Goal: Information Seeking & Learning: Understand process/instructions

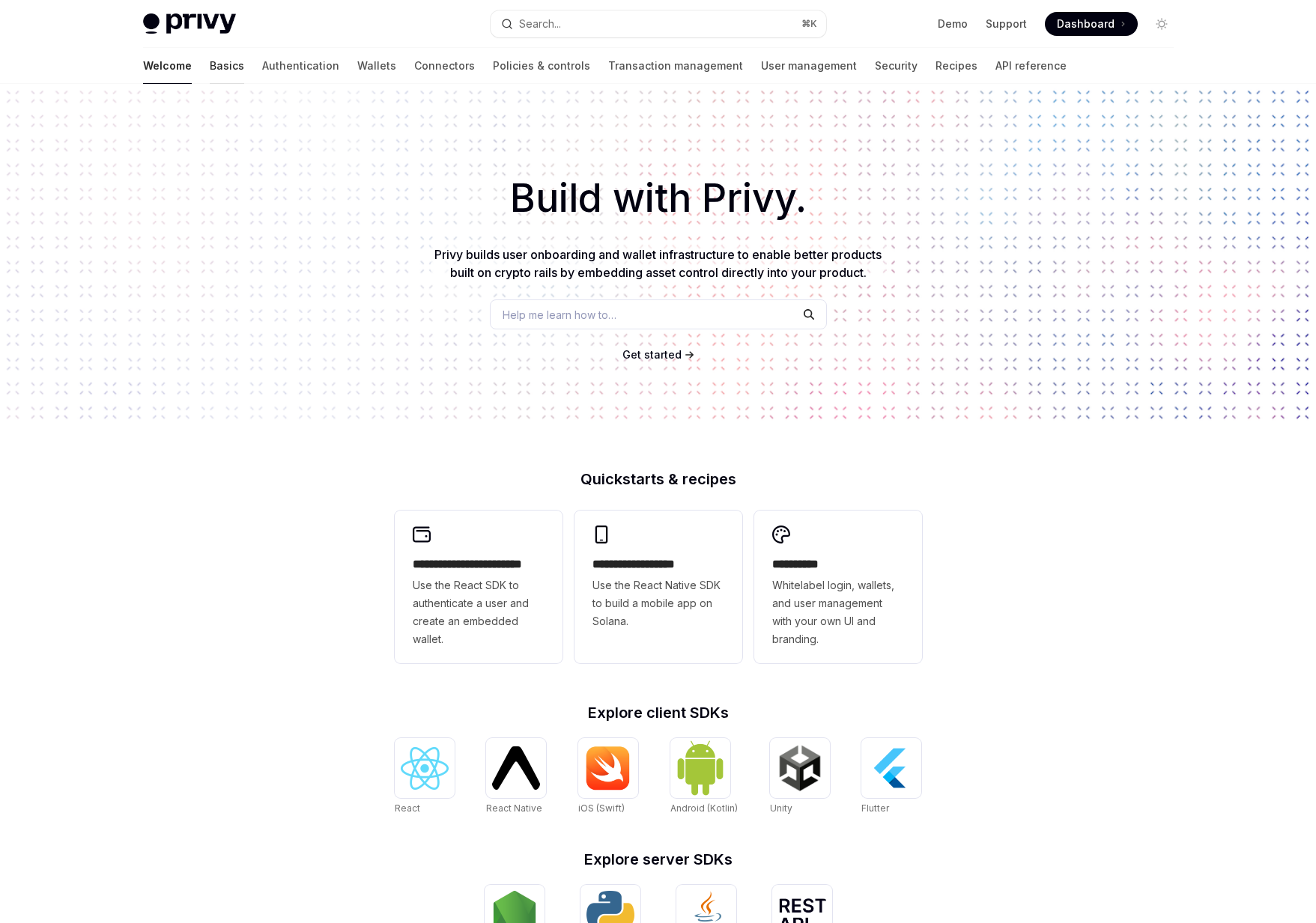
click at [209, 65] on link "Basics" at bounding box center [226, 65] width 35 height 36
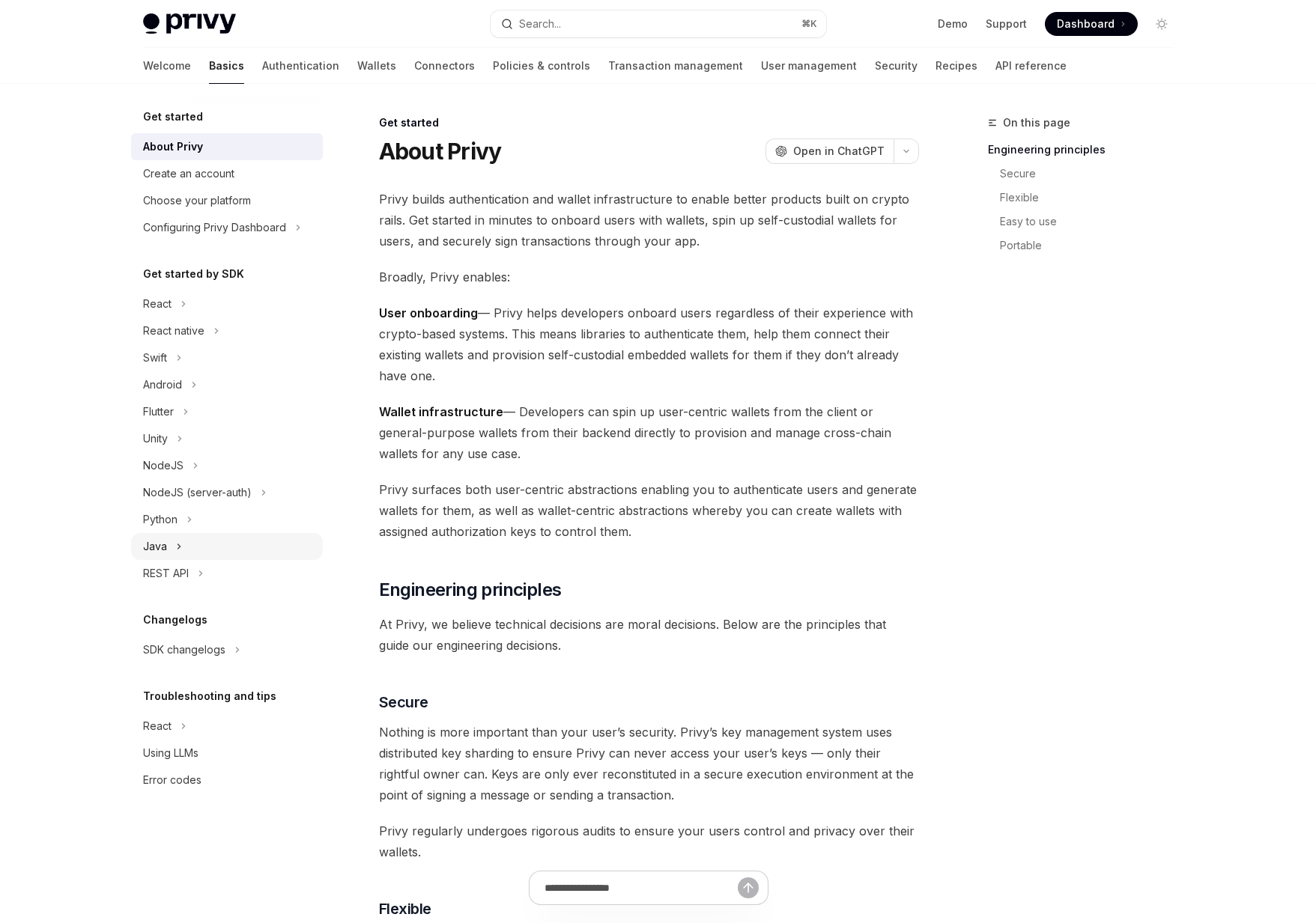
scroll to position [82, 0]
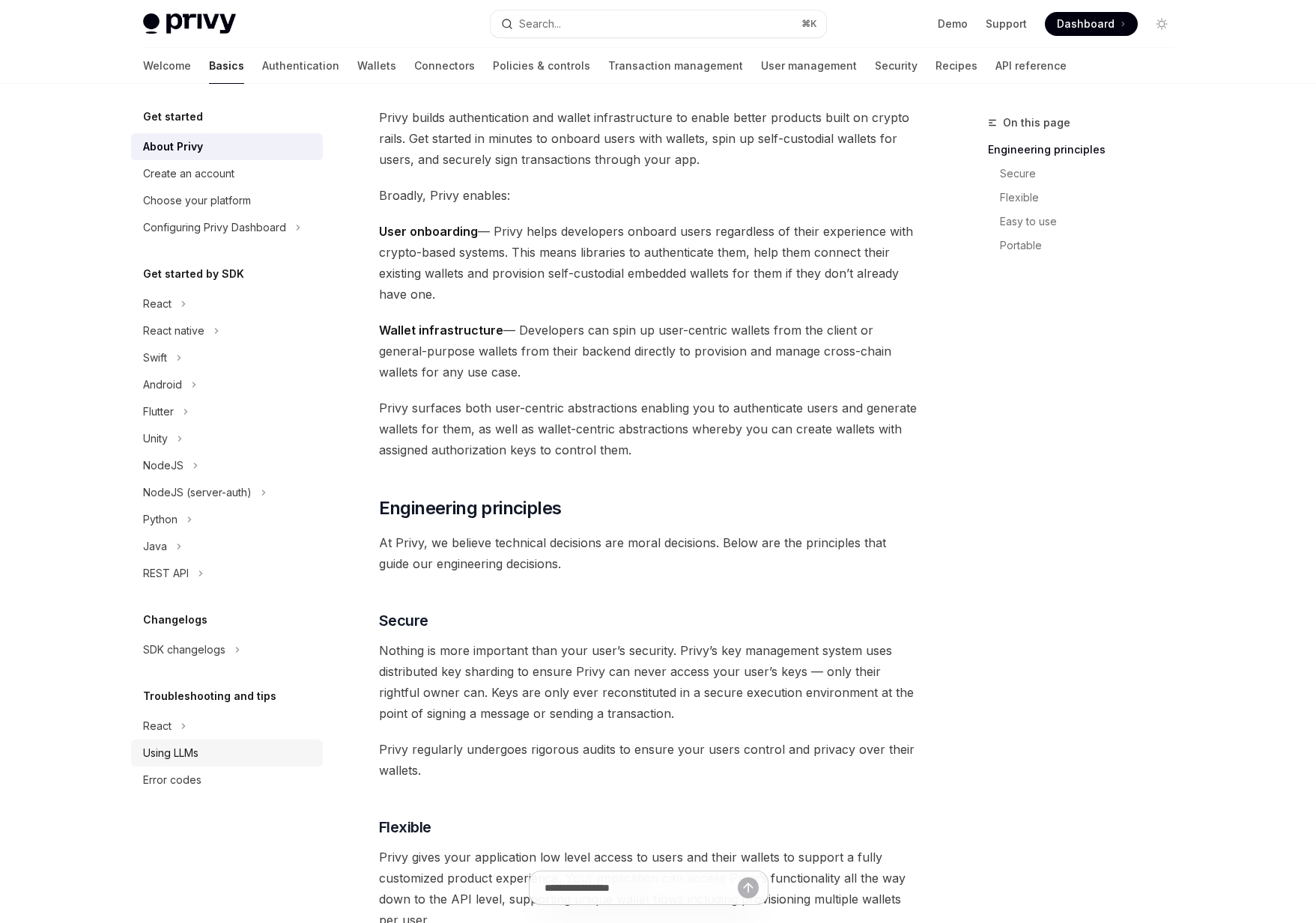
click at [199, 754] on div "Using LLMs" at bounding box center [171, 753] width 55 height 18
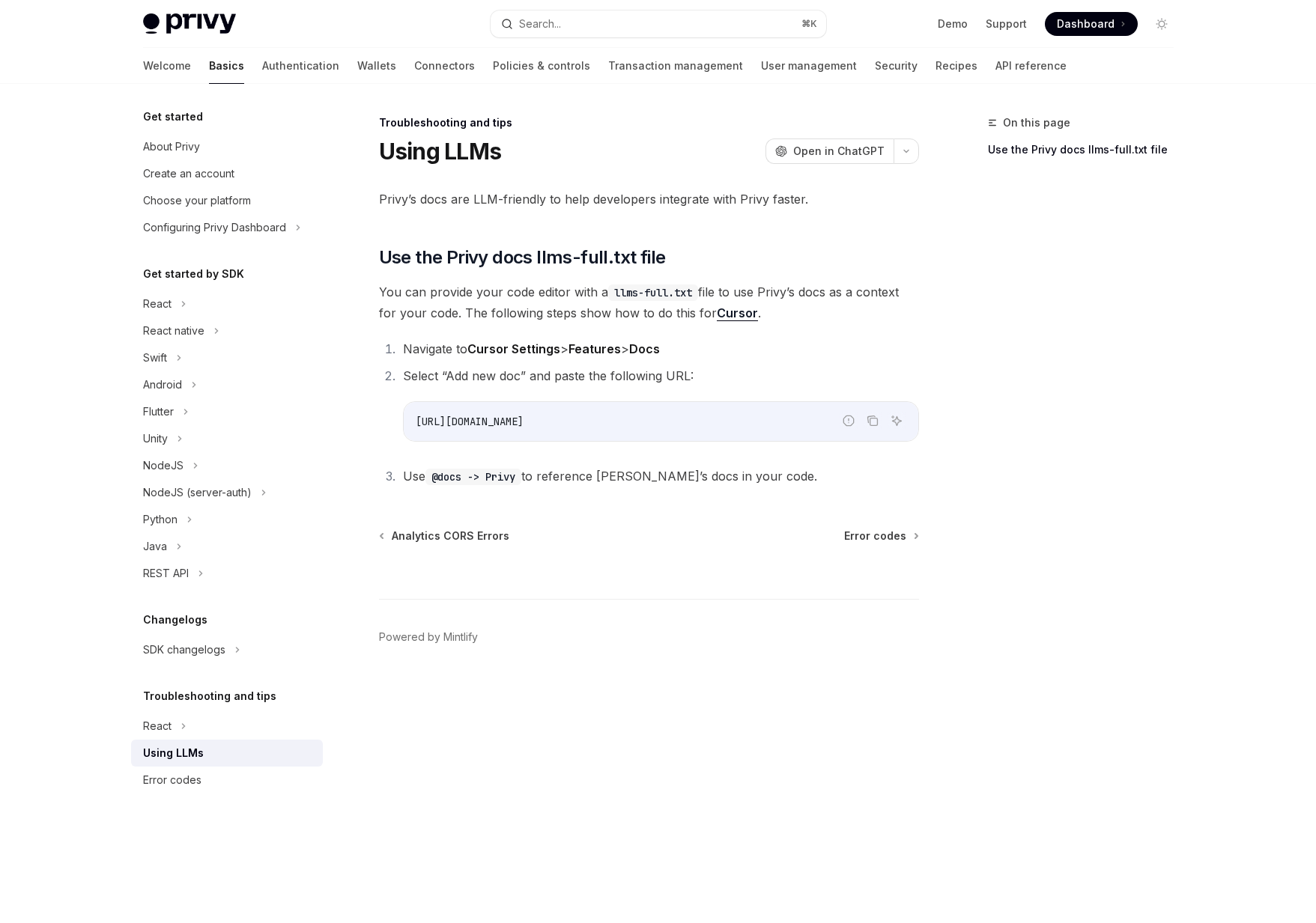
drag, startPoint x: 695, startPoint y: 426, endPoint x: 368, endPoint y: 423, distance: 327.0
click at [368, 423] on div "Troubleshooting and tips Using LLMs OpenAI Open in ChatGPT OpenAI Open in ChatG…" at bounding box center [509, 519] width 827 height 810
click at [513, 422] on span "[URL][DOMAIN_NAME]" at bounding box center [470, 422] width 108 height 14
drag, startPoint x: 550, startPoint y: 423, endPoint x: 659, endPoint y: 423, distance: 109.0
click at [659, 423] on code "[URL][DOMAIN_NAME]" at bounding box center [661, 421] width 491 height 18
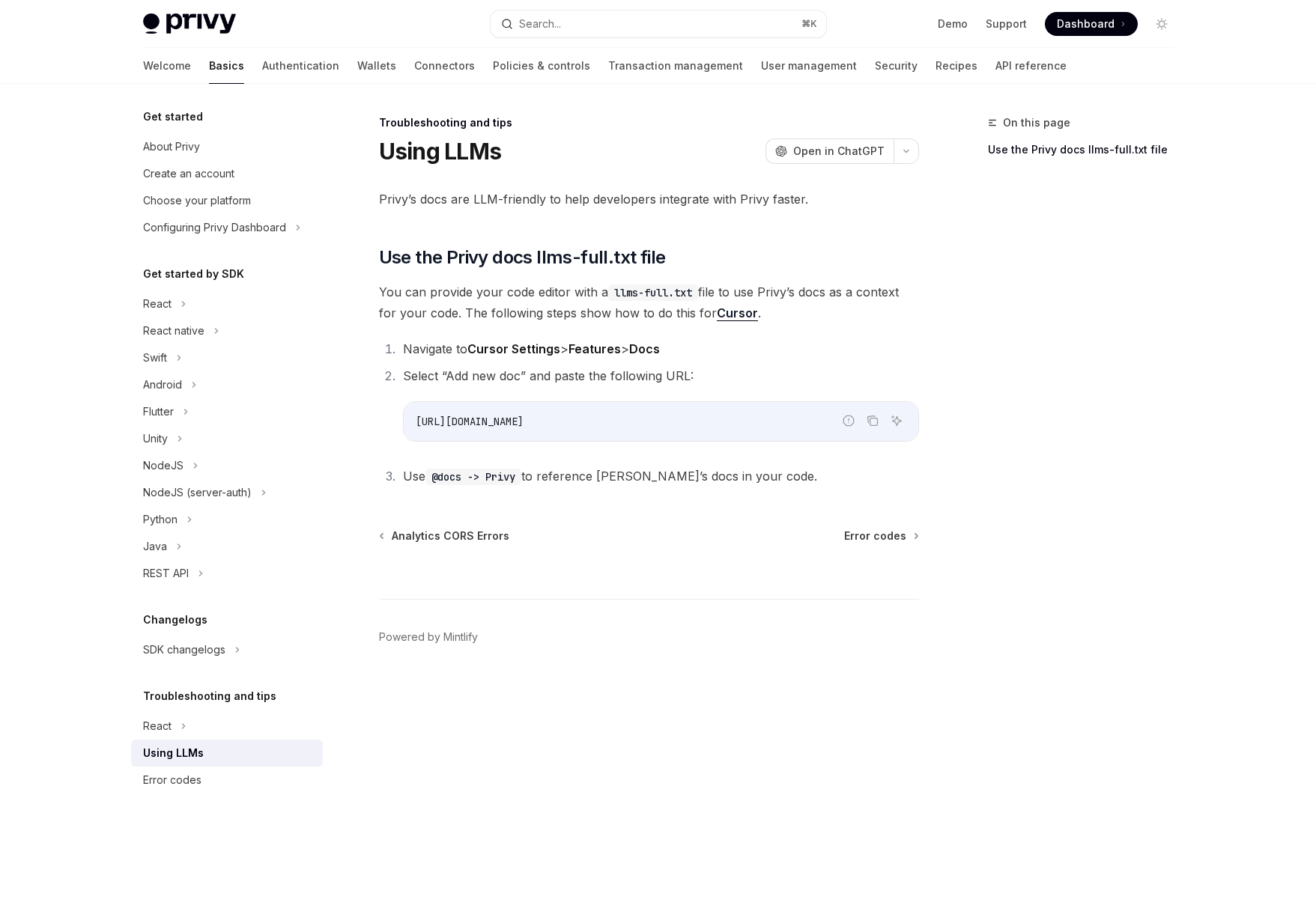
copy span "/llms-full.txt"
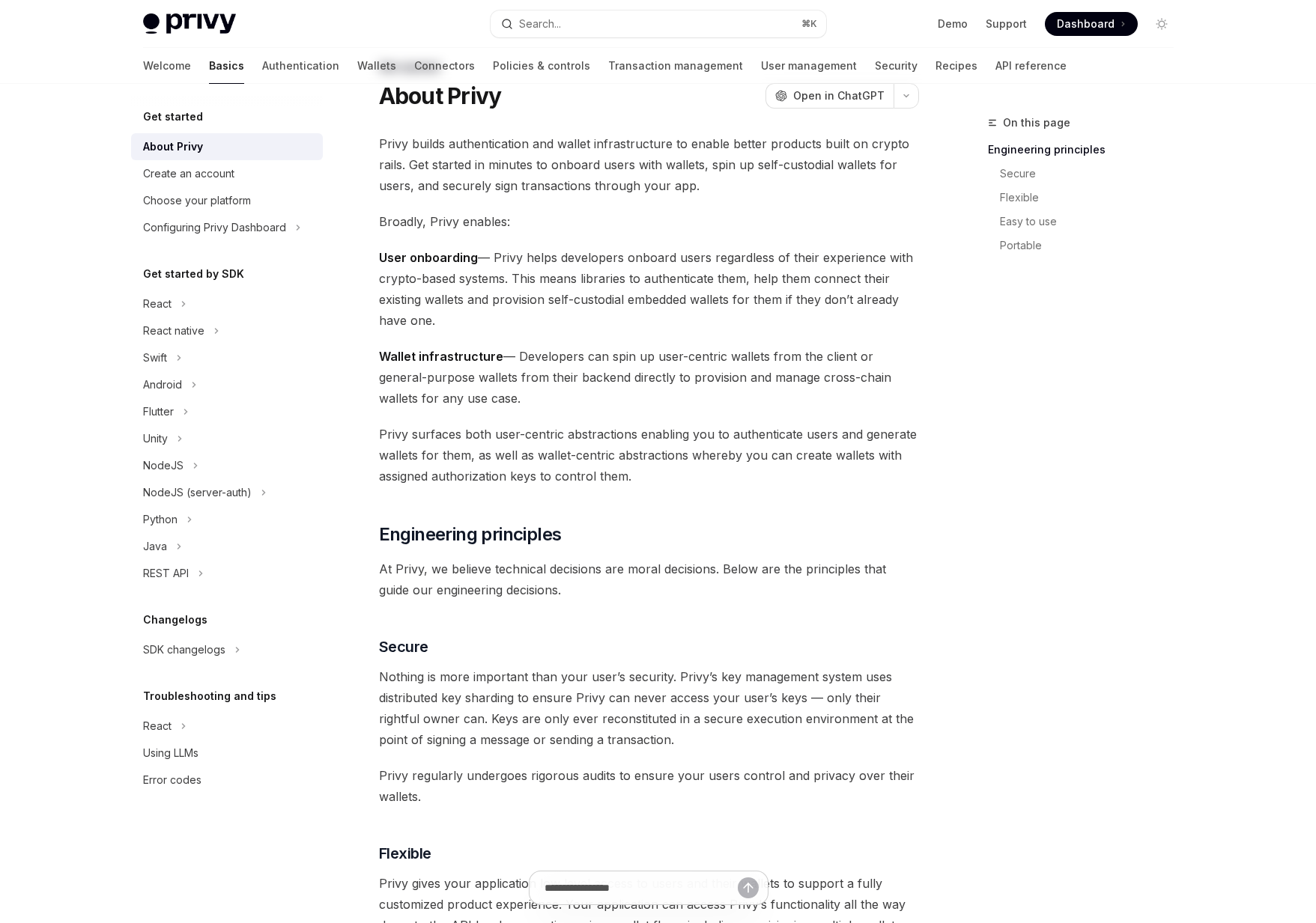
type textarea "*"
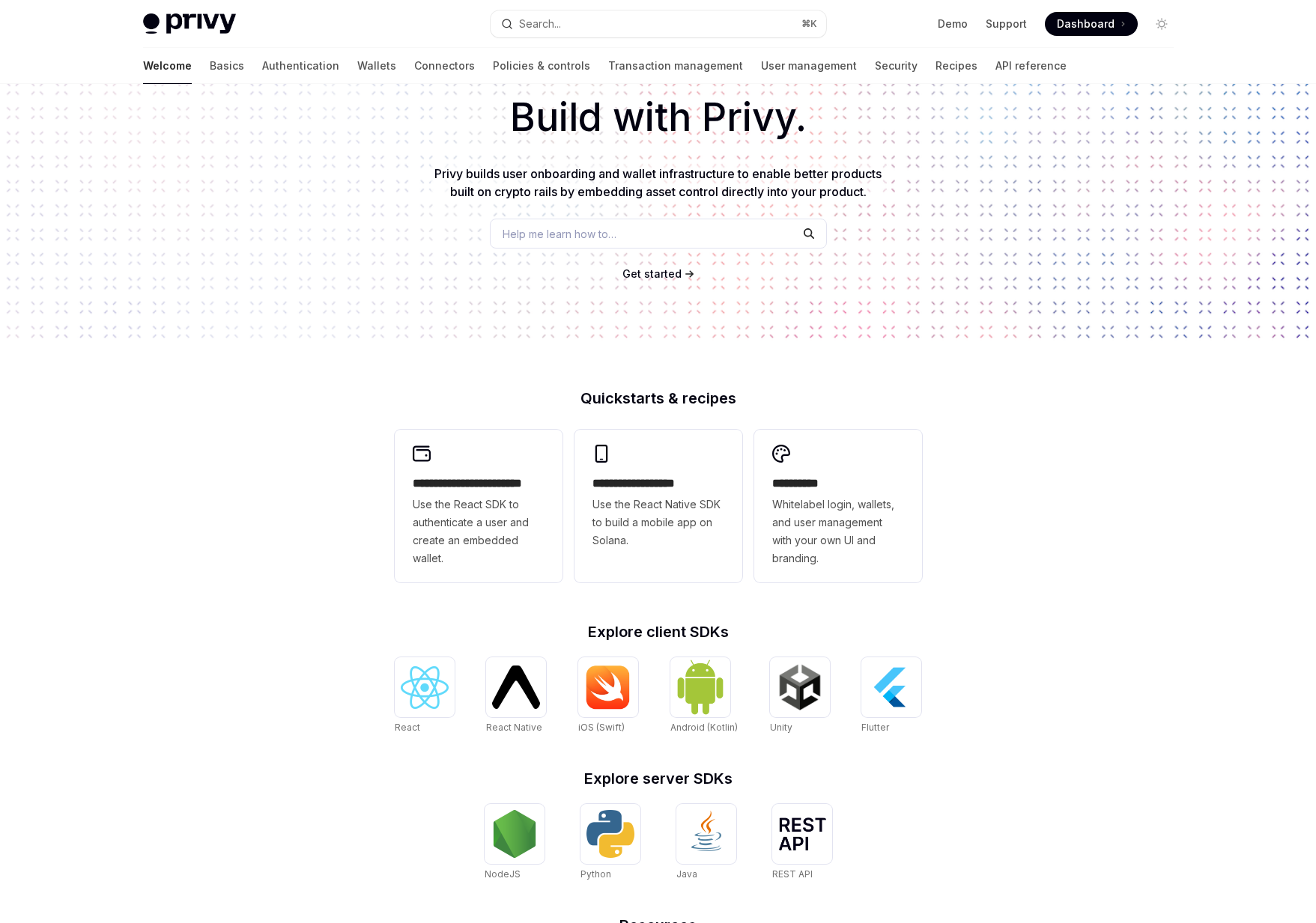
scroll to position [82, 0]
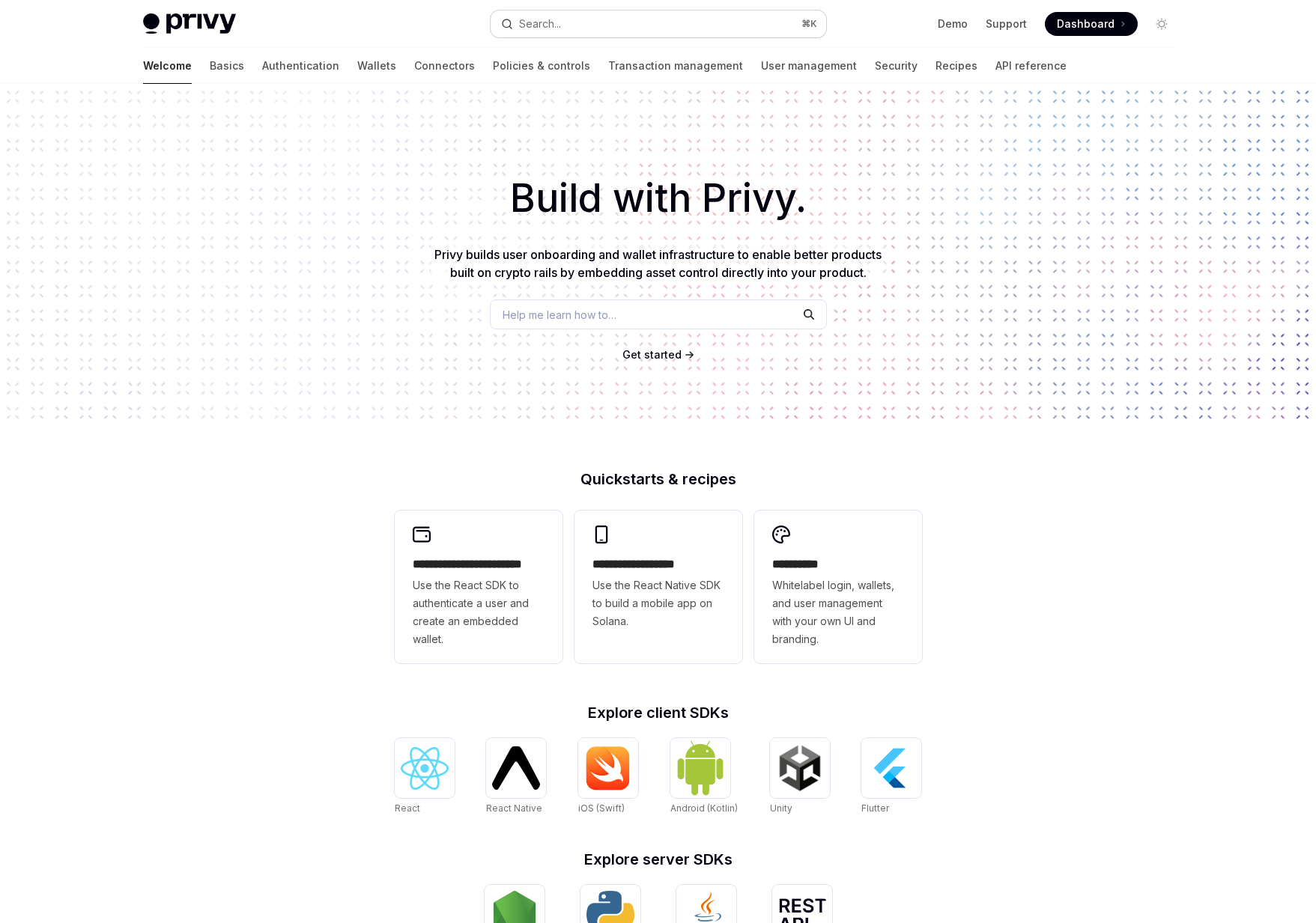
click at [551, 21] on div "Search..." at bounding box center [540, 23] width 42 height 18
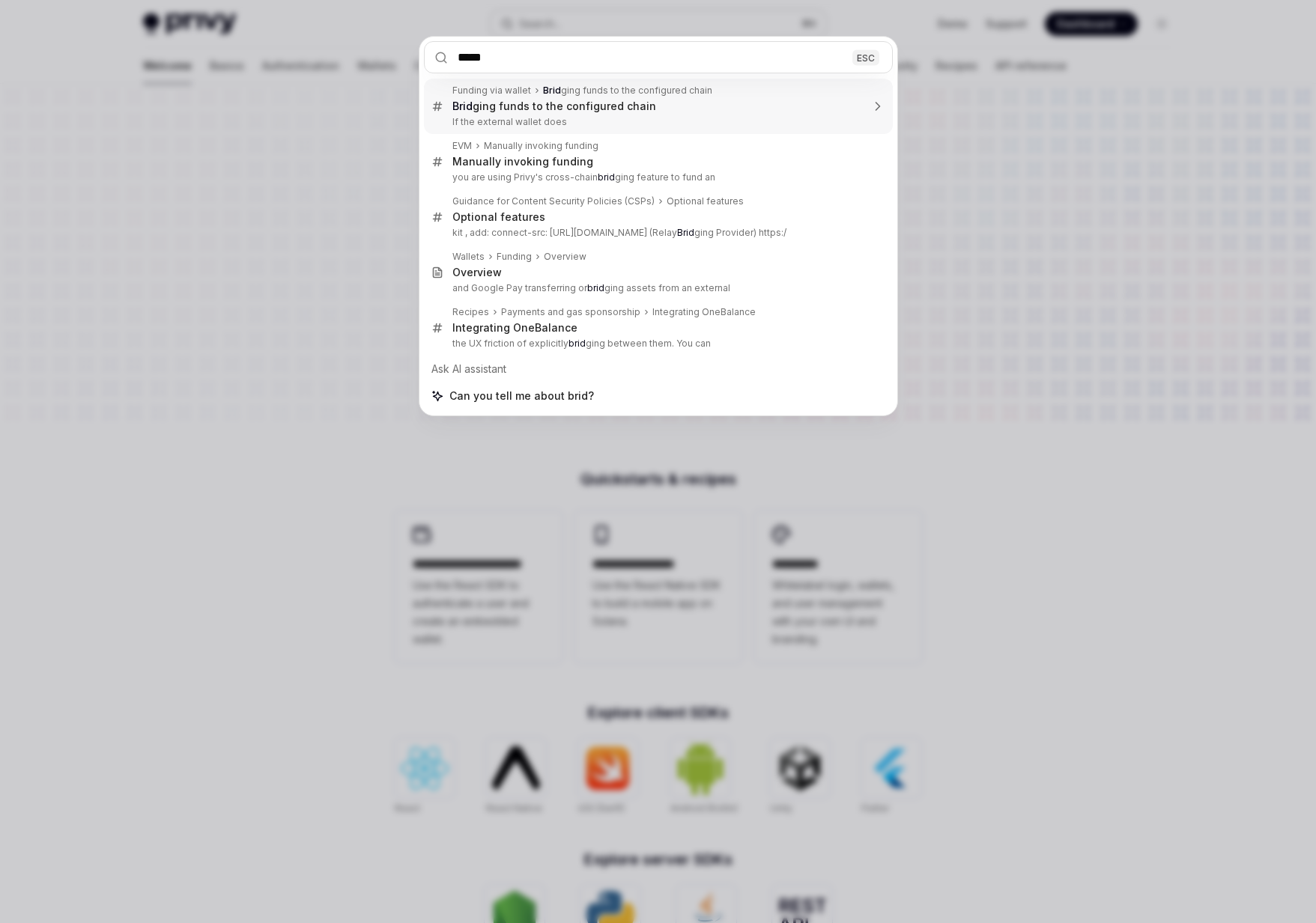
type input "******"
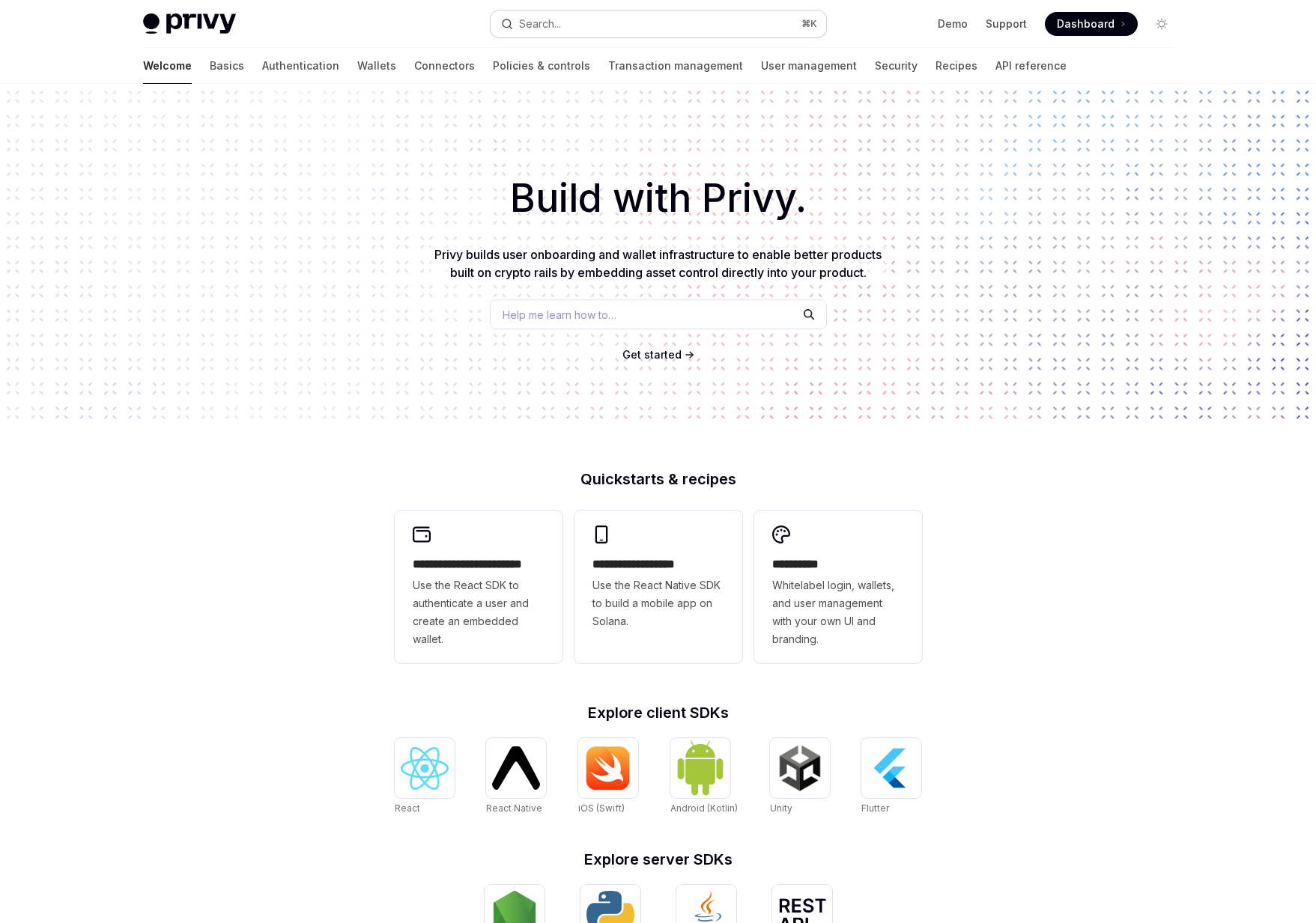
type textarea "*"
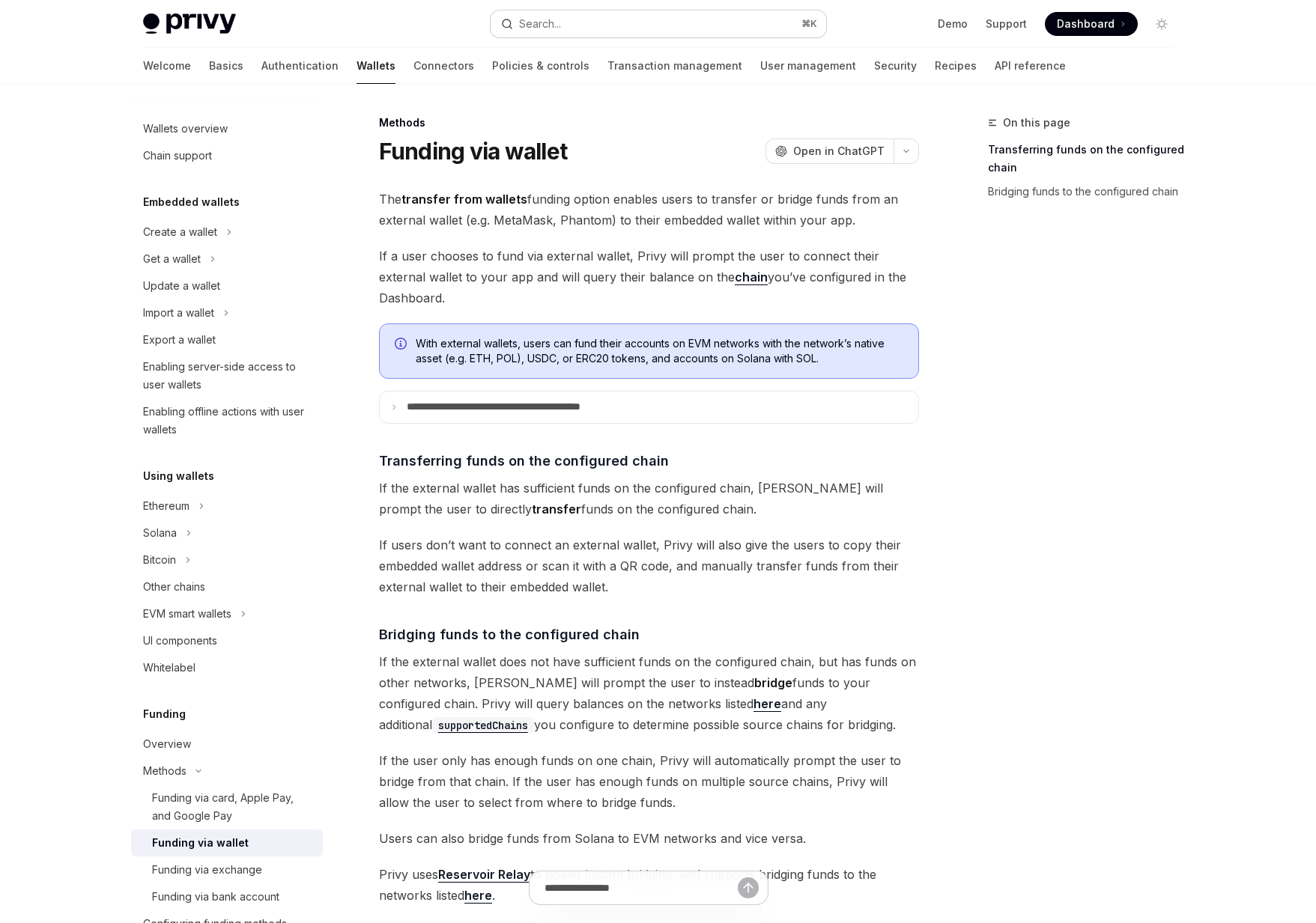
click at [544, 23] on div "Search..." at bounding box center [540, 23] width 42 height 18
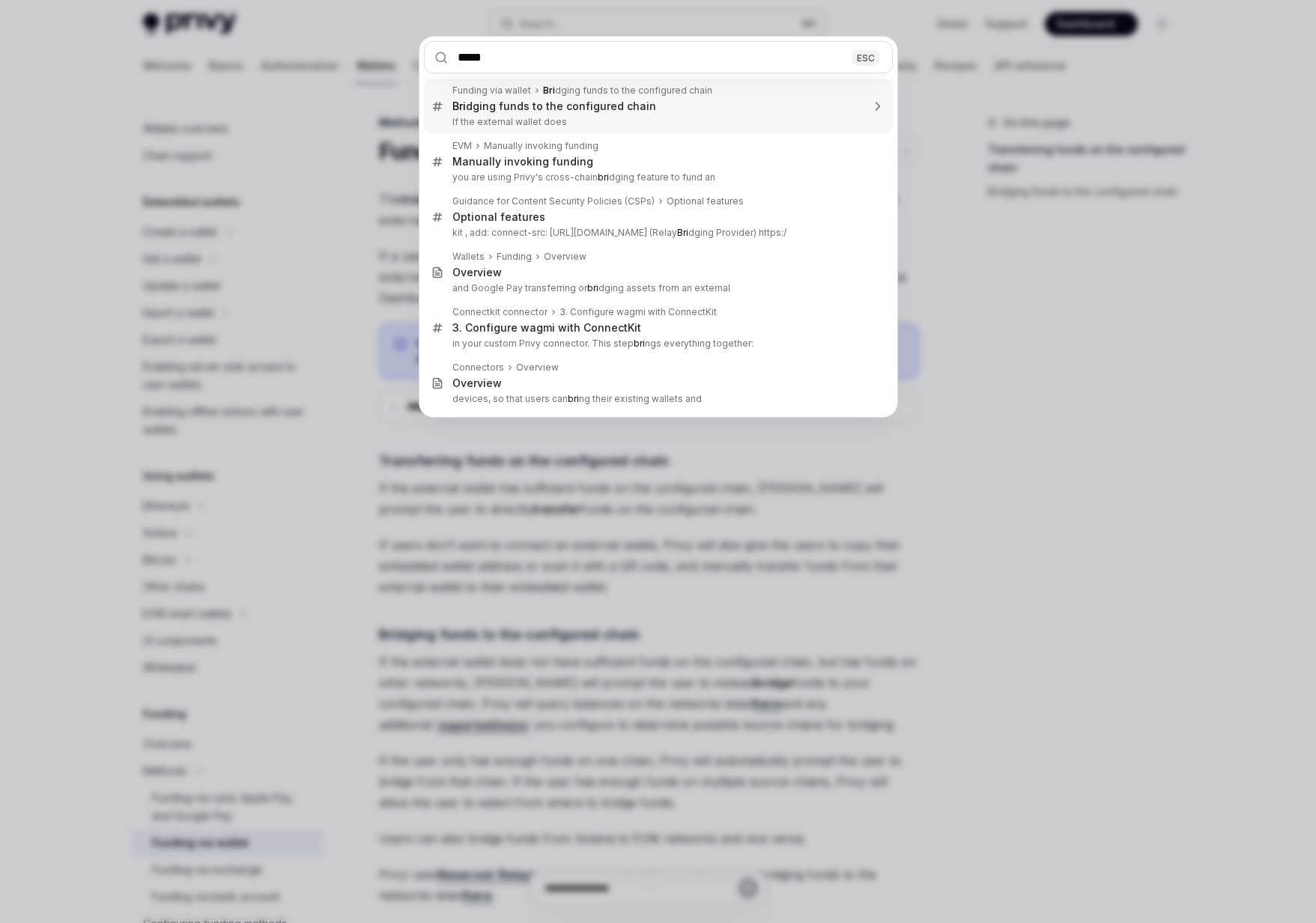
type input "******"
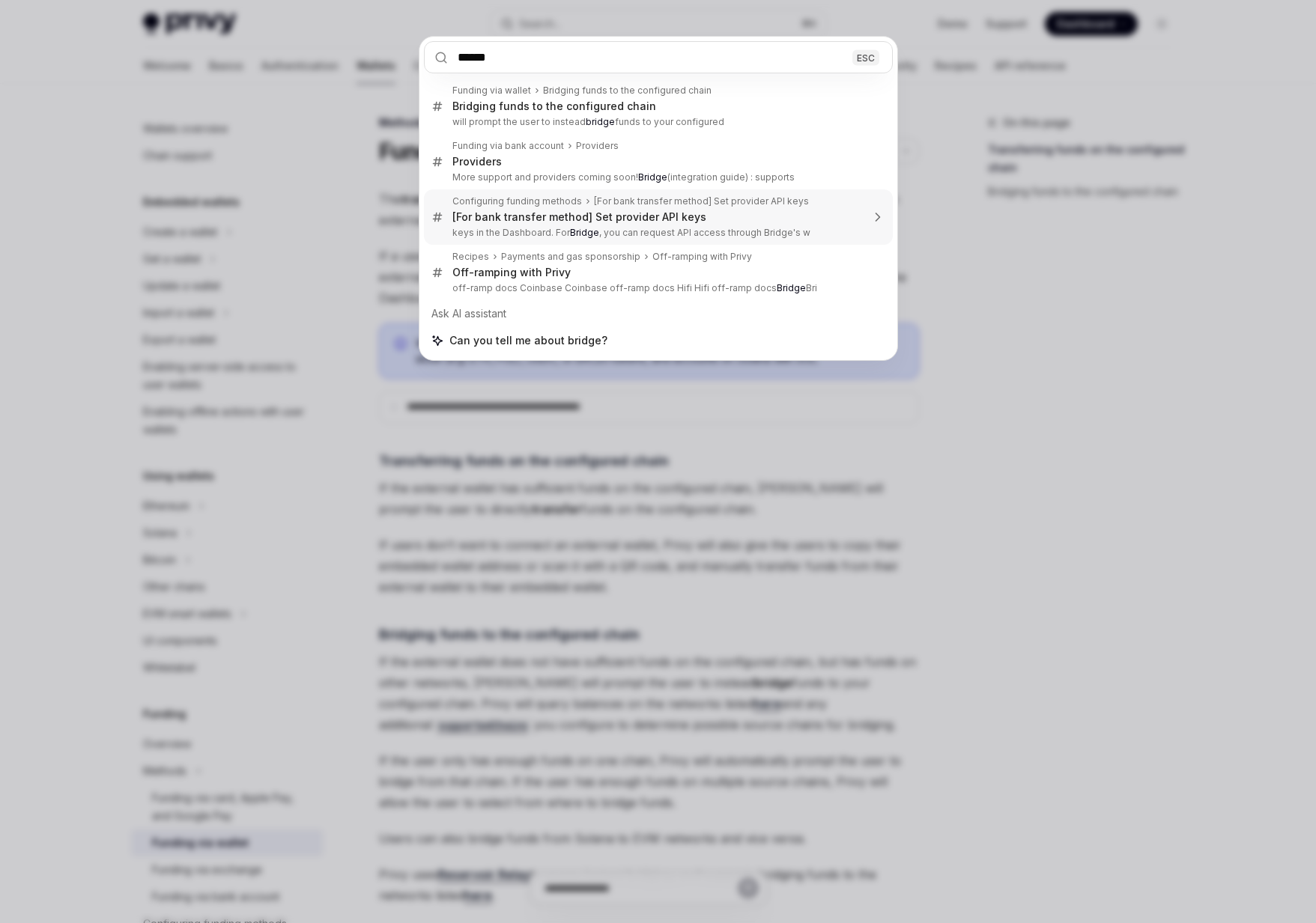
click at [526, 54] on input "******" at bounding box center [658, 58] width 469 height 32
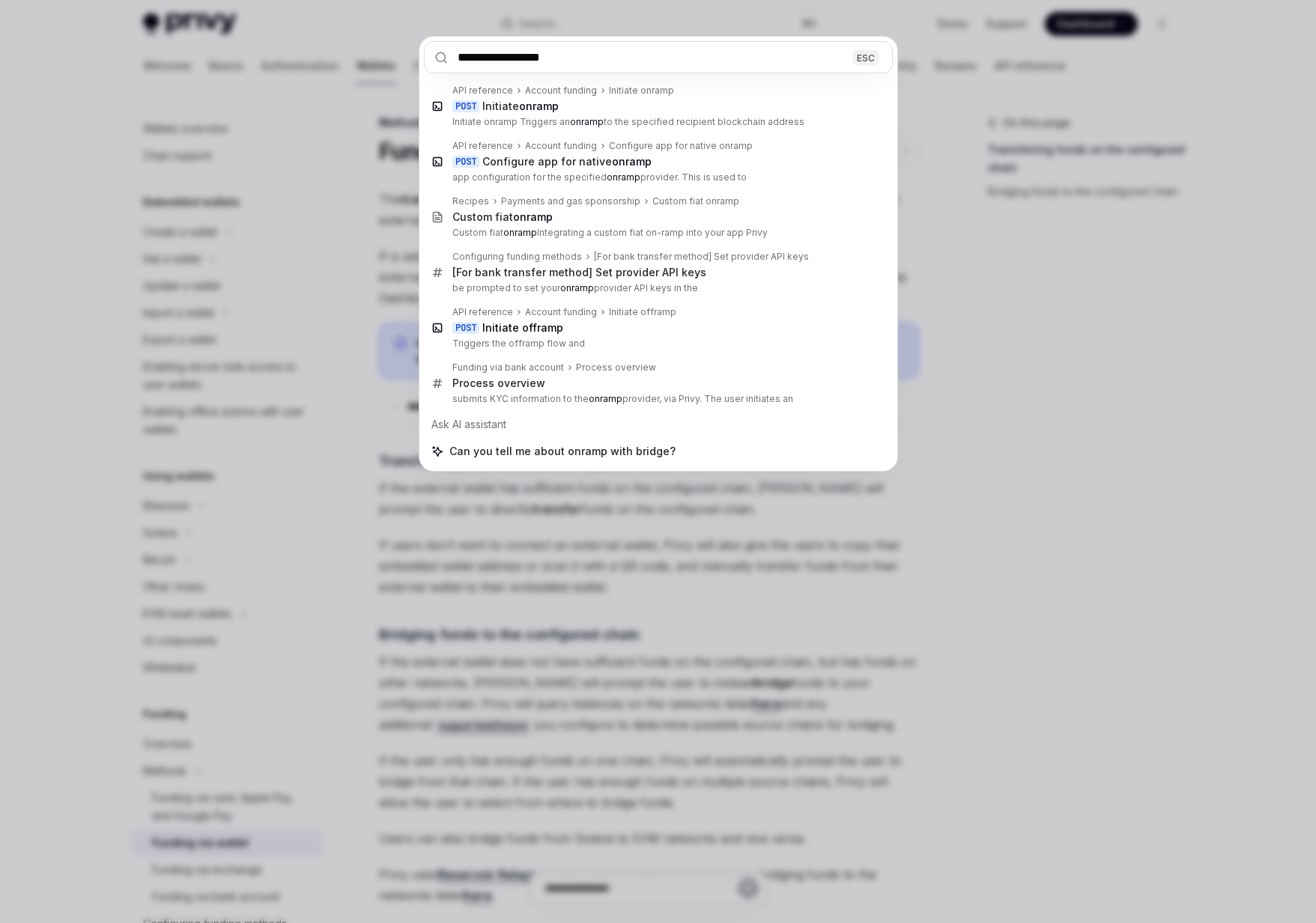
type input "**********"
drag, startPoint x: 1052, startPoint y: 385, endPoint x: 1030, endPoint y: 378, distance: 23.1
click at [1052, 385] on div "**********" at bounding box center [658, 461] width 1316 height 923
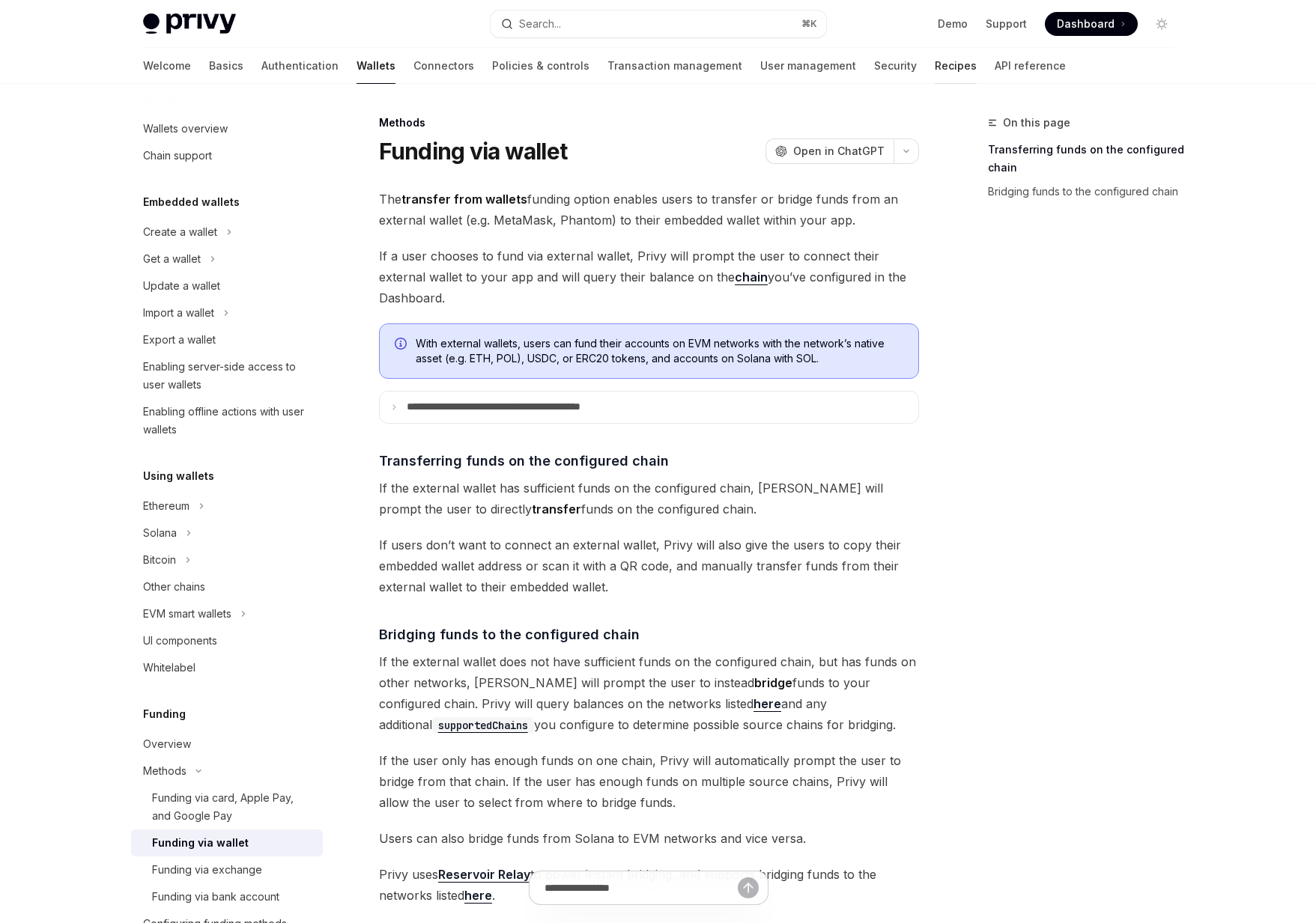
click at [935, 65] on link "Recipes" at bounding box center [956, 65] width 42 height 36
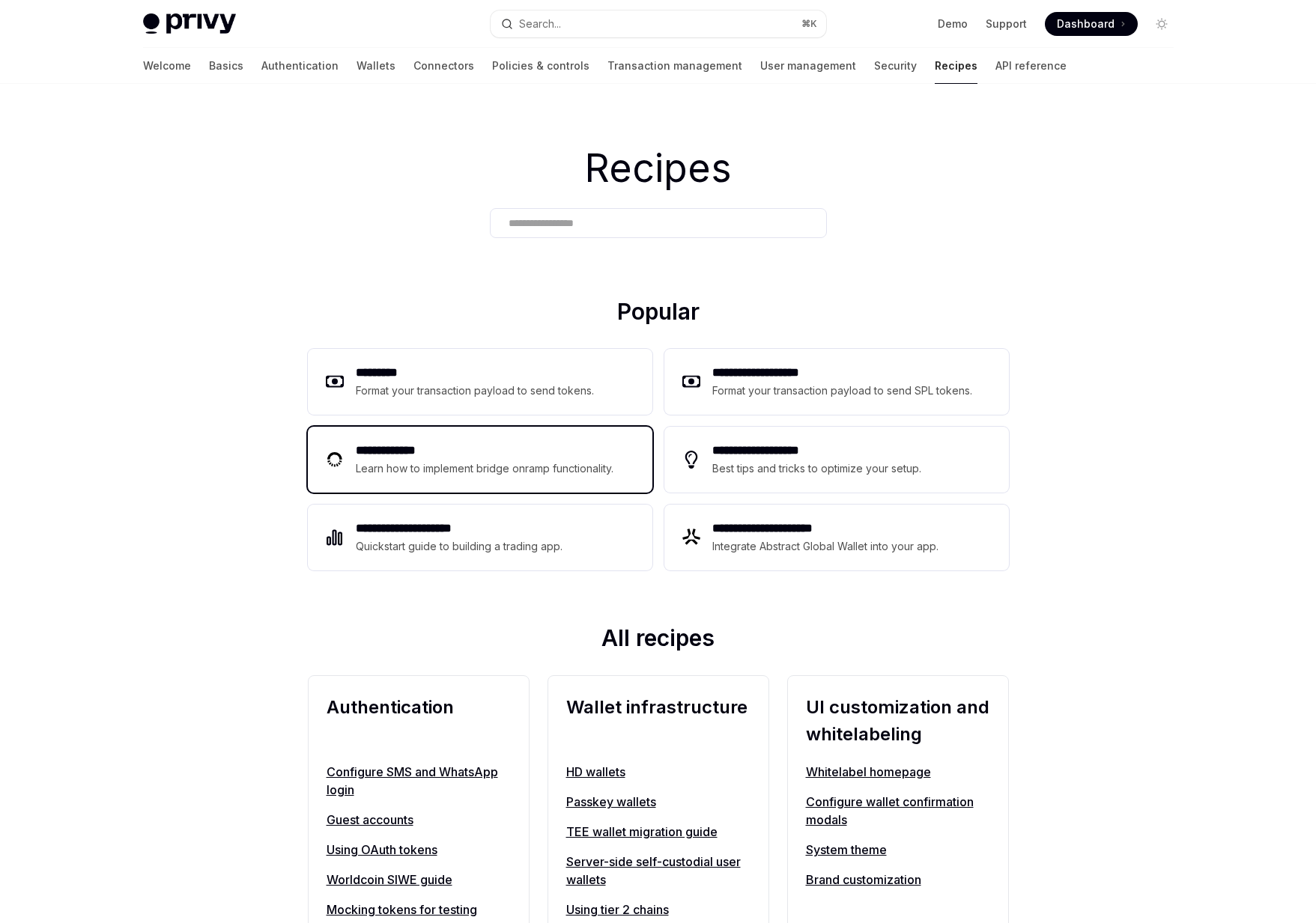
click at [413, 447] on h2 "**********" at bounding box center [487, 450] width 262 height 18
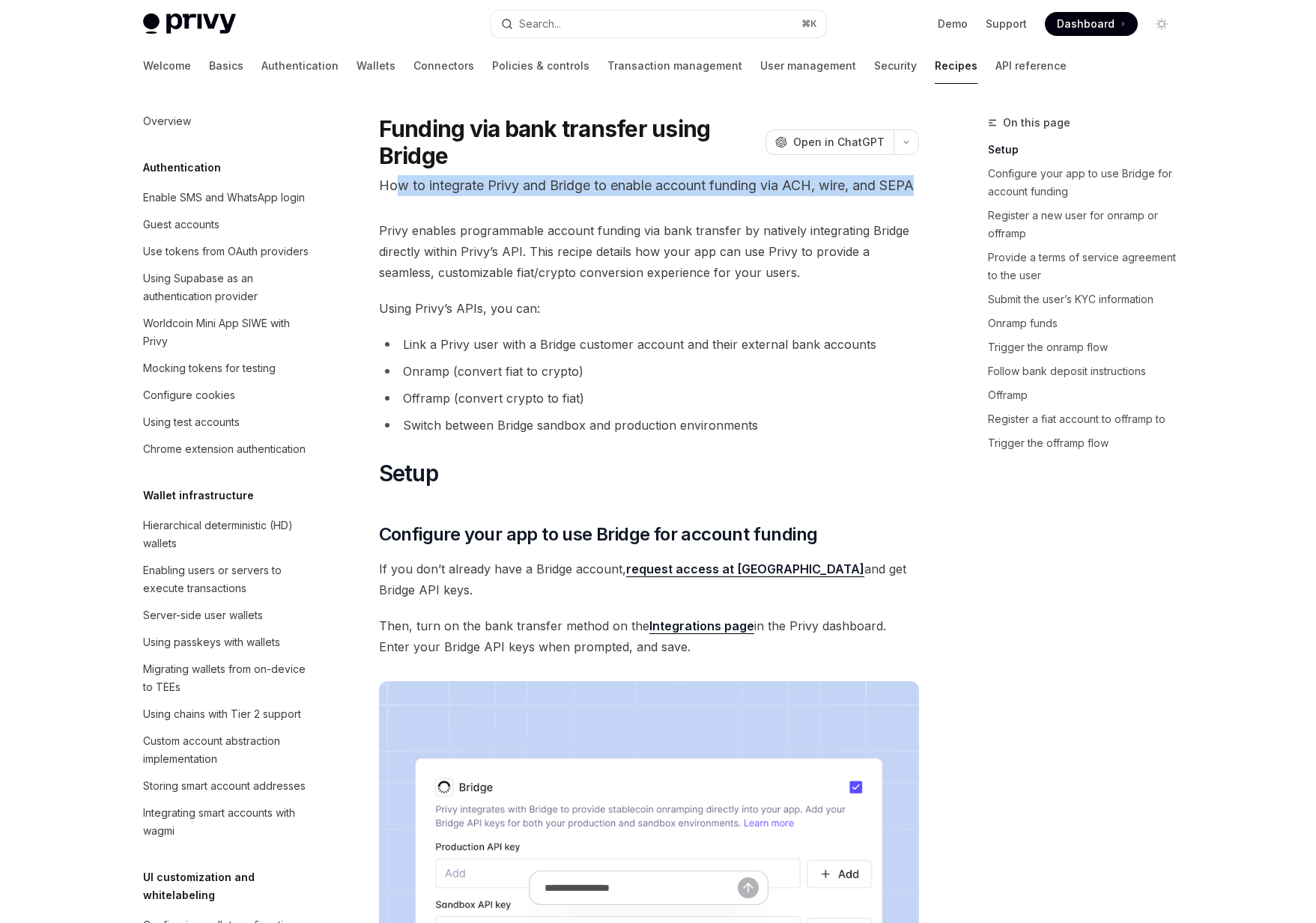
drag, startPoint x: 396, startPoint y: 179, endPoint x: 423, endPoint y: 210, distance: 41.1
click at [423, 196] on p "How to integrate Privy and Bridge to enable account funding via ACH, wire, and …" at bounding box center [648, 186] width 540 height 21
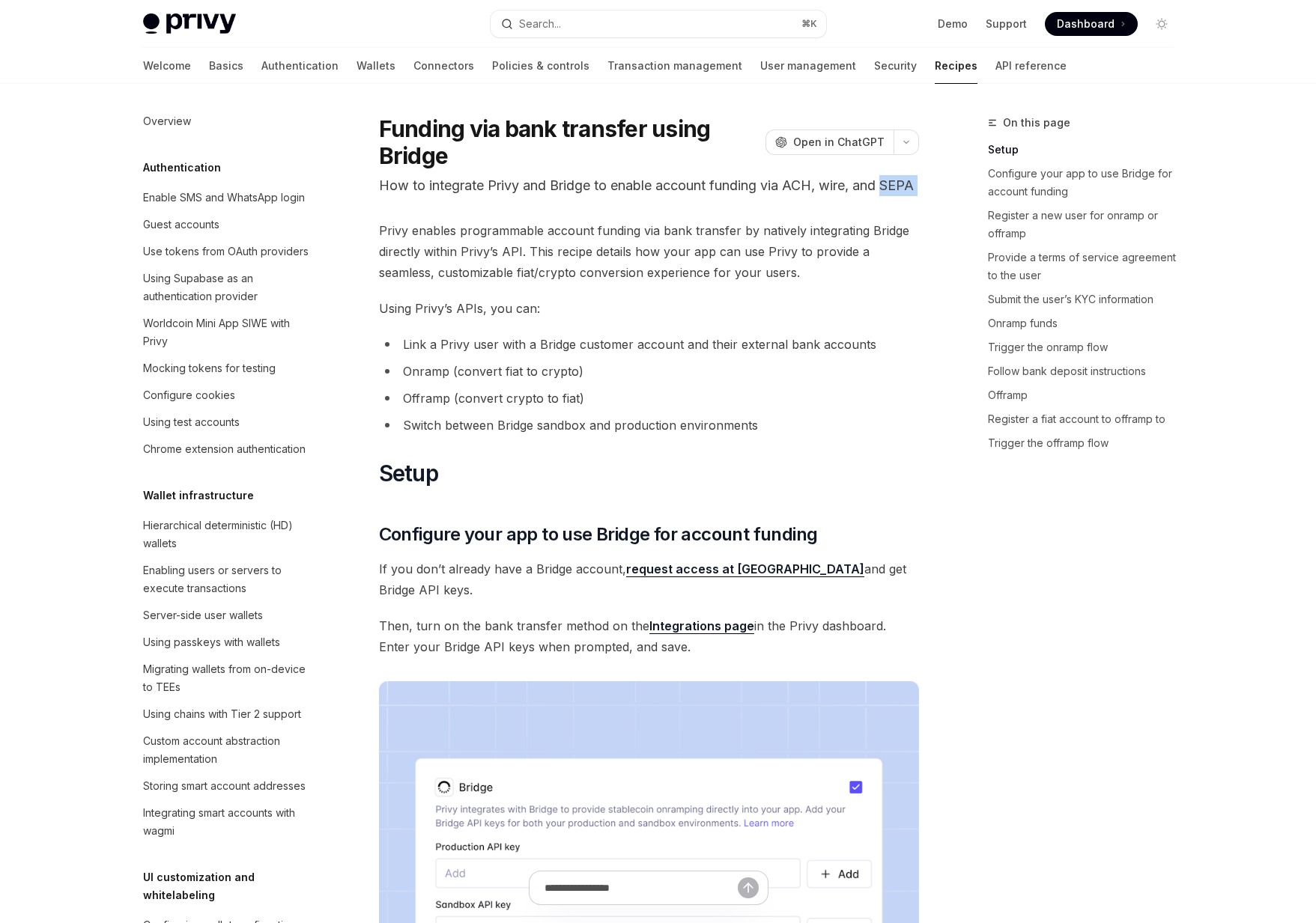
drag, startPoint x: 423, startPoint y: 210, endPoint x: 401, endPoint y: 199, distance: 24.6
click at [402, 196] on p "How to integrate Privy and Bridge to enable account funding via ACH, wire, and …" at bounding box center [648, 186] width 540 height 21
click at [400, 196] on p "How to integrate Privy and Bridge to enable account funding via ACH, wire, and …" at bounding box center [648, 186] width 540 height 21
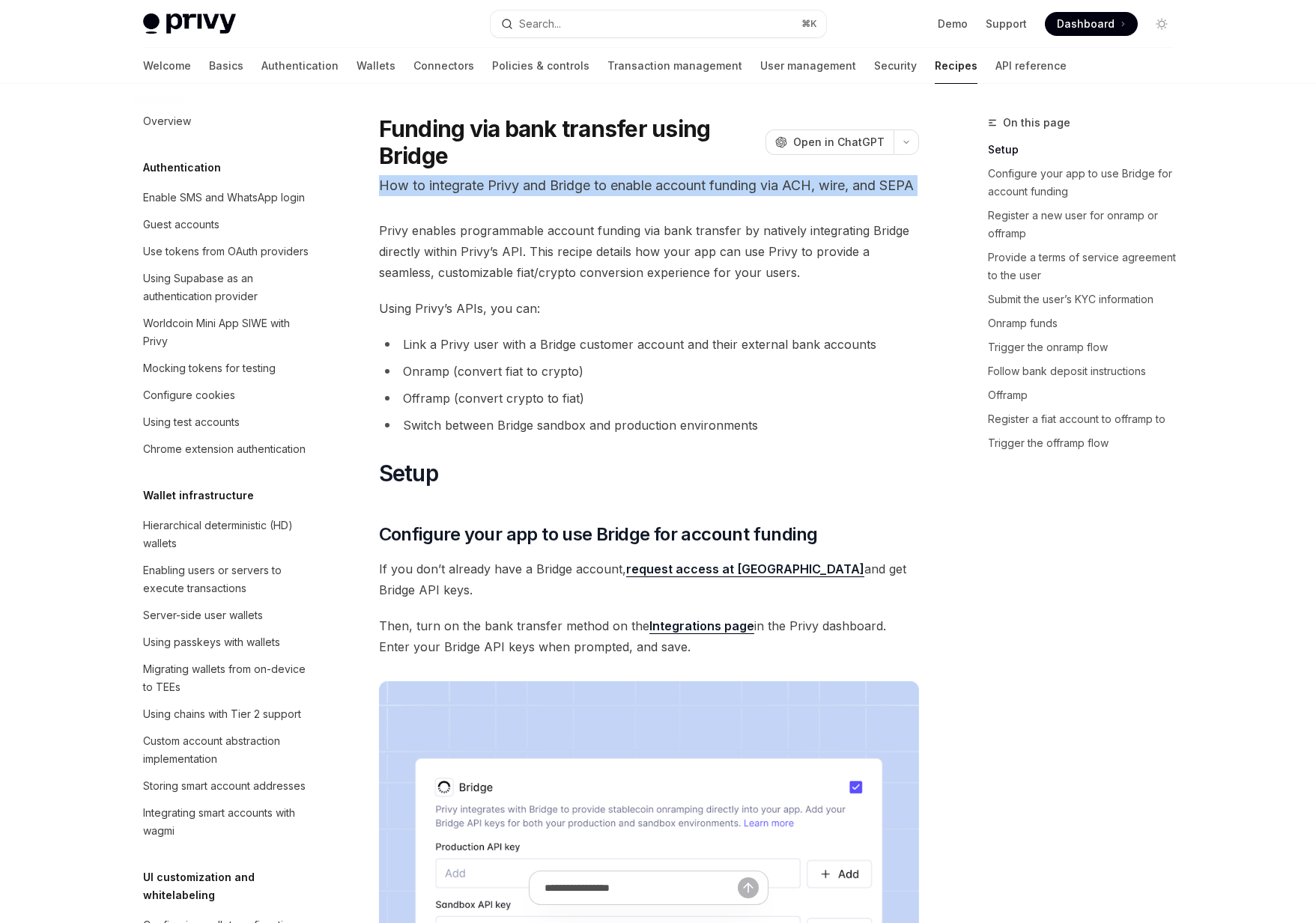
drag, startPoint x: 427, startPoint y: 218, endPoint x: 373, endPoint y: 175, distance: 69.0
drag, startPoint x: 381, startPoint y: 187, endPoint x: 386, endPoint y: 228, distance: 41.3
click at [381, 188] on p "How to integrate Privy and Bridge to enable account funding via ACH, wire, and …" at bounding box center [648, 186] width 540 height 21
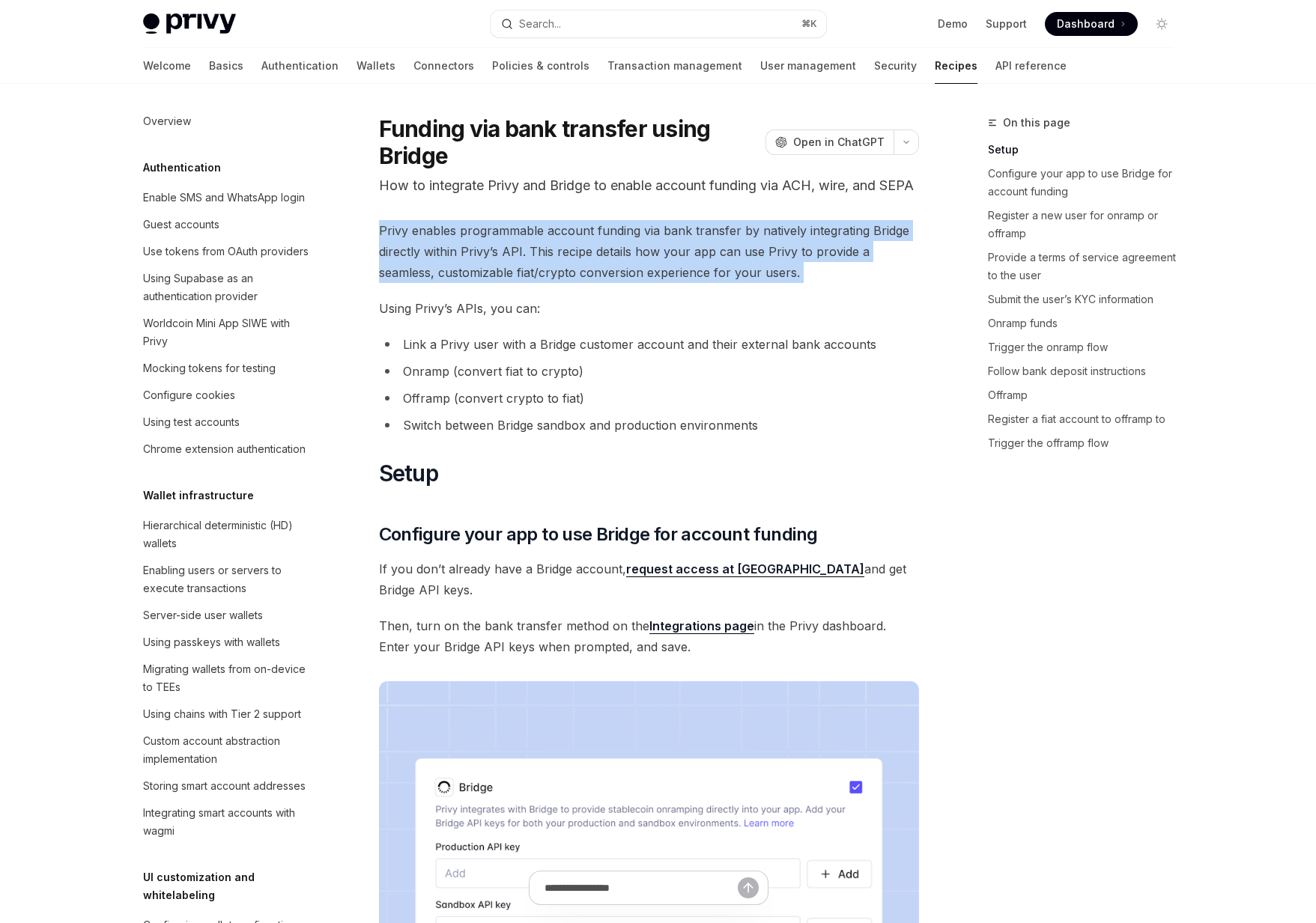
drag, startPoint x: 381, startPoint y: 252, endPoint x: 544, endPoint y: 306, distance: 171.7
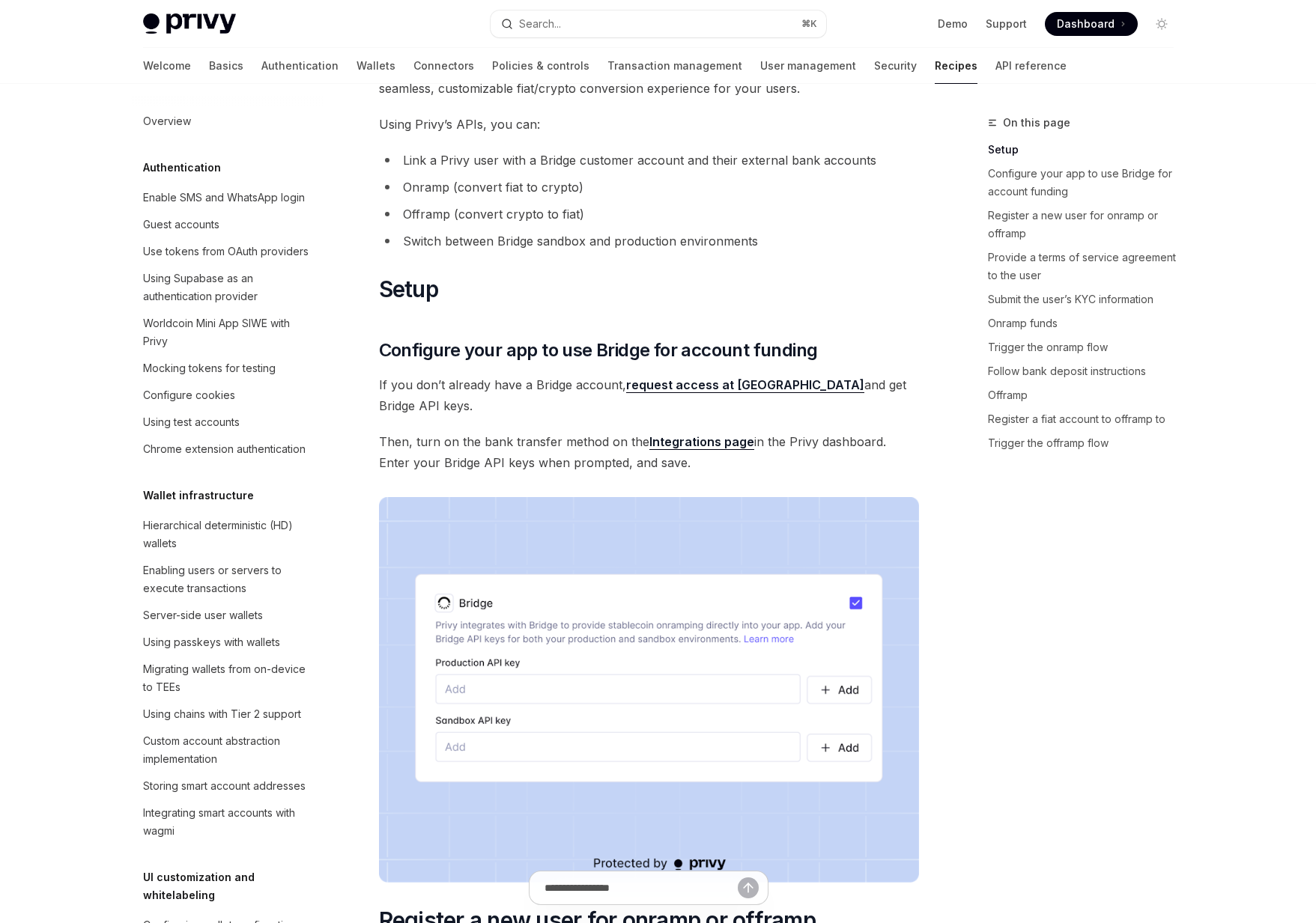
scroll to position [190, 0]
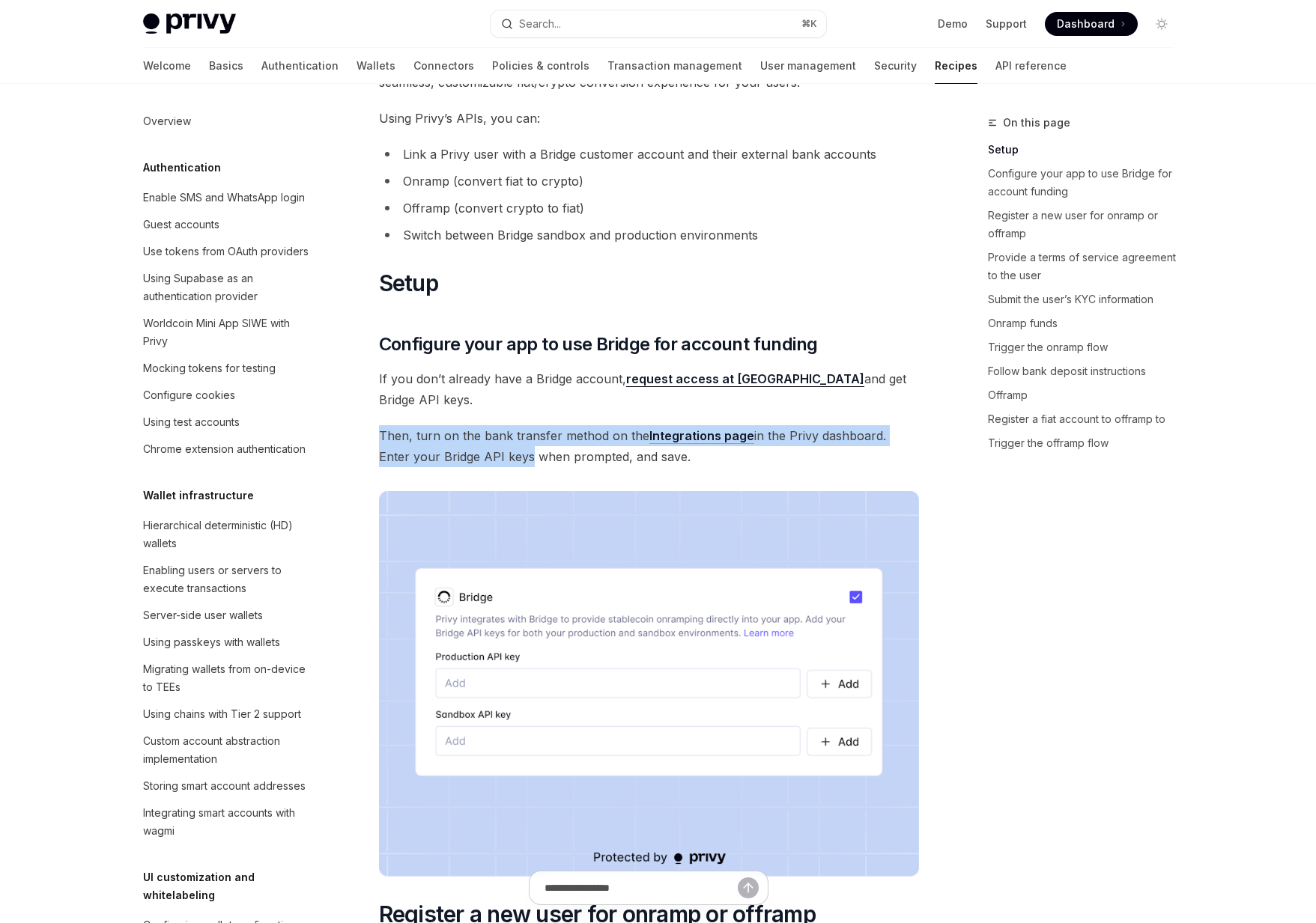
drag, startPoint x: 461, startPoint y: 410, endPoint x: 491, endPoint y: 461, distance: 59.2
click at [491, 461] on span "Then, turn on the bank transfer method on the Integrations page in the Privy da…" at bounding box center [648, 446] width 540 height 42
drag, startPoint x: 464, startPoint y: 438, endPoint x: 457, endPoint y: 433, distance: 8.6
click at [457, 433] on span "Then, turn on the bank transfer method on the Integrations page in the Privy da…" at bounding box center [648, 446] width 540 height 42
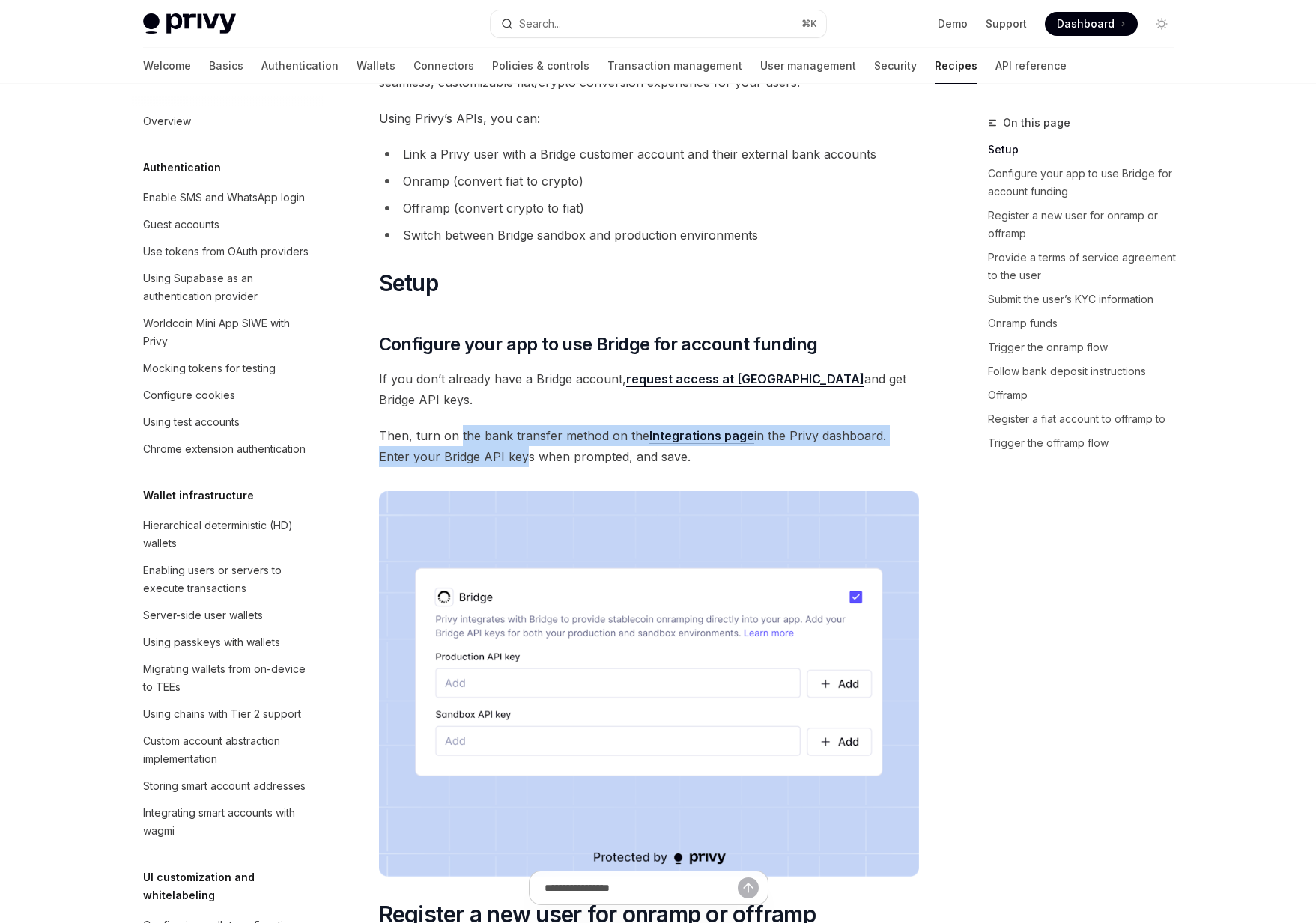
click at [457, 433] on span "Then, turn on the bank transfer method on the Integrations page in the Privy da…" at bounding box center [648, 446] width 540 height 42
drag, startPoint x: 457, startPoint y: 433, endPoint x: 486, endPoint y: 455, distance: 36.4
click at [486, 455] on span "Then, turn on the bank transfer method on the Integrations page in the Privy da…" at bounding box center [648, 446] width 540 height 42
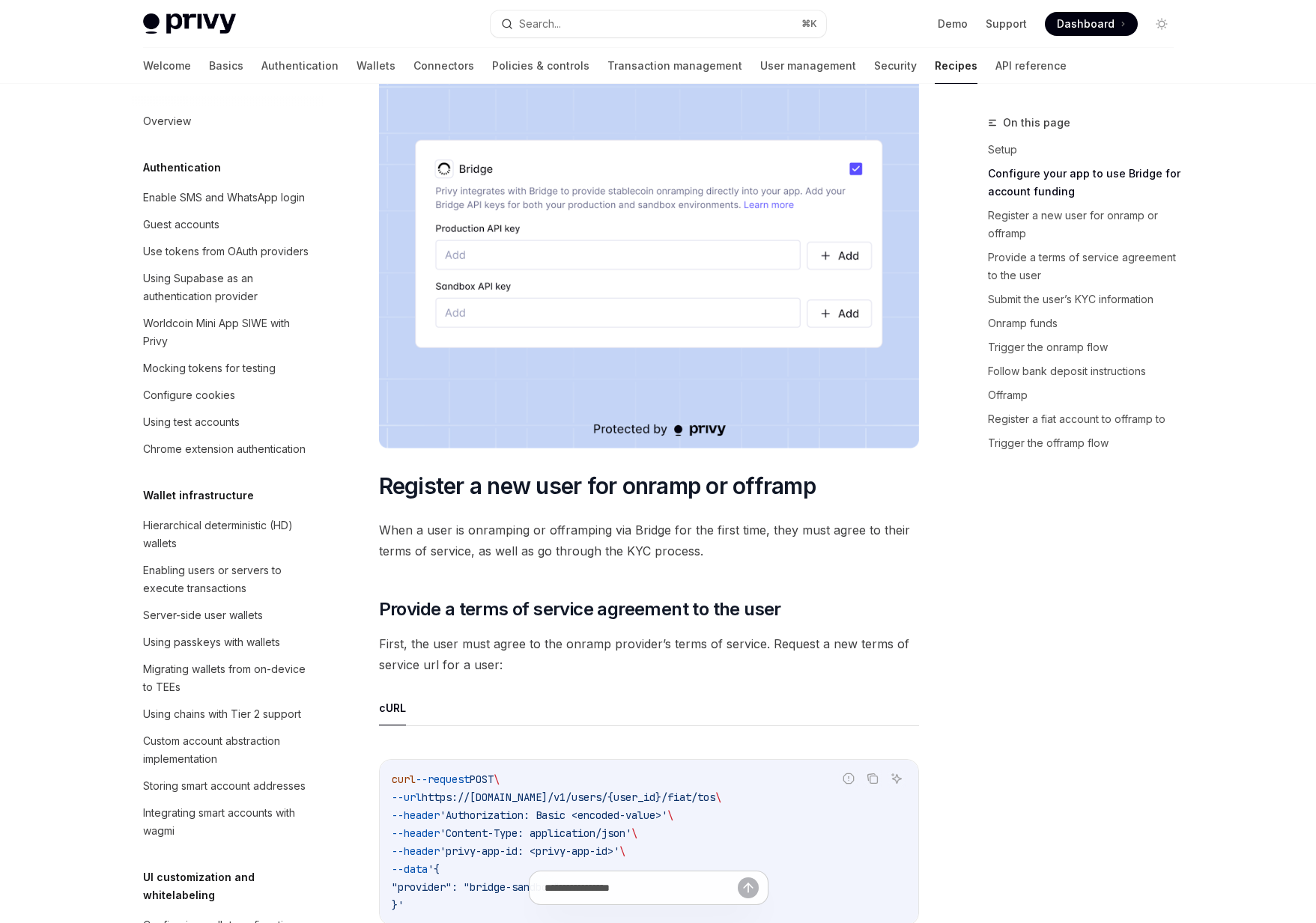
scroll to position [742, 0]
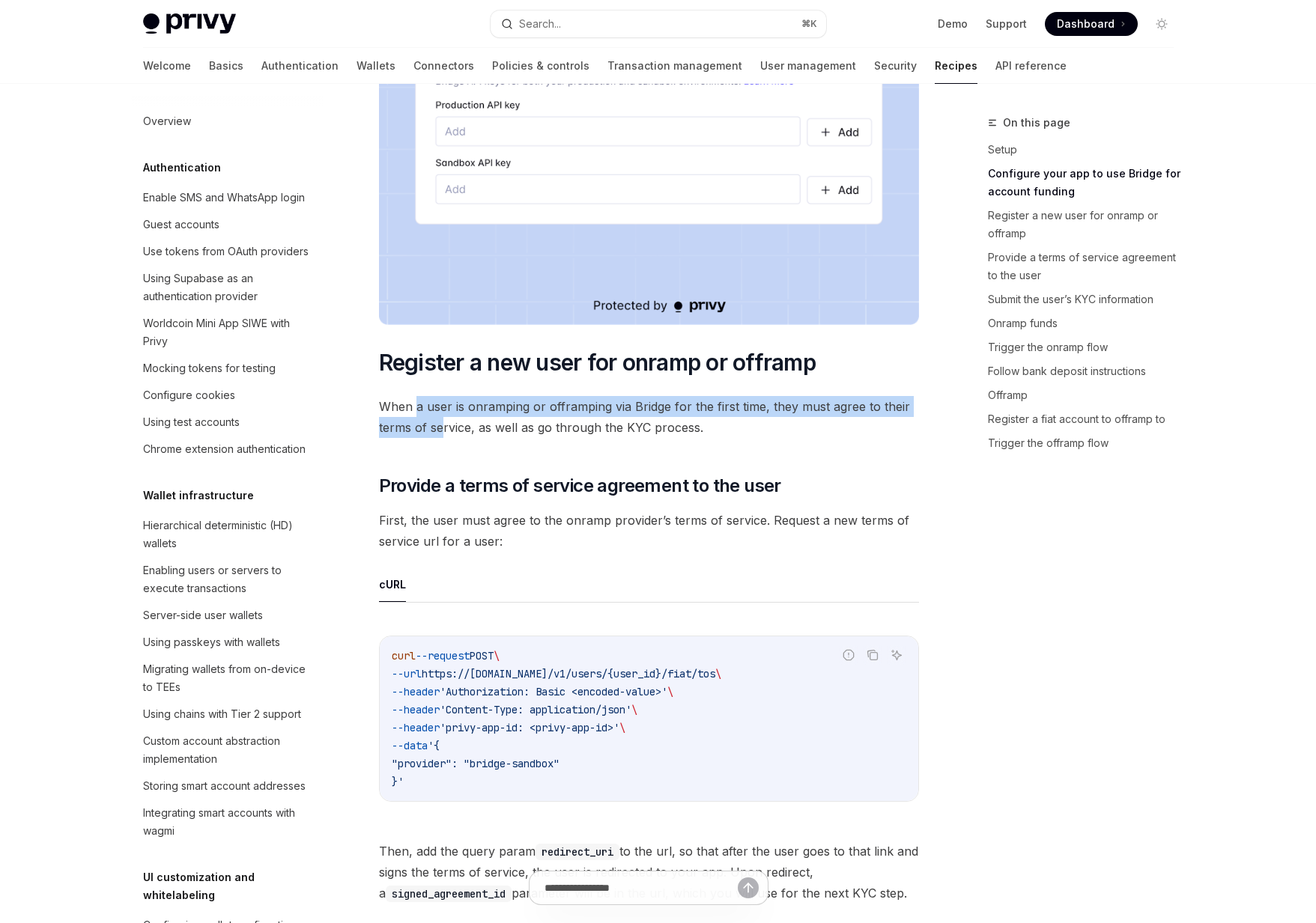
drag, startPoint x: 414, startPoint y: 406, endPoint x: 442, endPoint y: 431, distance: 37.5
click at [442, 431] on span "When a user is onramping or offramping via Bridge for the first time, they must…" at bounding box center [648, 417] width 540 height 42
drag, startPoint x: 442, startPoint y: 431, endPoint x: 442, endPoint y: 457, distance: 26.0
click at [442, 433] on span "When a user is onramping or offramping via Bridge for the first time, they must…" at bounding box center [648, 417] width 540 height 42
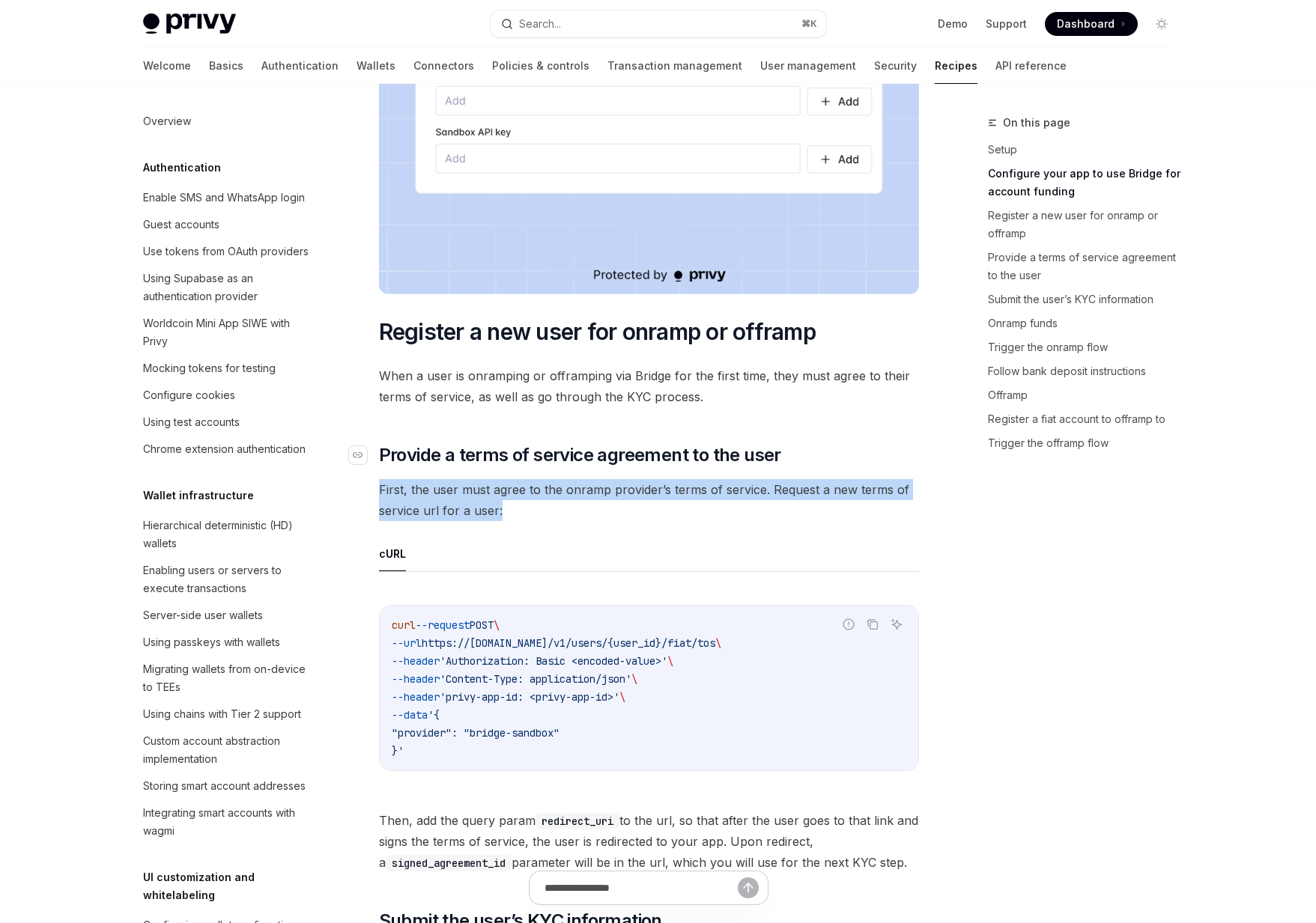
drag, startPoint x: 530, startPoint y: 517, endPoint x: 433, endPoint y: 463, distance: 111.0
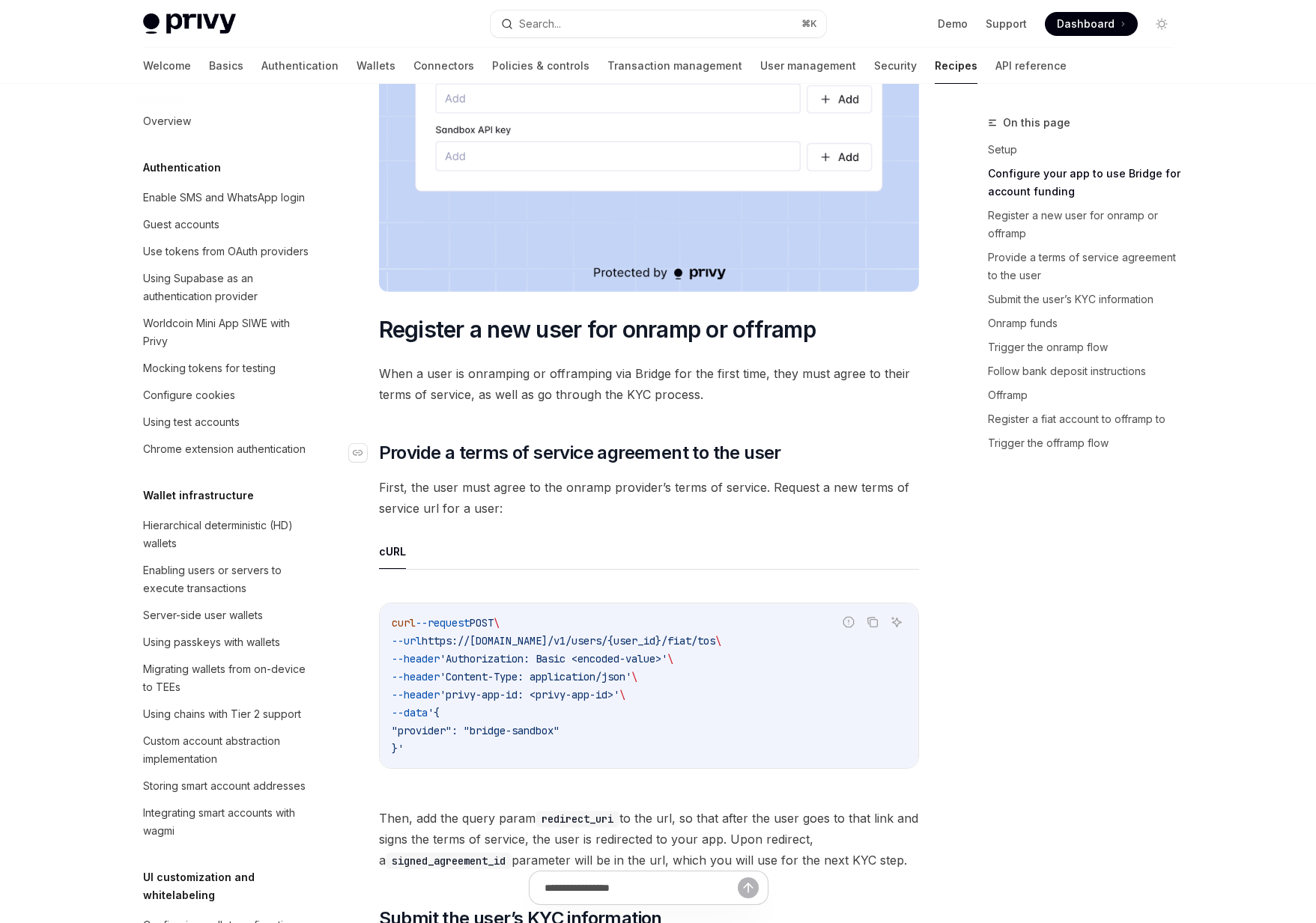
click at [432, 462] on span "Provide a terms of service agreement to the user" at bounding box center [580, 453] width 402 height 24
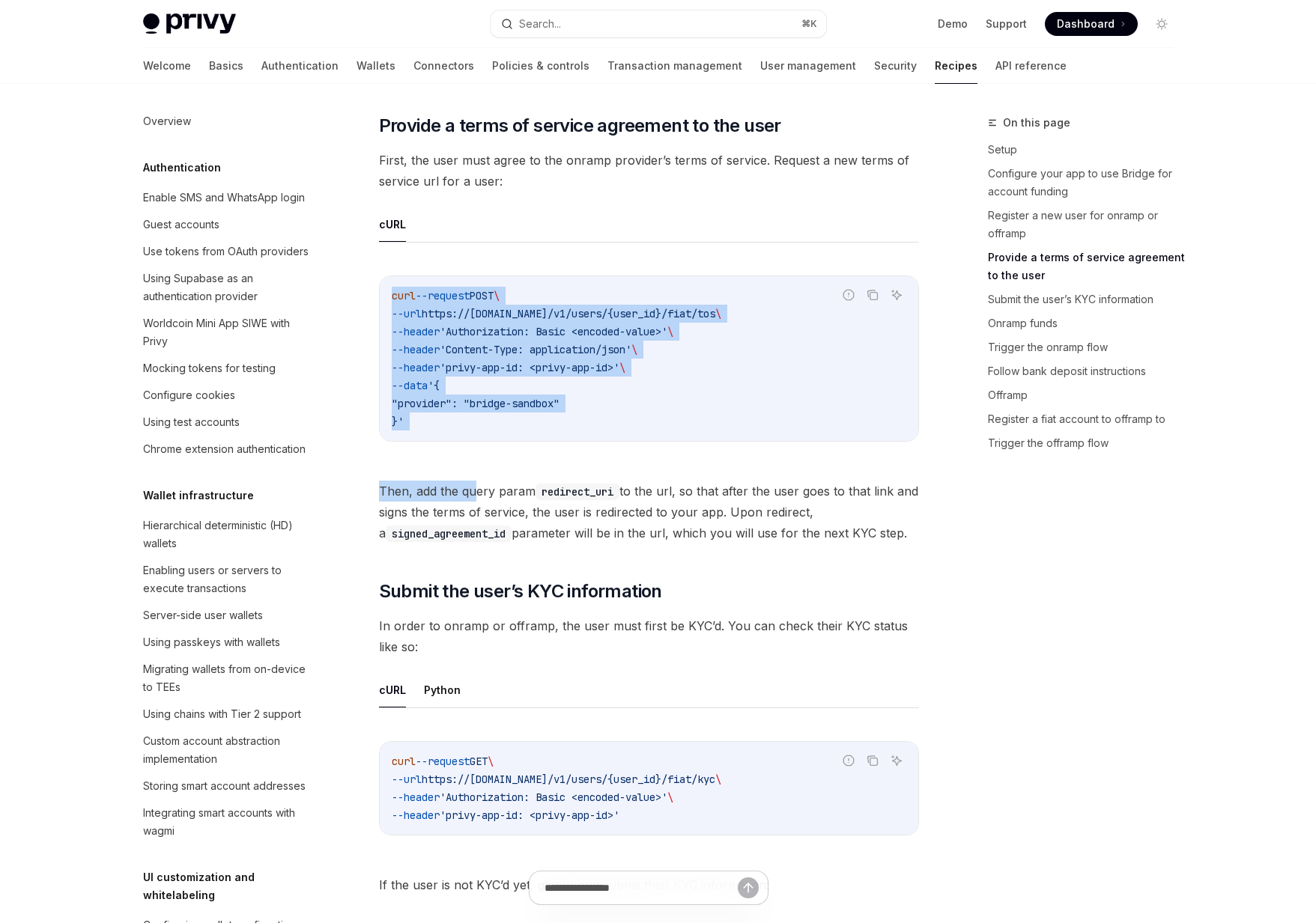
drag, startPoint x: 462, startPoint y: 482, endPoint x: 485, endPoint y: 480, distance: 23.1
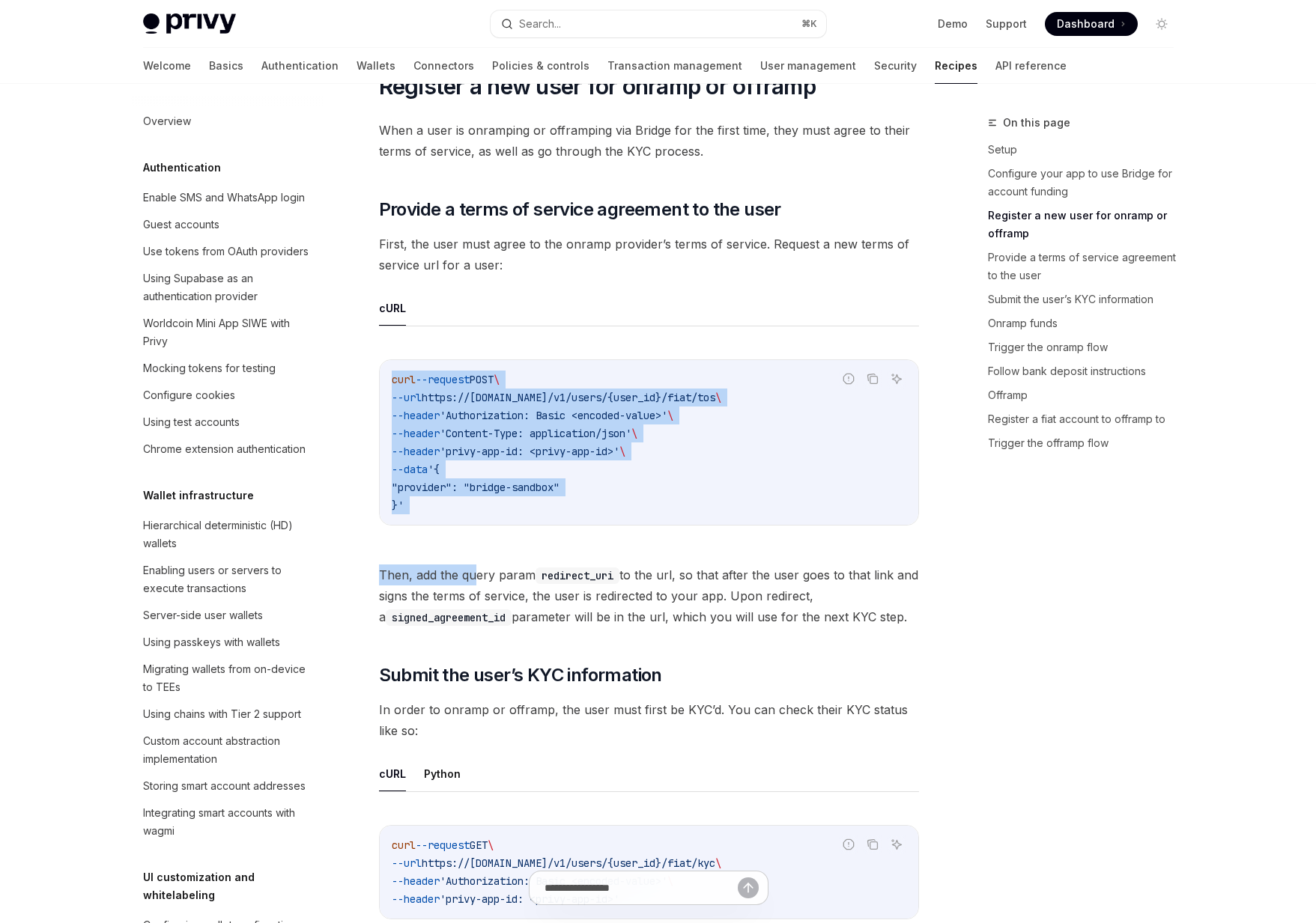
scroll to position [992, 0]
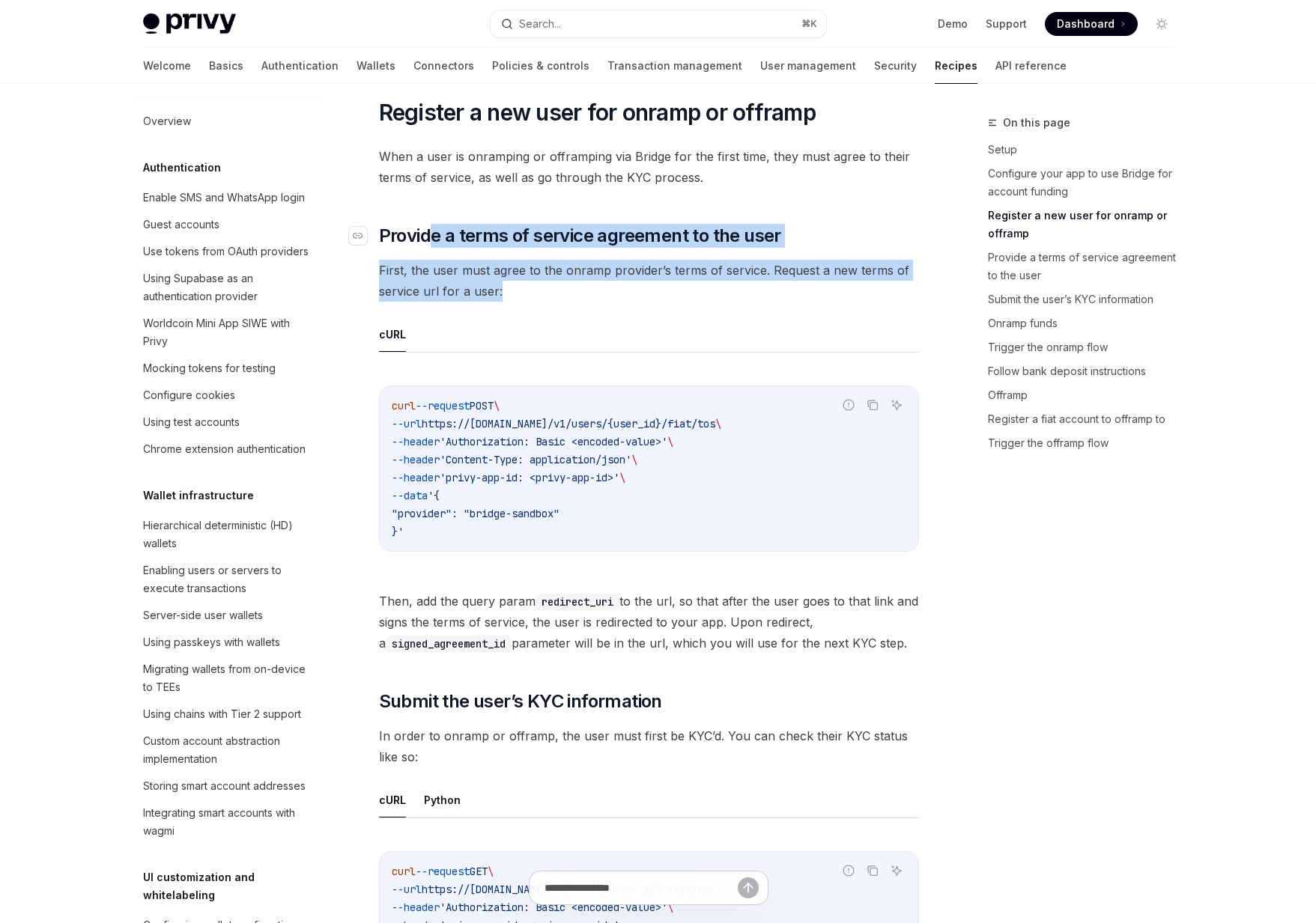
drag, startPoint x: 507, startPoint y: 283, endPoint x: 427, endPoint y: 238, distance: 91.8
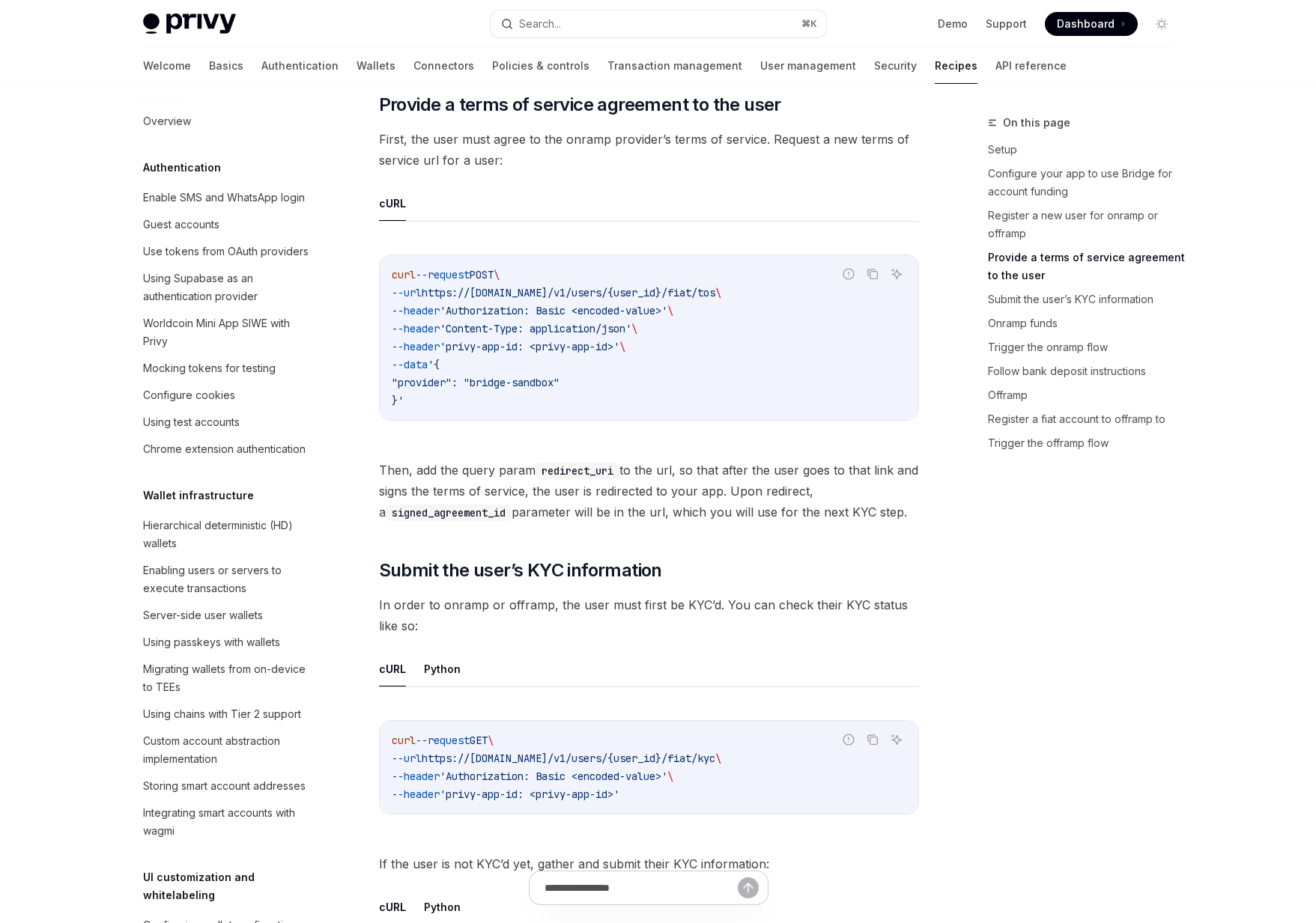
scroll to position [1142, 0]
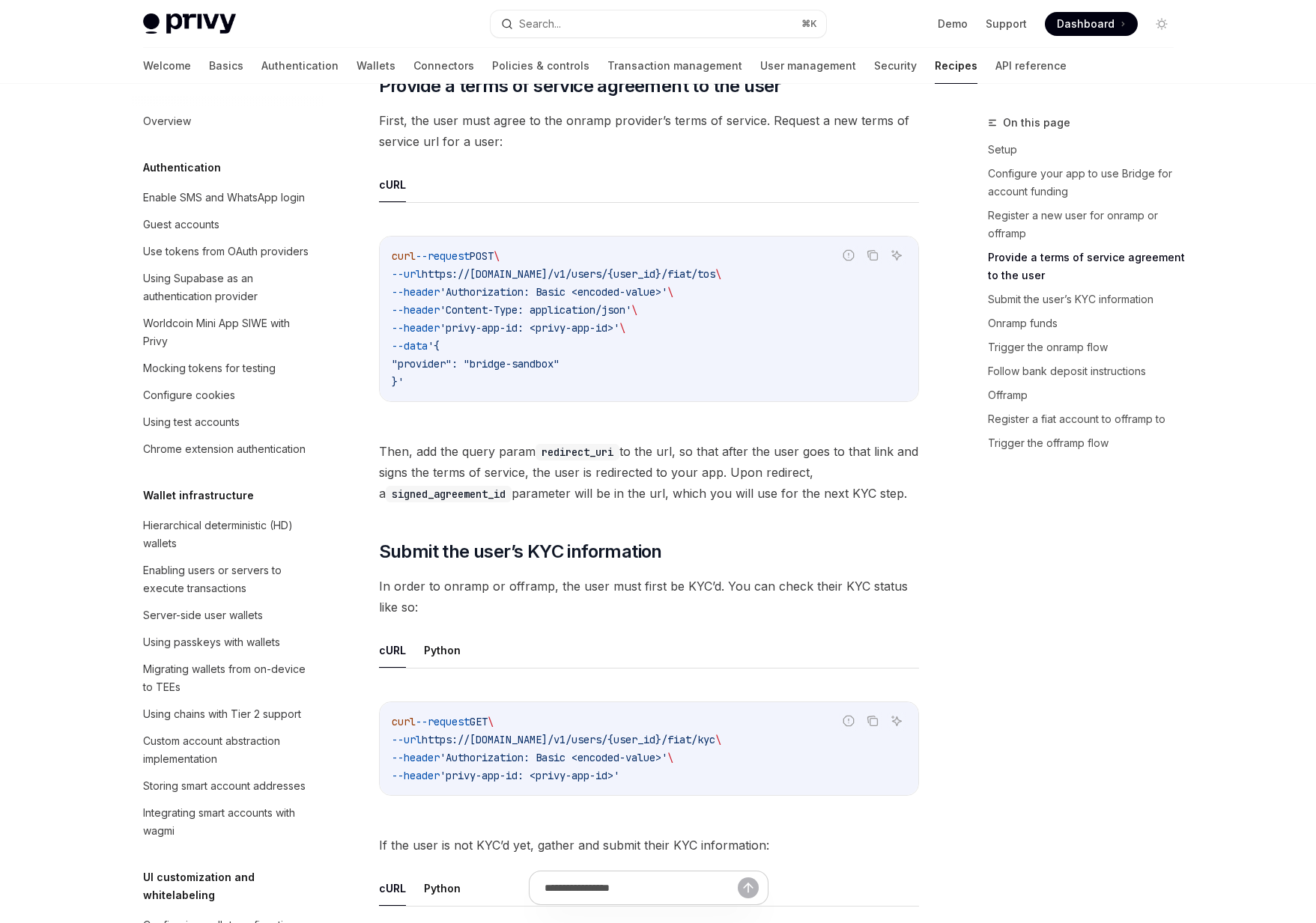
drag, startPoint x: 441, startPoint y: 454, endPoint x: 539, endPoint y: 513, distance: 114.4
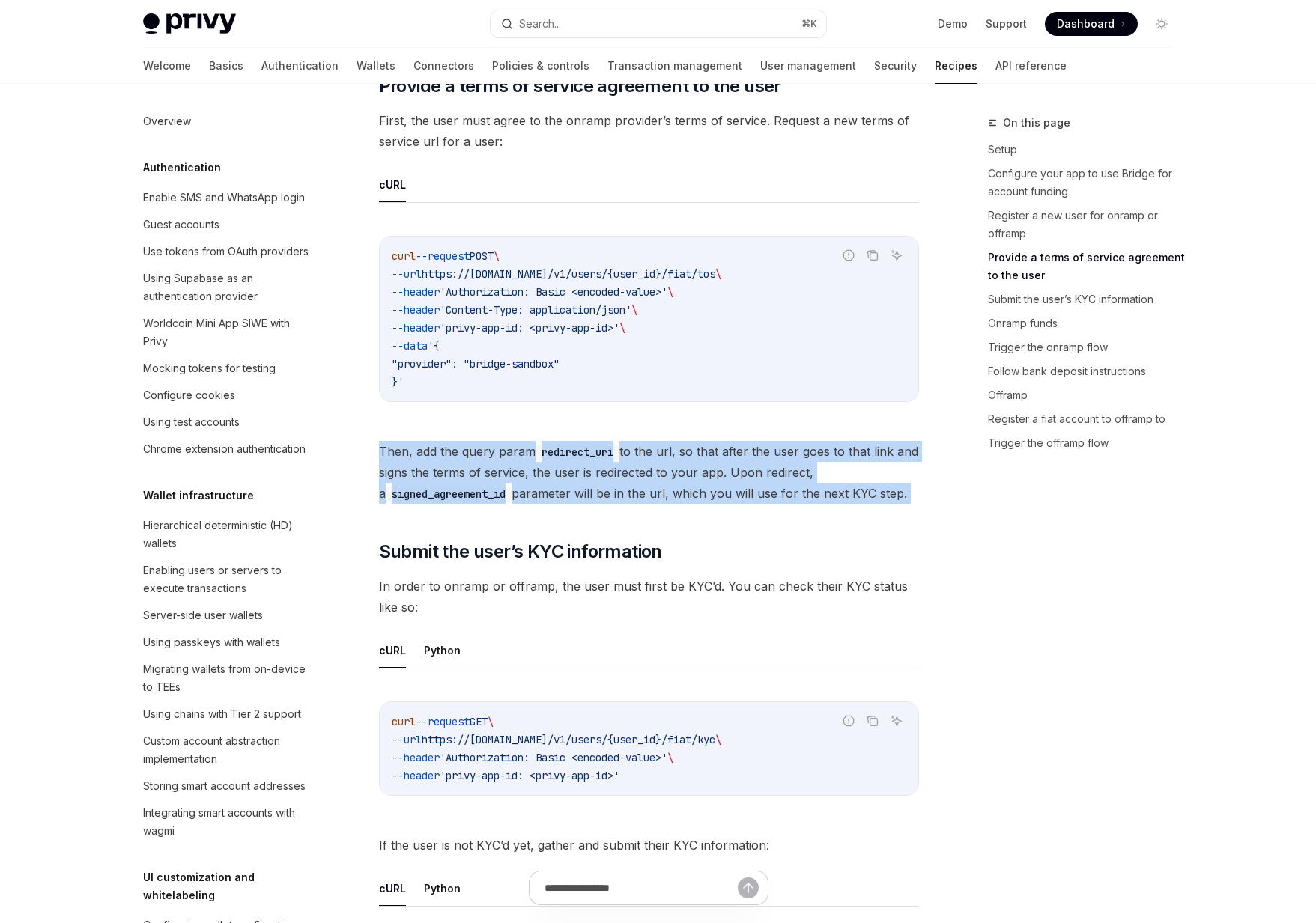
drag, startPoint x: 496, startPoint y: 482, endPoint x: 415, endPoint y: 431, distance: 95.7
drag, startPoint x: 435, startPoint y: 456, endPoint x: 475, endPoint y: 509, distance: 66.4
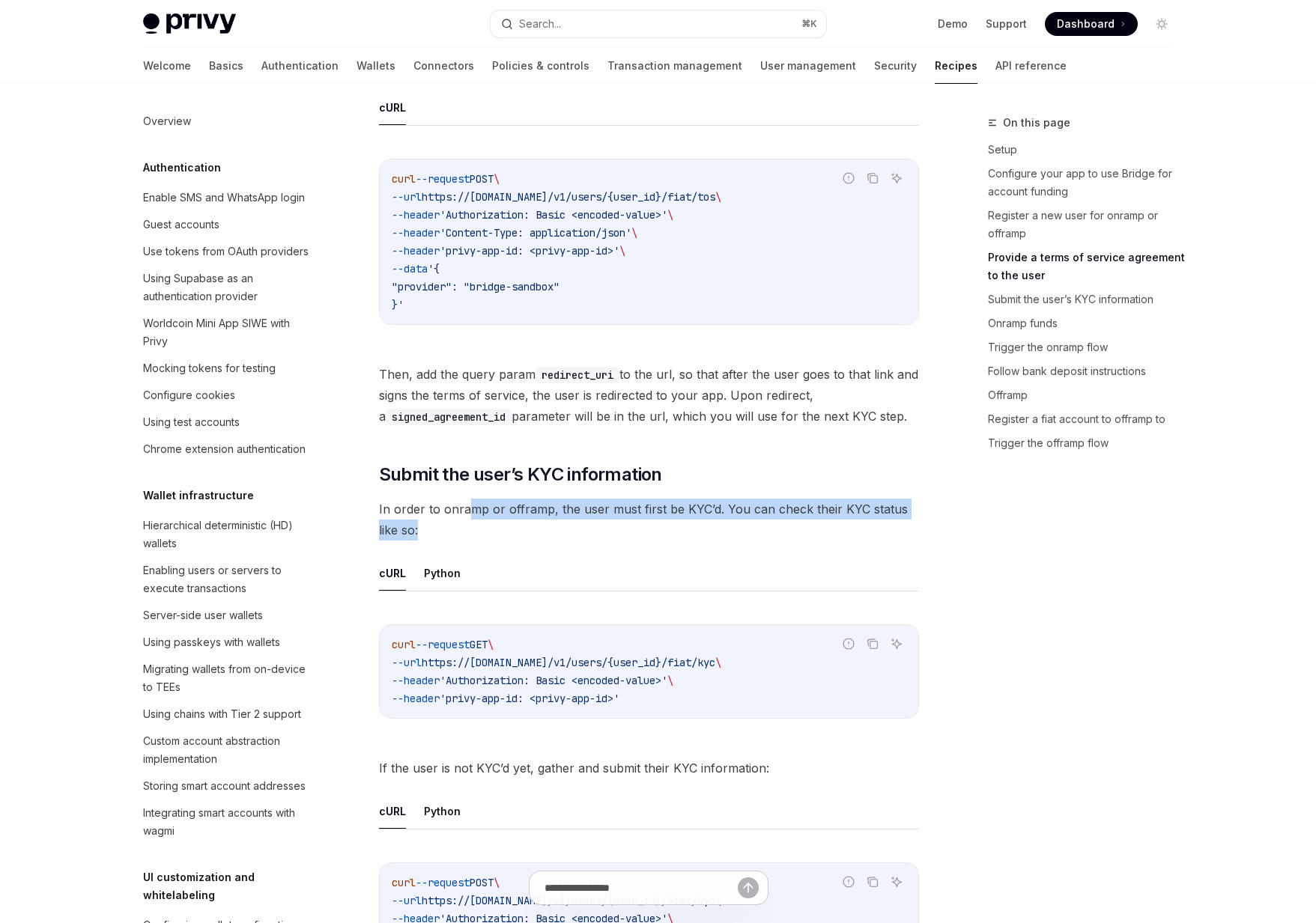
drag, startPoint x: 474, startPoint y: 512, endPoint x: 484, endPoint y: 533, distance: 23.3
click at [484, 533] on span "In order to onramp or offramp, the user must first be KYC’d. You can check thei…" at bounding box center [648, 520] width 540 height 42
drag, startPoint x: 483, startPoint y: 531, endPoint x: 463, endPoint y: 504, distance: 33.6
click at [463, 504] on span "In order to onramp or offramp, the user must first be KYC’d. You can check thei…" at bounding box center [648, 519] width 540 height 42
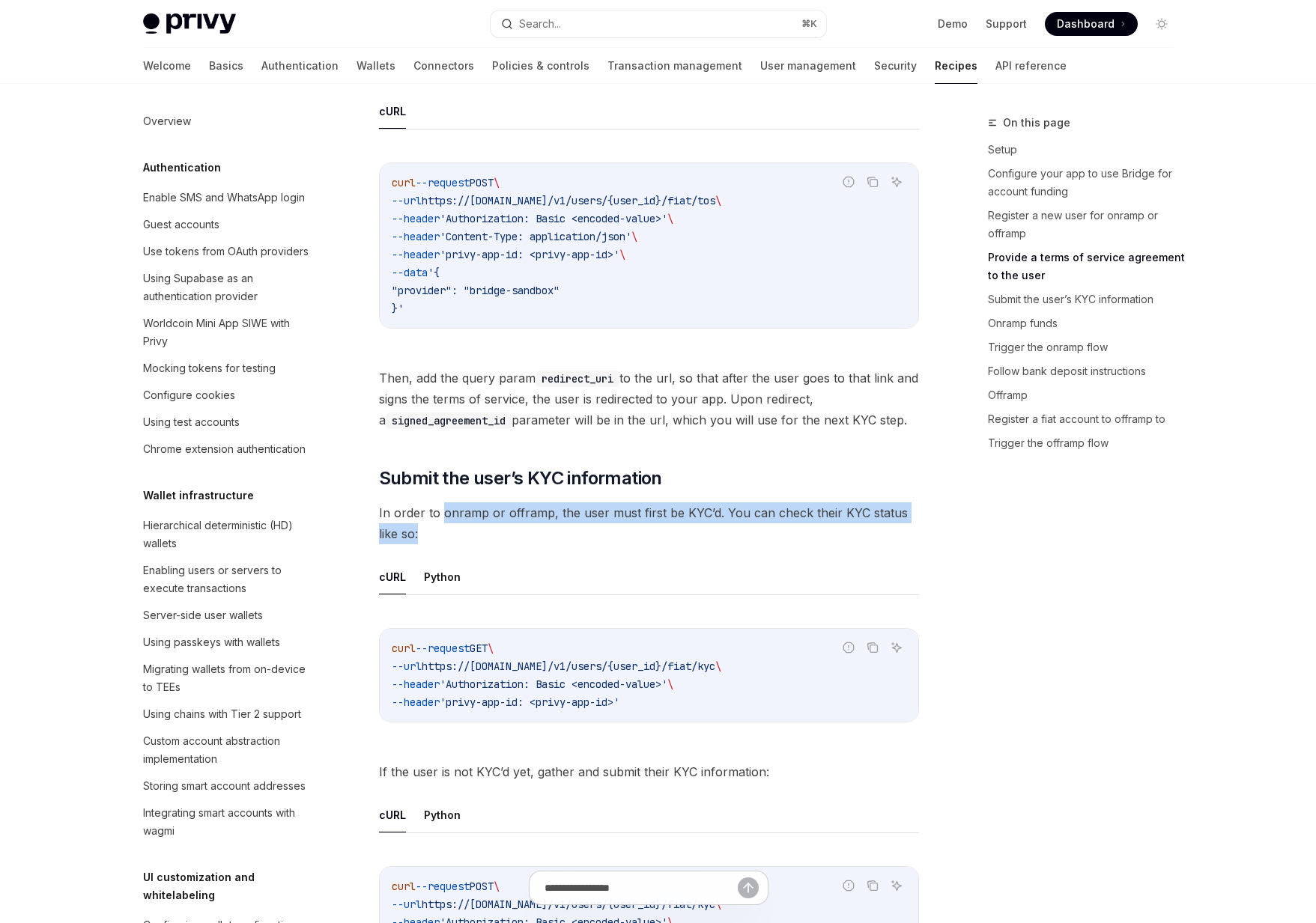
click at [463, 504] on span "In order to onramp or offramp, the user must first be KYC’d. You can check thei…" at bounding box center [648, 523] width 540 height 42
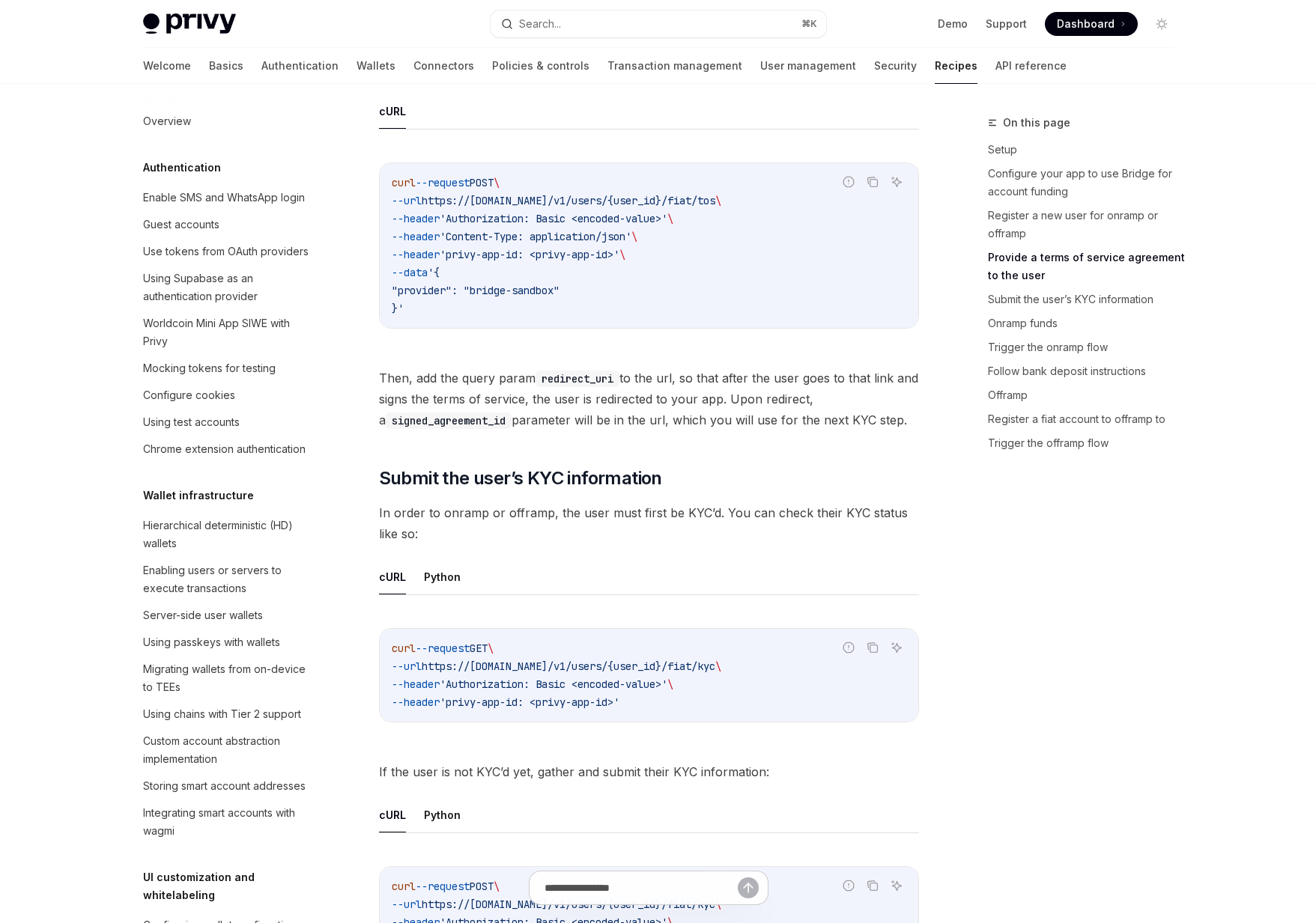
scroll to position [1213, 0]
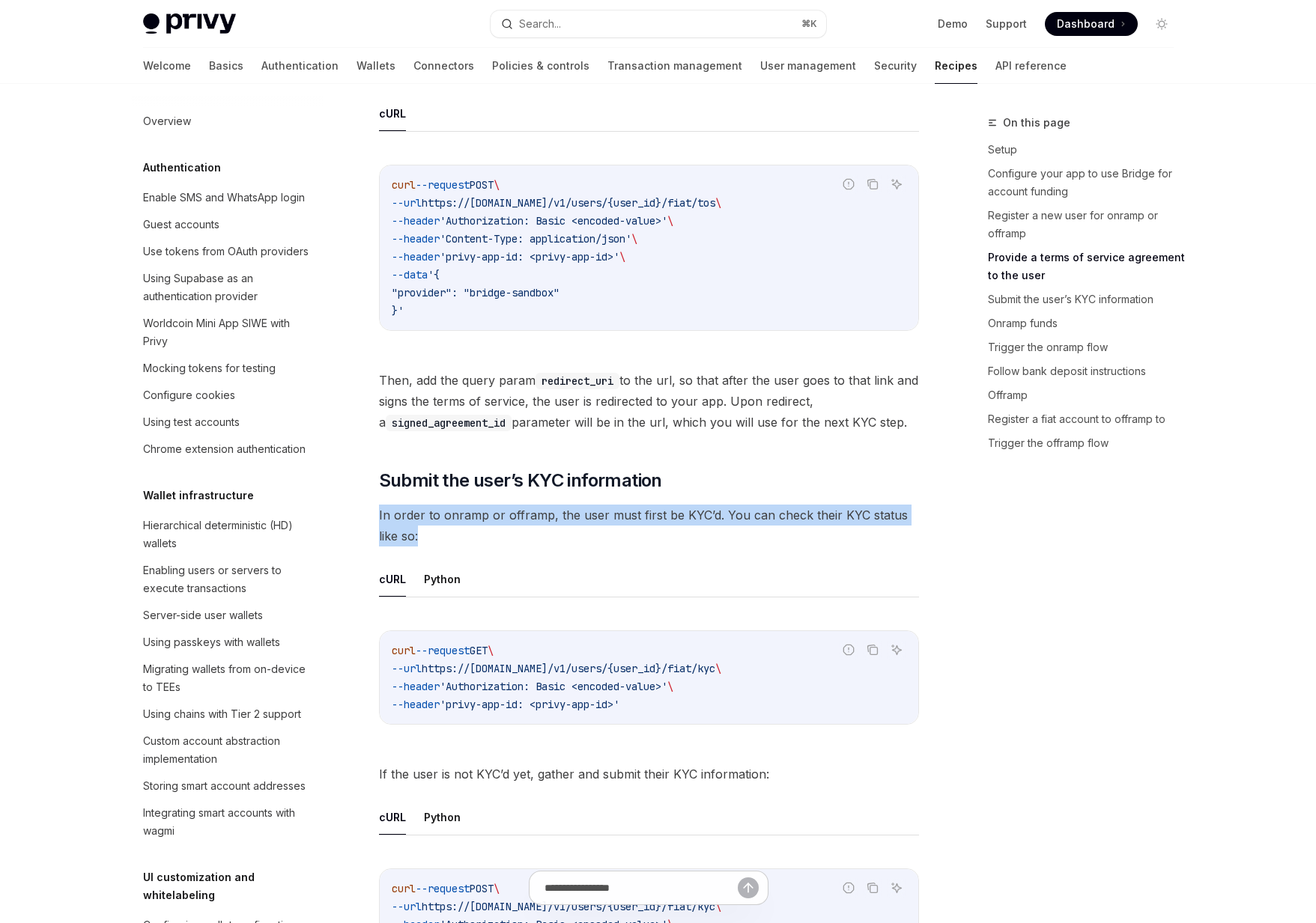
drag, startPoint x: 463, startPoint y: 504, endPoint x: 473, endPoint y: 538, distance: 35.4
click at [473, 538] on span "In order to onramp or offramp, the user must first be KYC’d. You can check thei…" at bounding box center [648, 526] width 540 height 42
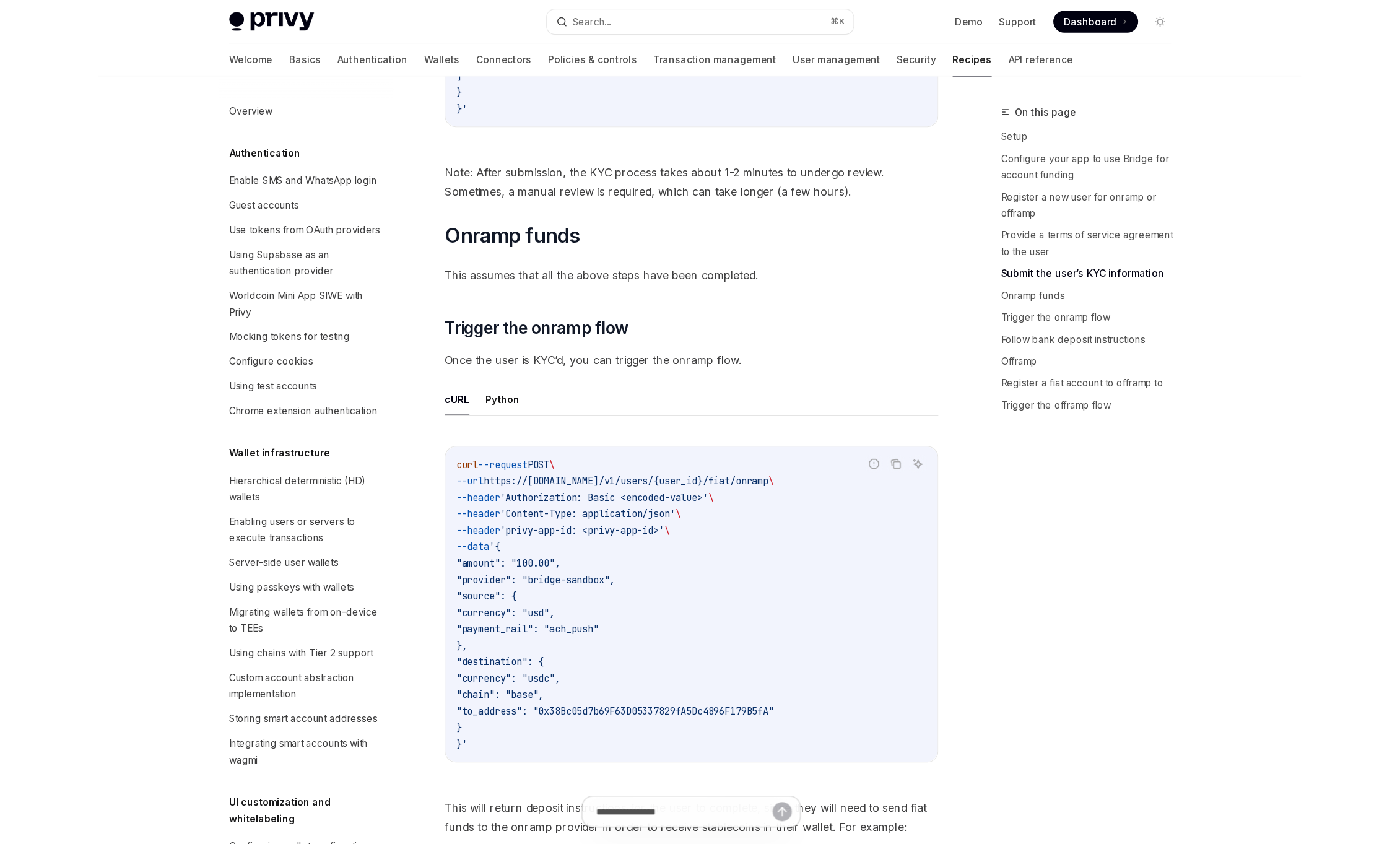
scroll to position [2138, 0]
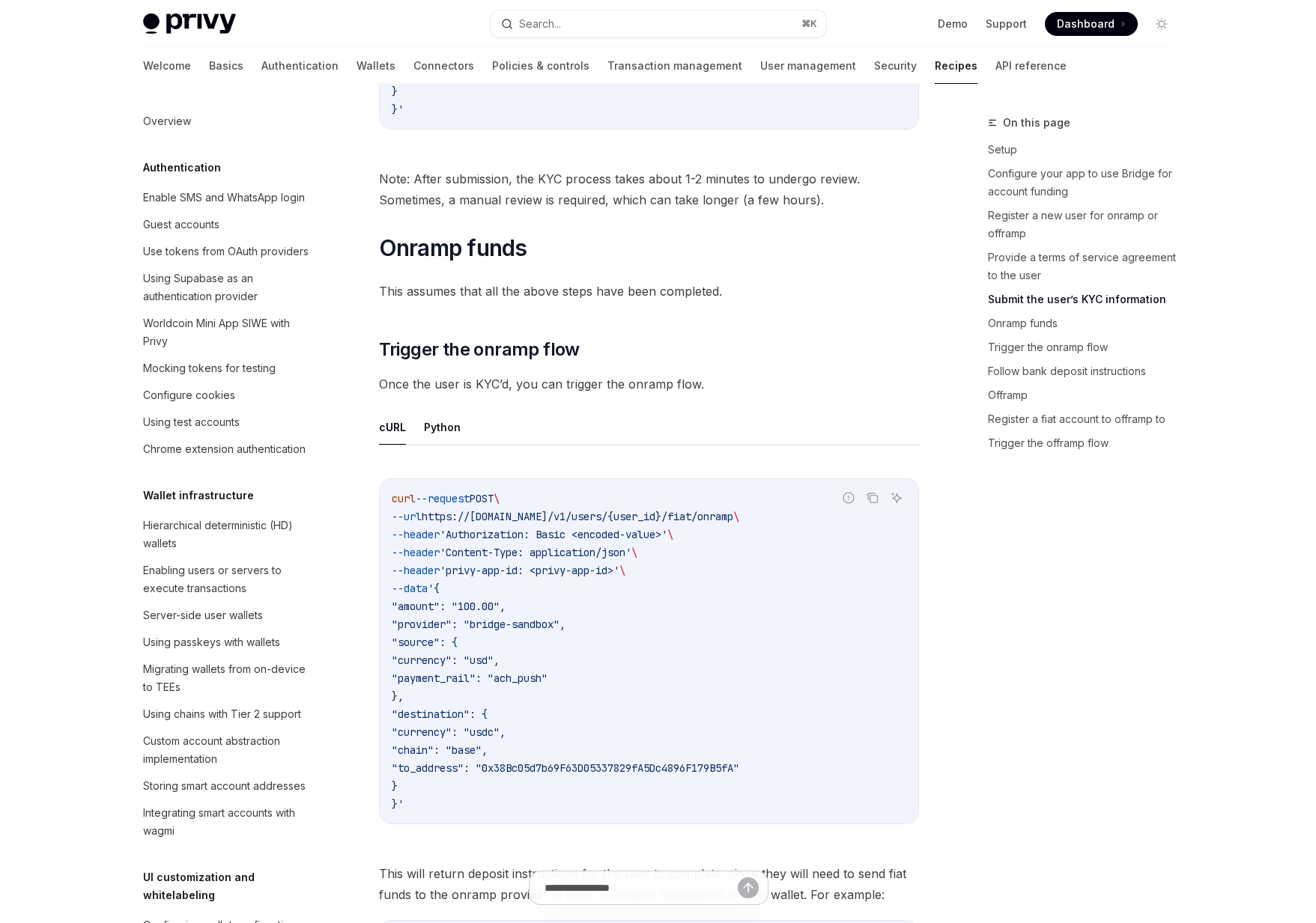
click at [537, 623] on span ""provider": "bridge-sandbox"," at bounding box center [479, 625] width 174 height 14
drag, startPoint x: 516, startPoint y: 624, endPoint x: 507, endPoint y: 624, distance: 9.0
click at [514, 624] on span ""provider": "bridge-sandbox"," at bounding box center [479, 625] width 174 height 14
drag, startPoint x: 484, startPoint y: 625, endPoint x: 573, endPoint y: 628, distance: 89.1
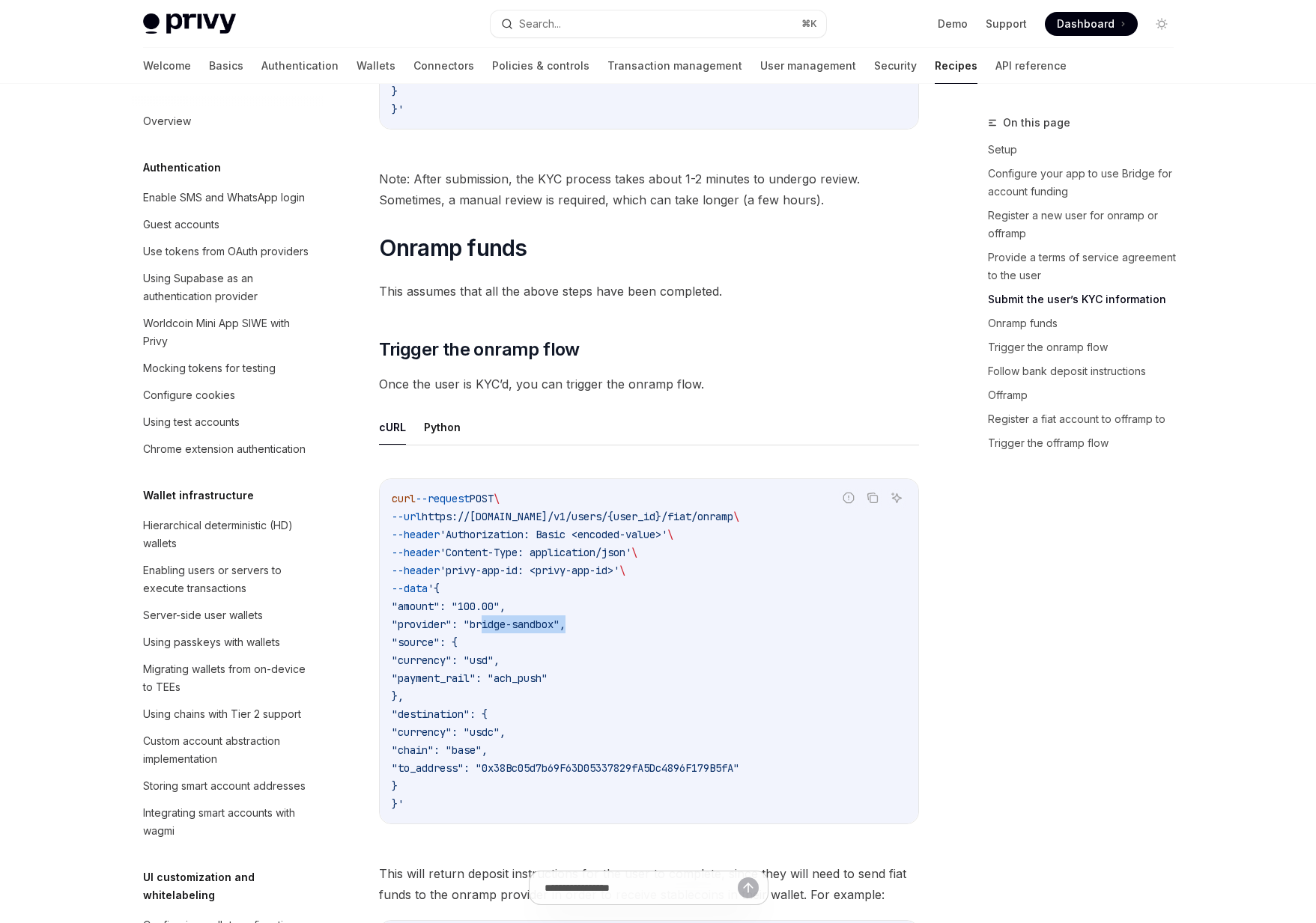
click at [565, 628] on span ""provider": "bridge-sandbox"," at bounding box center [479, 625] width 174 height 14
drag, startPoint x: 573, startPoint y: 628, endPoint x: 504, endPoint y: 627, distance: 69.0
click at [504, 627] on span ""provider": "bridge-sandbox"," at bounding box center [479, 625] width 174 height 14
drag, startPoint x: 505, startPoint y: 626, endPoint x: 534, endPoint y: 593, distance: 43.9
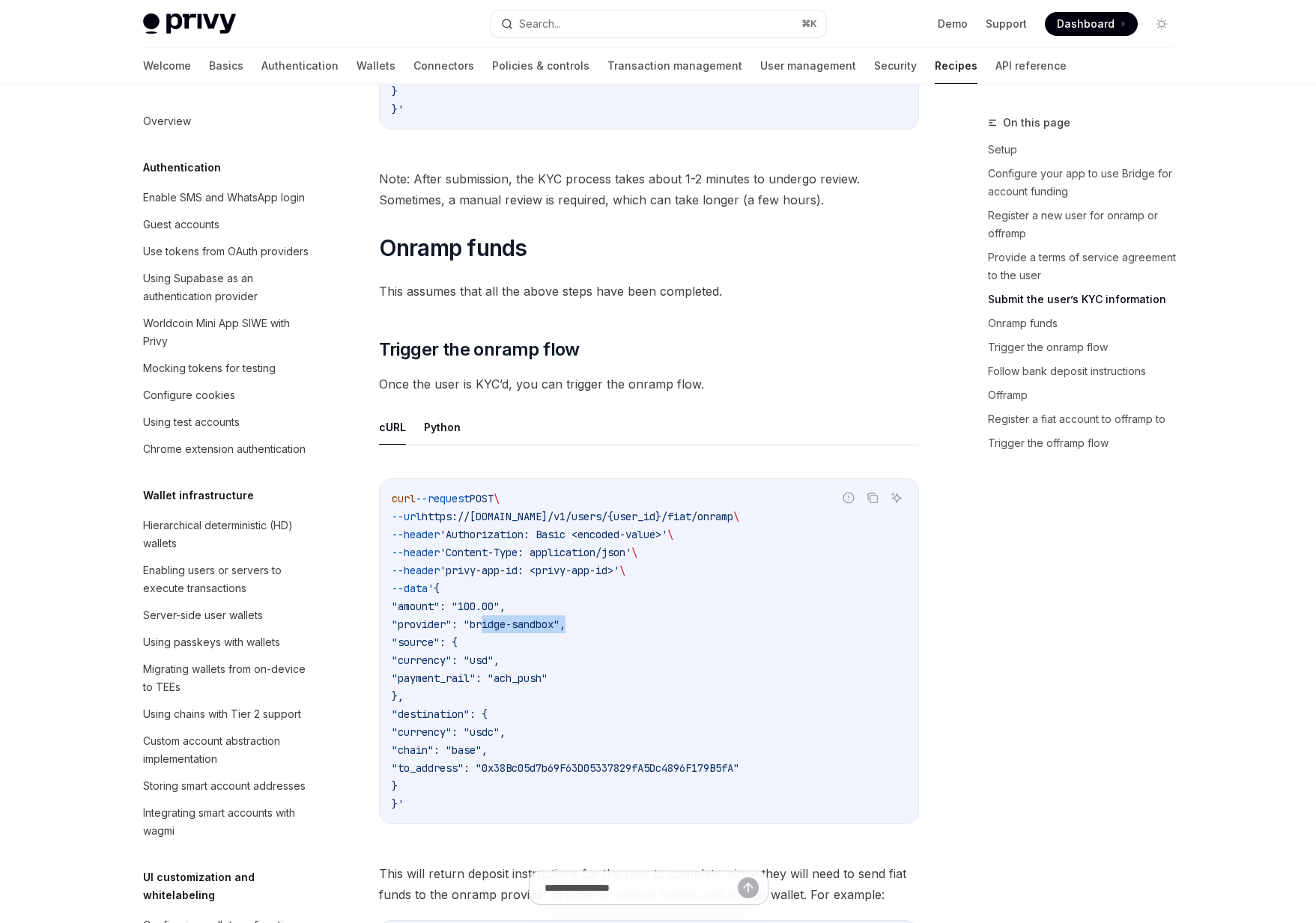
click at [505, 626] on span ""provider": "bridge-sandbox"," at bounding box center [479, 625] width 174 height 14
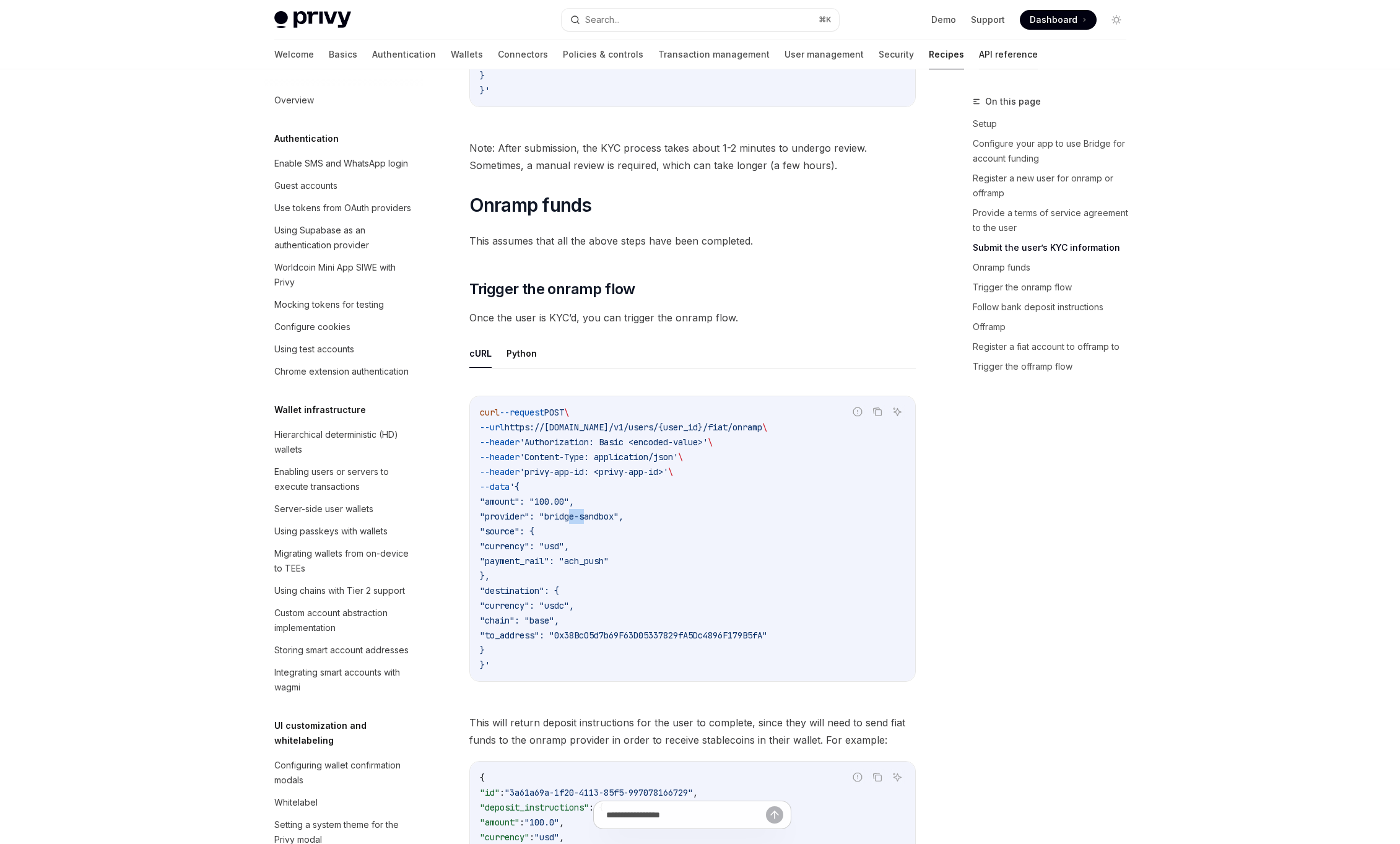
click at [979, 61] on link "API reference" at bounding box center [1008, 54] width 59 height 30
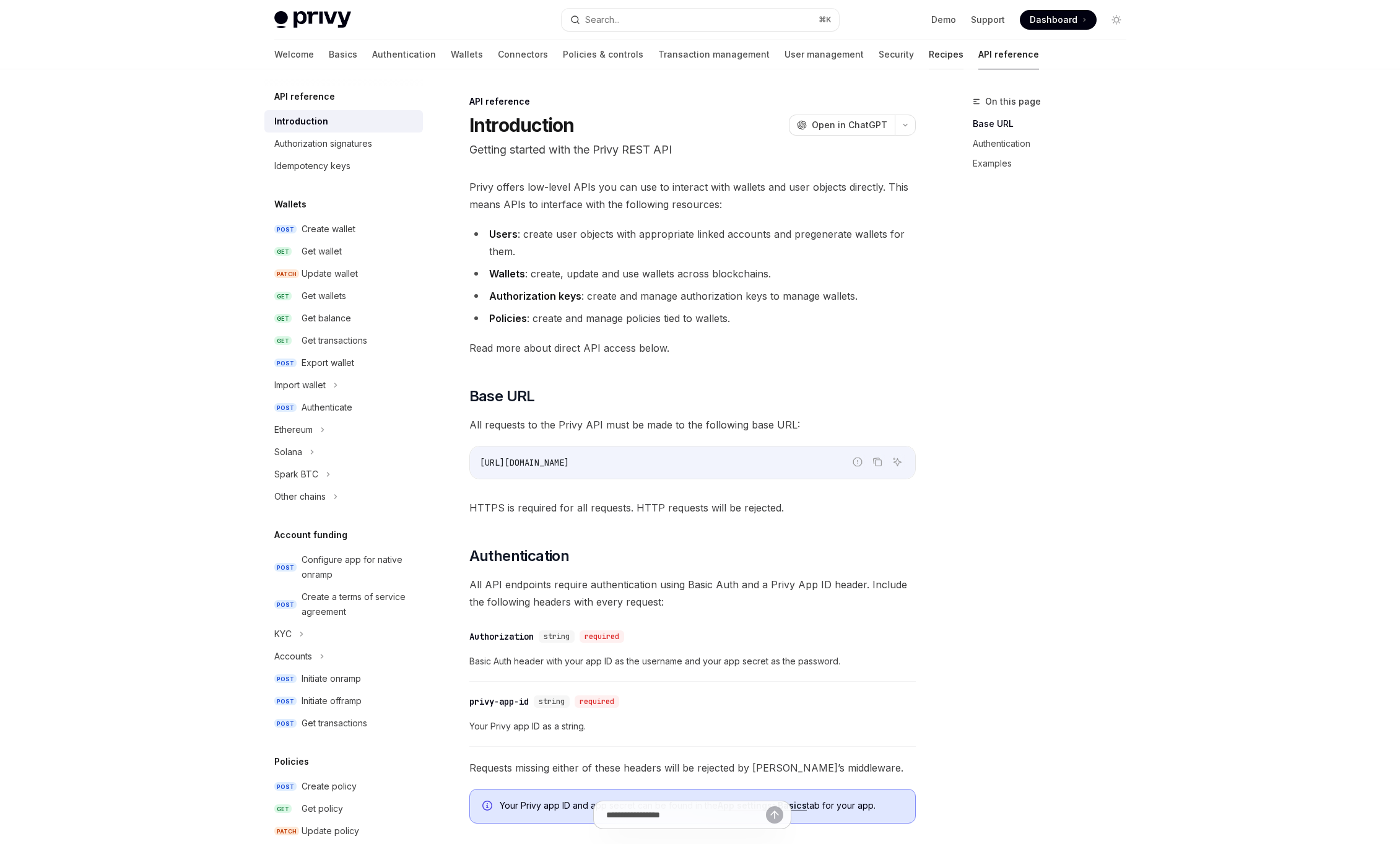
click at [928, 61] on link "Recipes" at bounding box center [946, 54] width 34 height 30
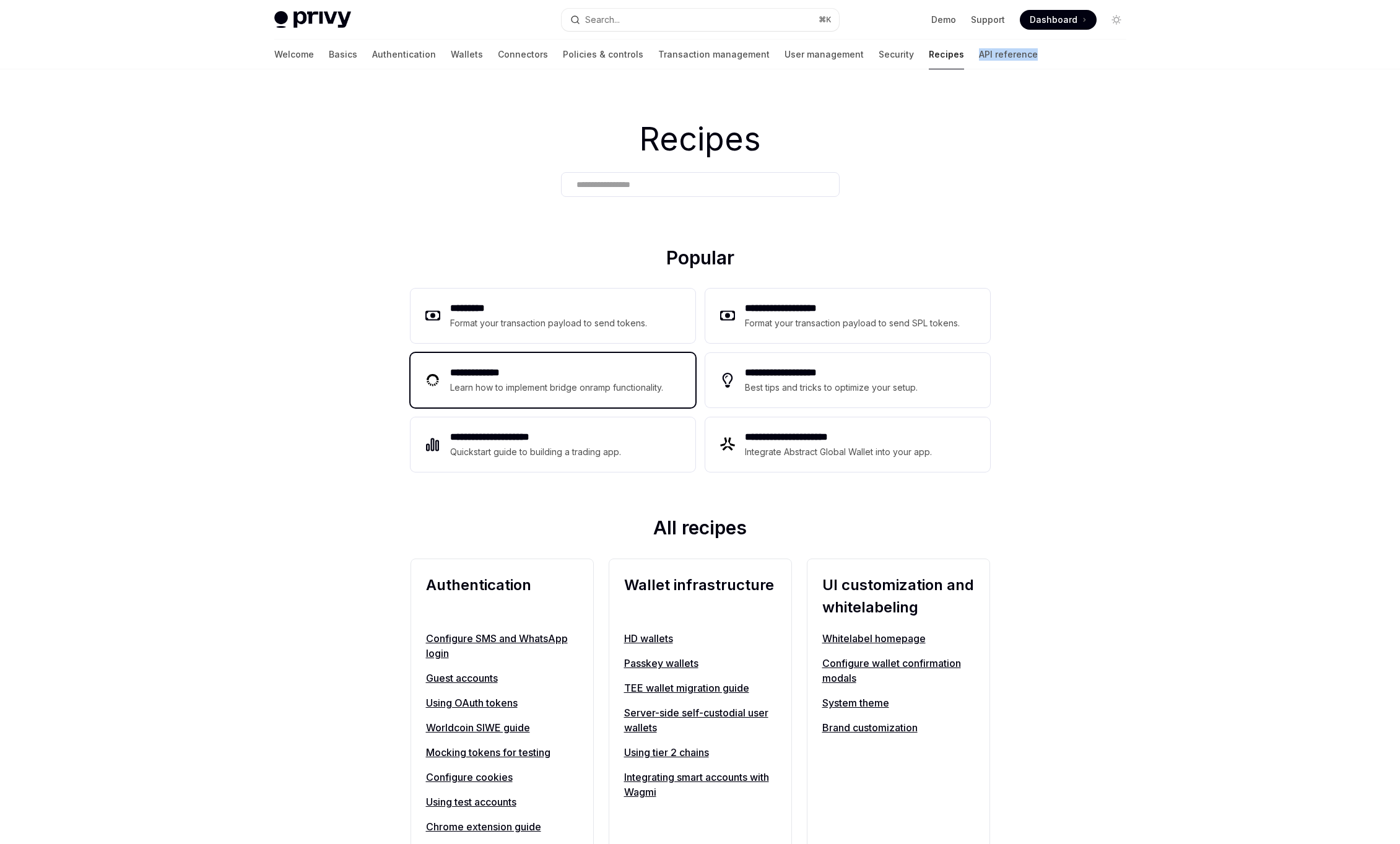
click at [493, 380] on div "Learn how to implement bridge onramp functionality." at bounding box center [558, 387] width 216 height 15
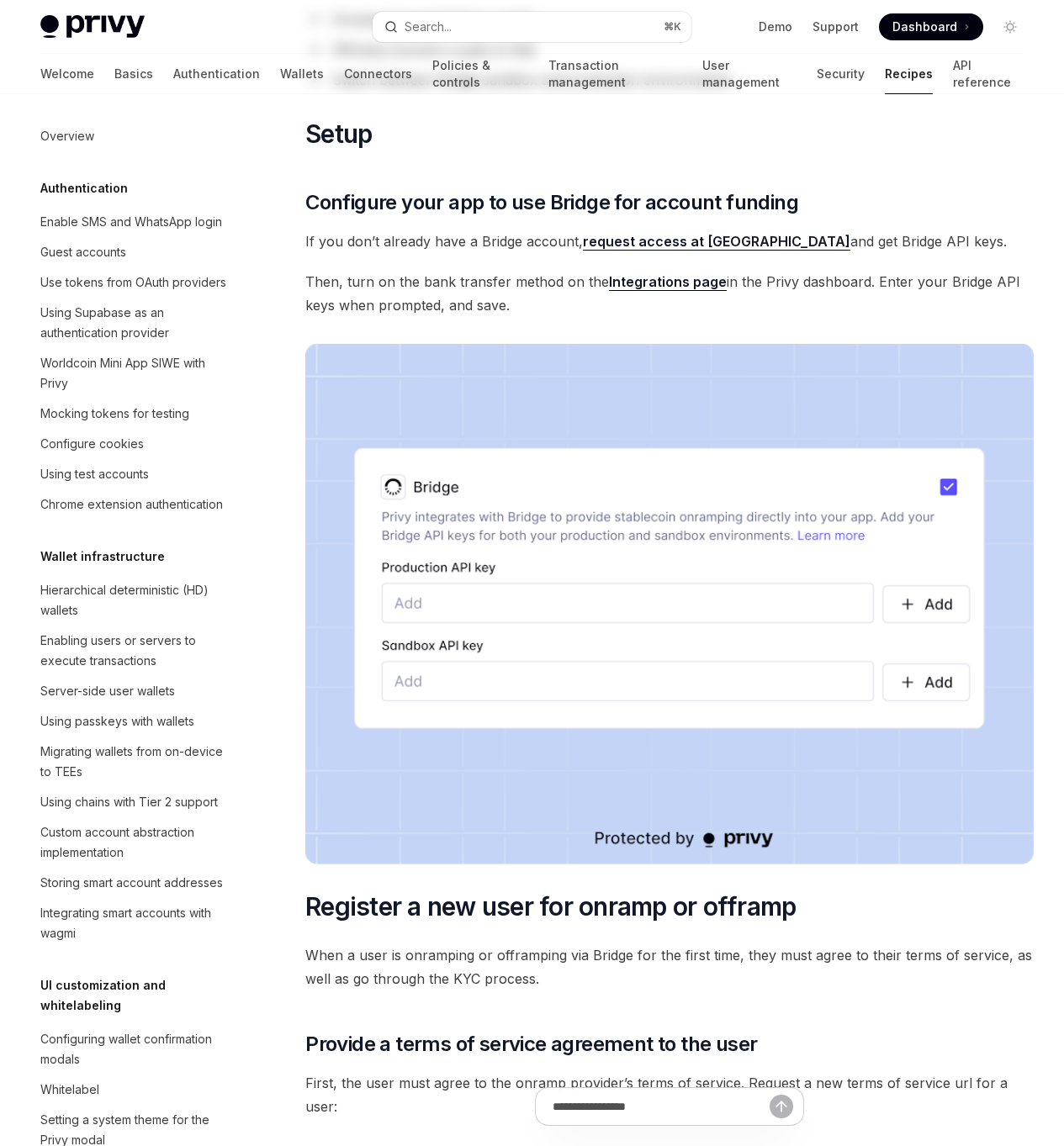
scroll to position [794, 0]
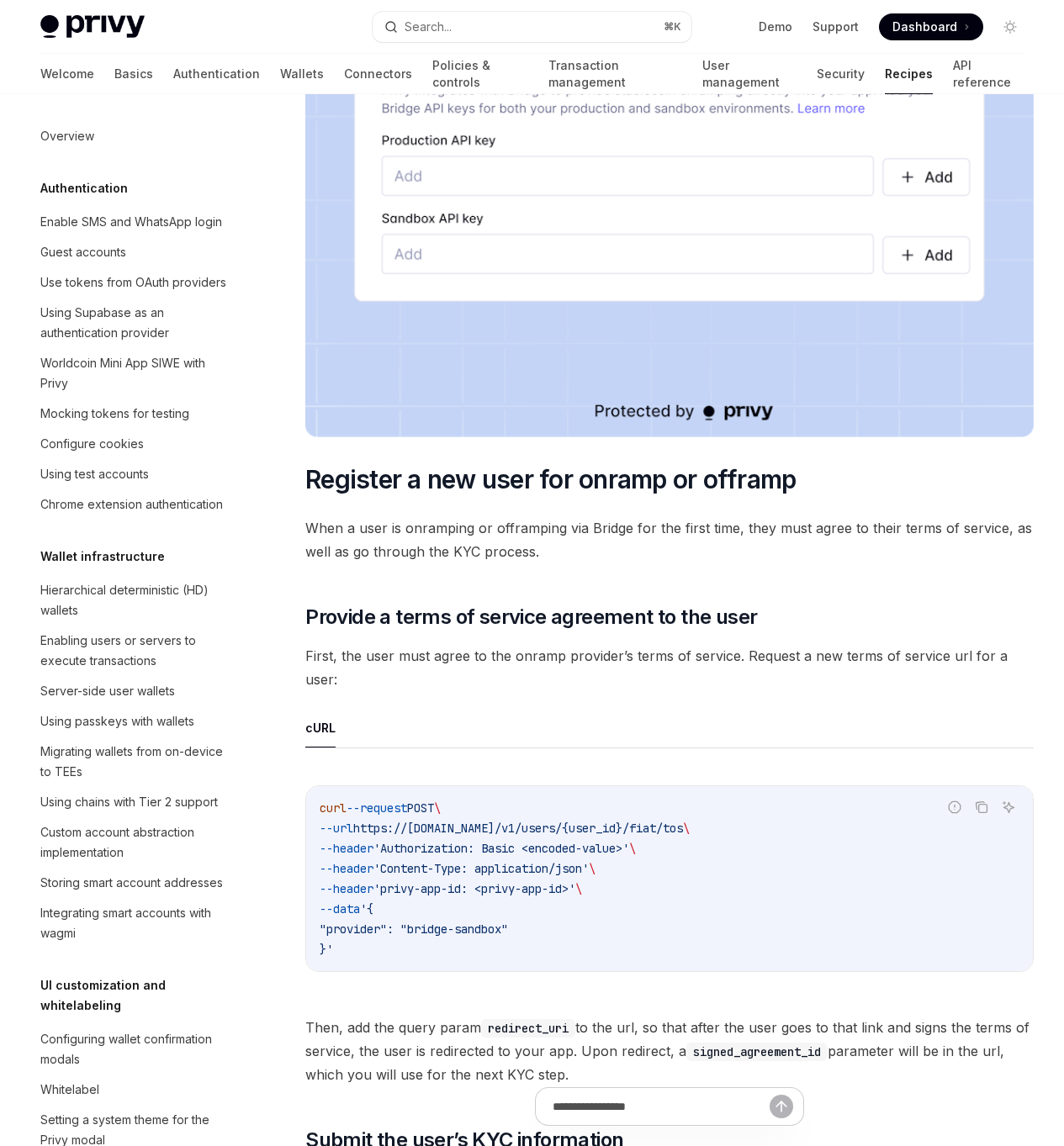
drag, startPoint x: 647, startPoint y: 804, endPoint x: 667, endPoint y: 836, distance: 37.7
click at [667, 836] on code "curl --request POST \ --url https://api.privy.io/v1/users/{user_id}/fiat/tos \ …" at bounding box center [669, 878] width 699 height 162
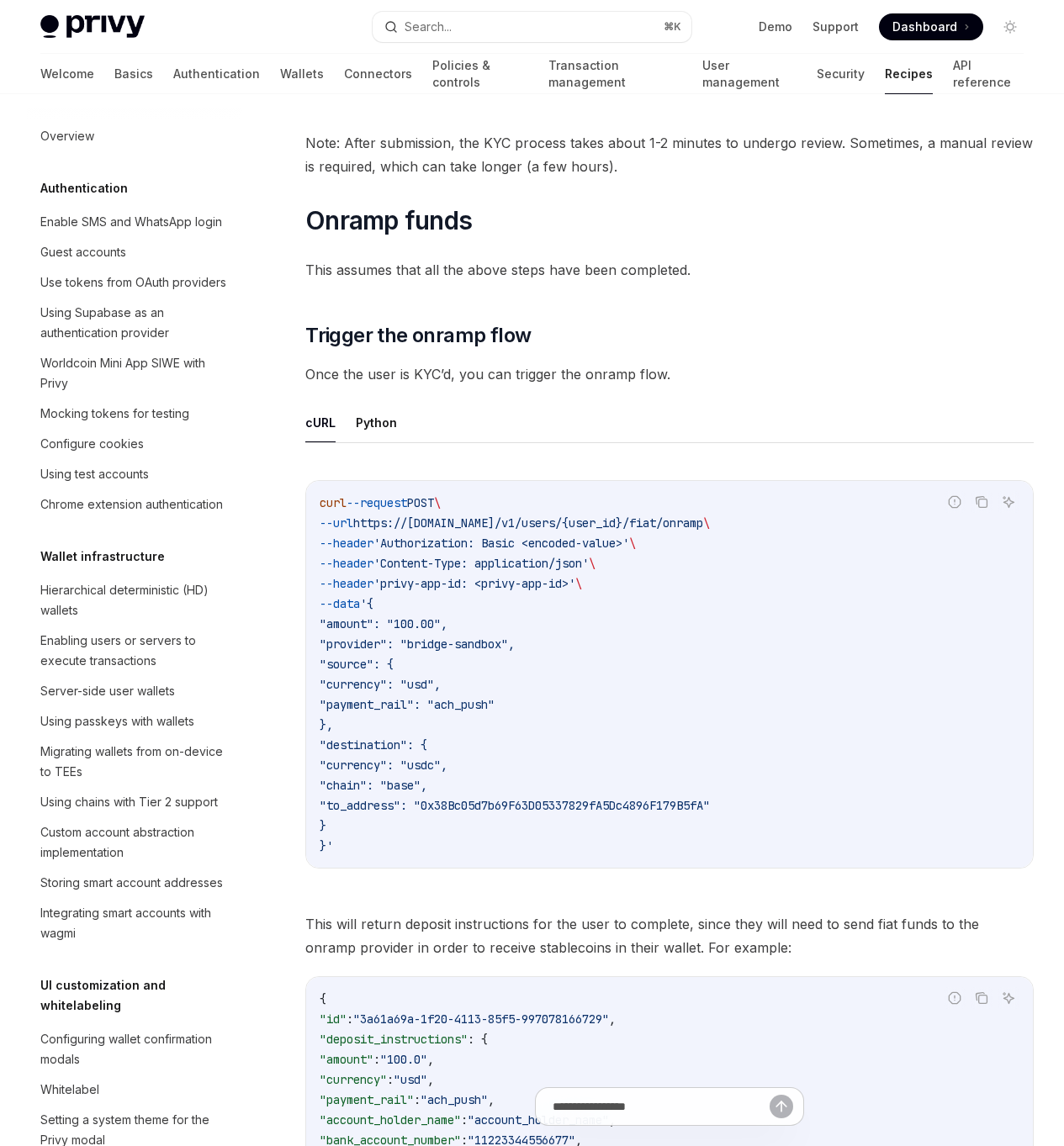
scroll to position [2976, 0]
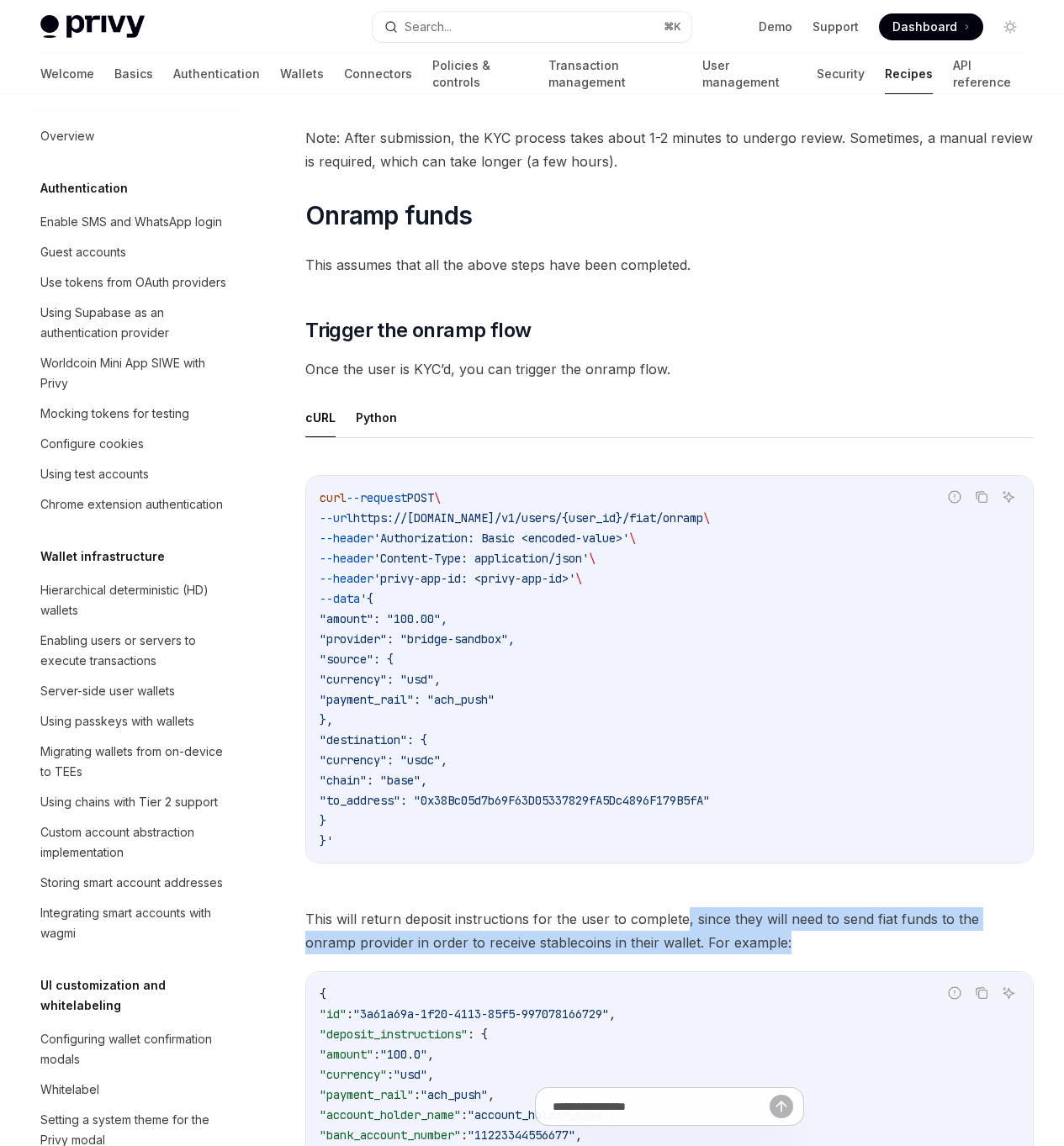
drag, startPoint x: 749, startPoint y: 926, endPoint x: 683, endPoint y: 900, distance: 70.9
click at [683, 907] on span "This will return deposit instructions for the user to complete, since they will…" at bounding box center [669, 931] width 728 height 47
drag, startPoint x: 683, startPoint y: 900, endPoint x: 762, endPoint y: 922, distance: 82.0
click at [762, 922] on span "This will return deposit instructions for the user to complete, since they will…" at bounding box center [669, 931] width 728 height 47
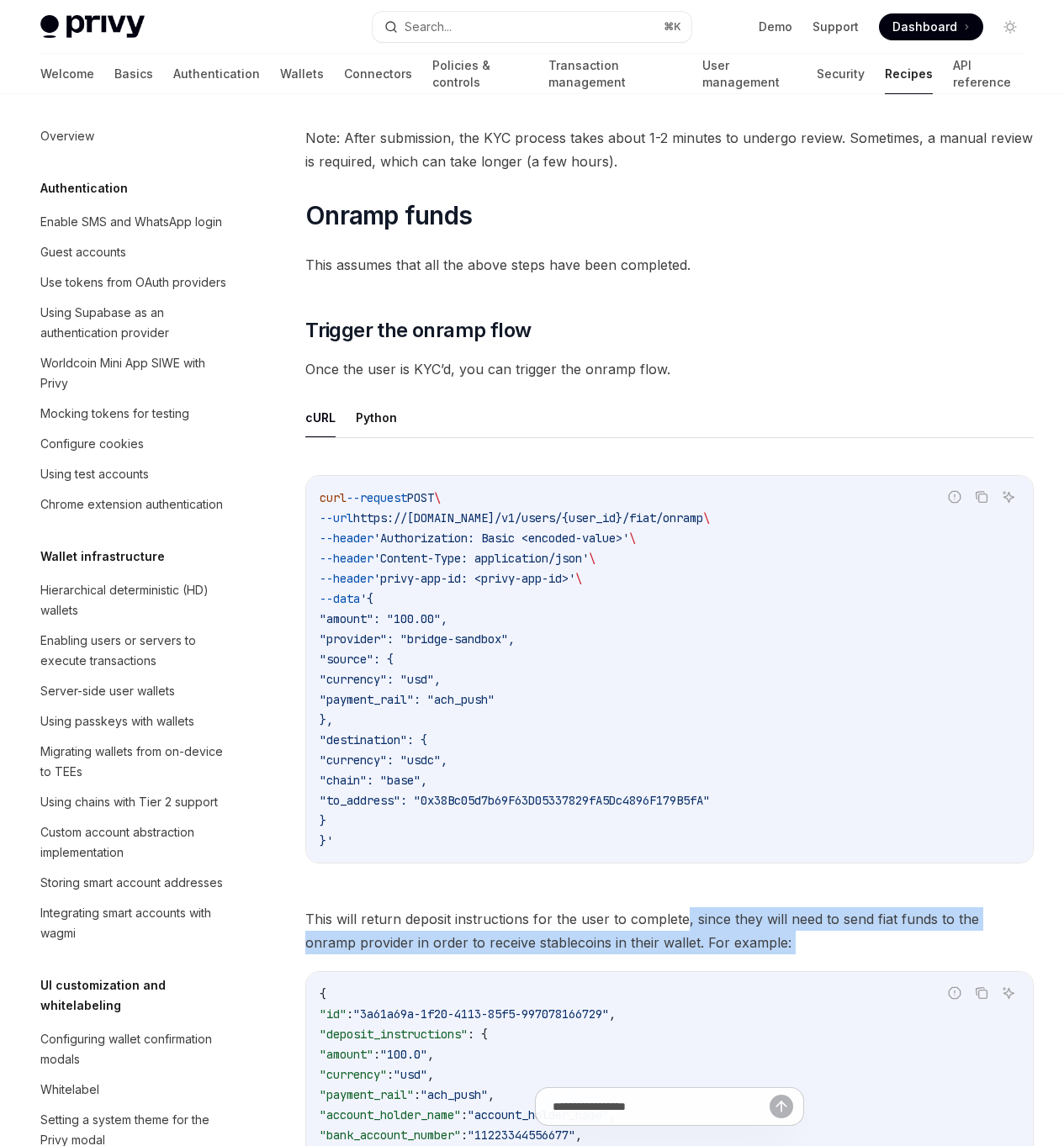
click at [762, 922] on span "This will return deposit instructions for the user to complete, since they will…" at bounding box center [669, 931] width 728 height 47
drag, startPoint x: 698, startPoint y: 898, endPoint x: 682, endPoint y: 892, distance: 17.1
click at [682, 907] on span "This will return deposit instructions for the user to complete, since they will…" at bounding box center [669, 931] width 728 height 47
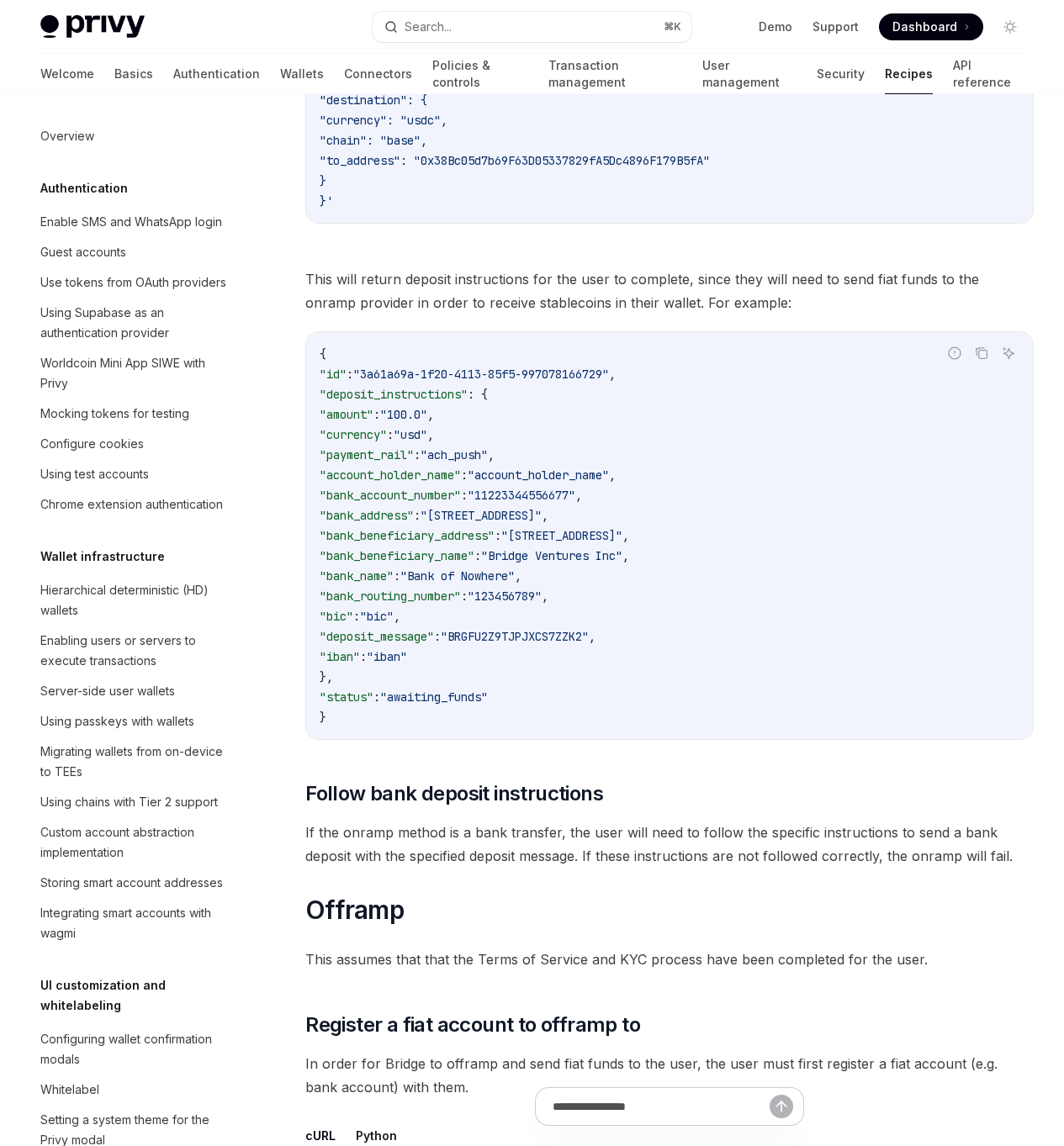
scroll to position [3619, 0]
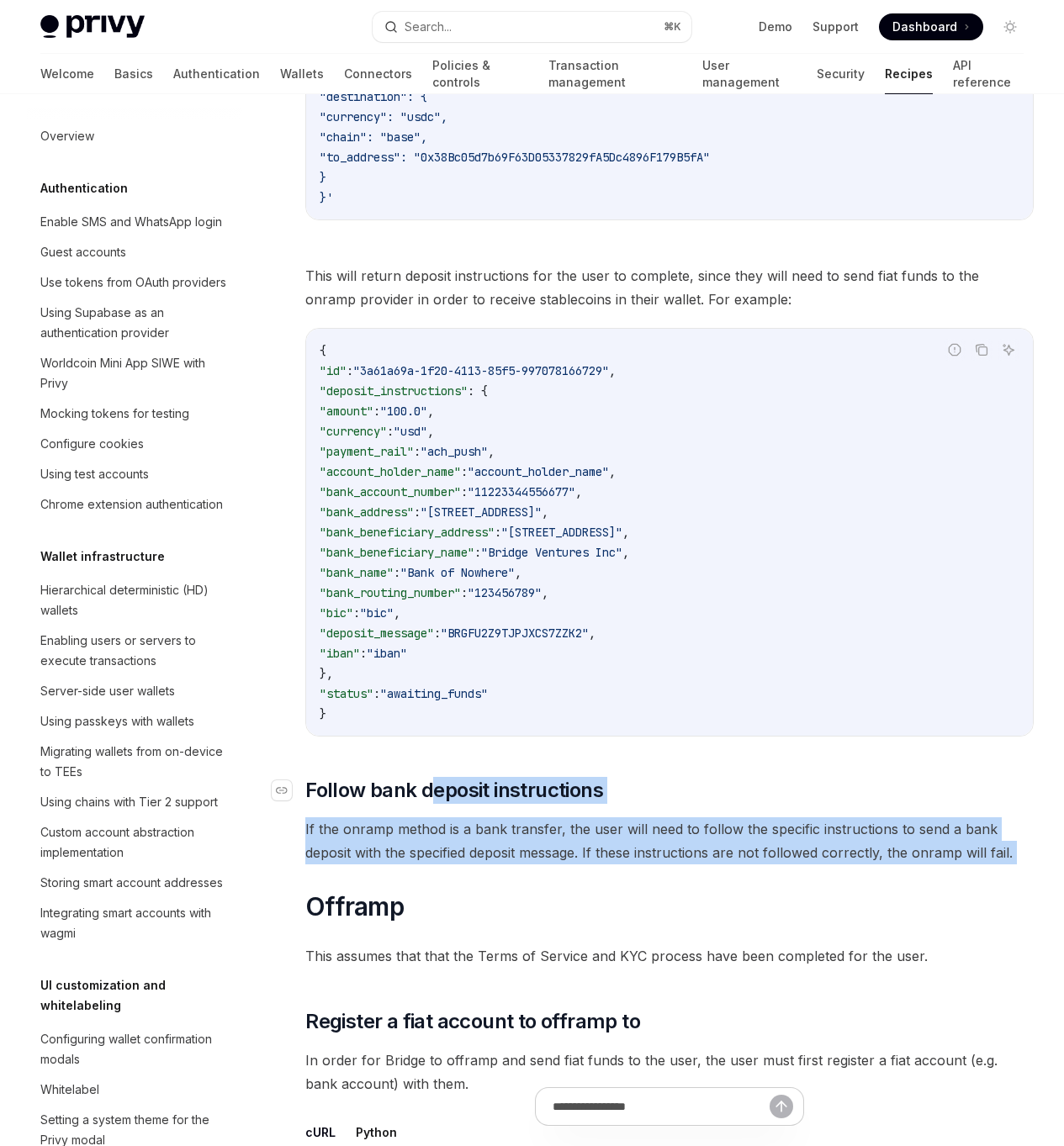
drag, startPoint x: 516, startPoint y: 800, endPoint x: 428, endPoint y: 768, distance: 93.6
click at [428, 777] on span "Follow bank deposit instructions" at bounding box center [454, 790] width 297 height 27
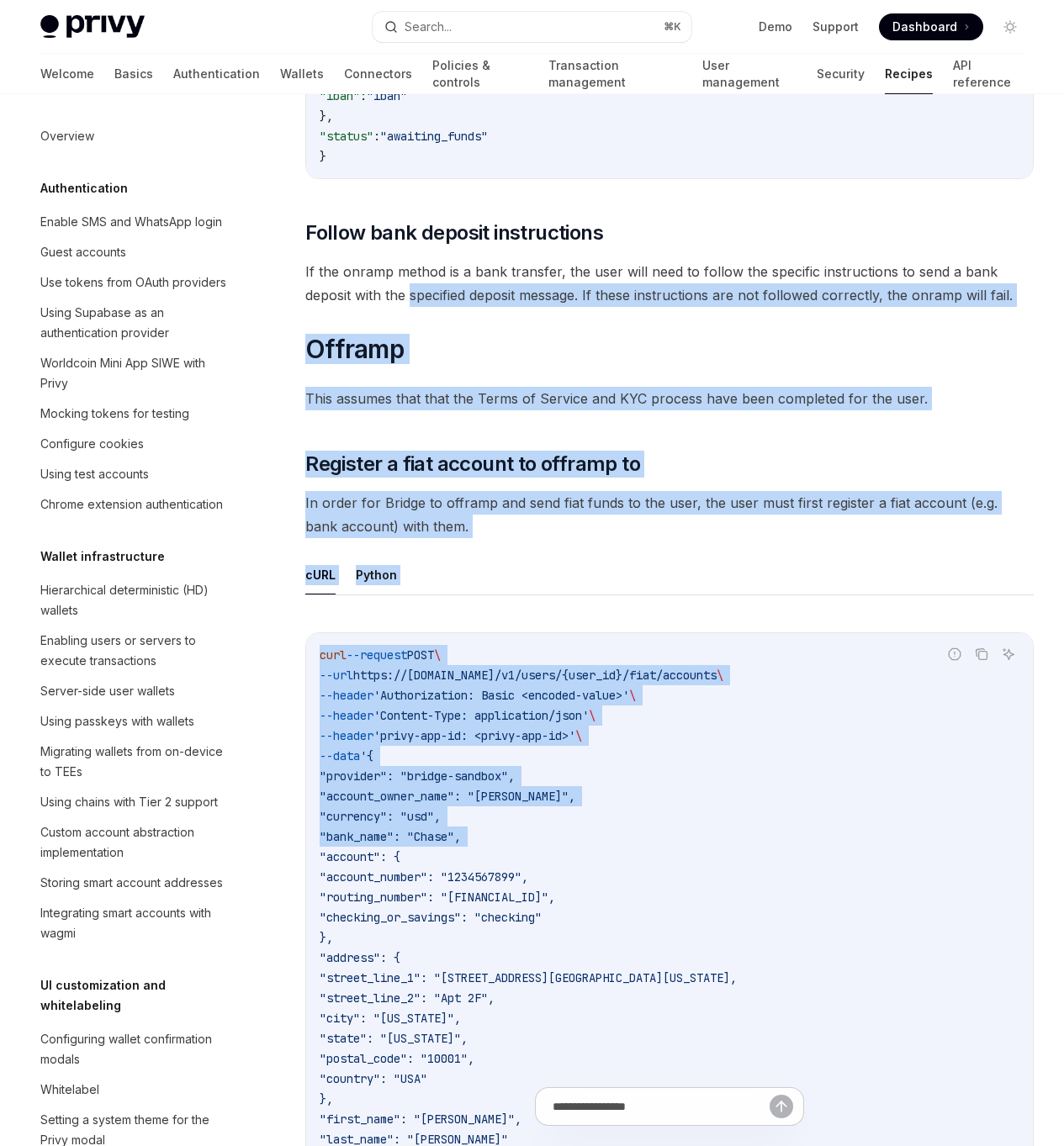
drag, startPoint x: 428, startPoint y: 768, endPoint x: 522, endPoint y: 817, distance: 106.0
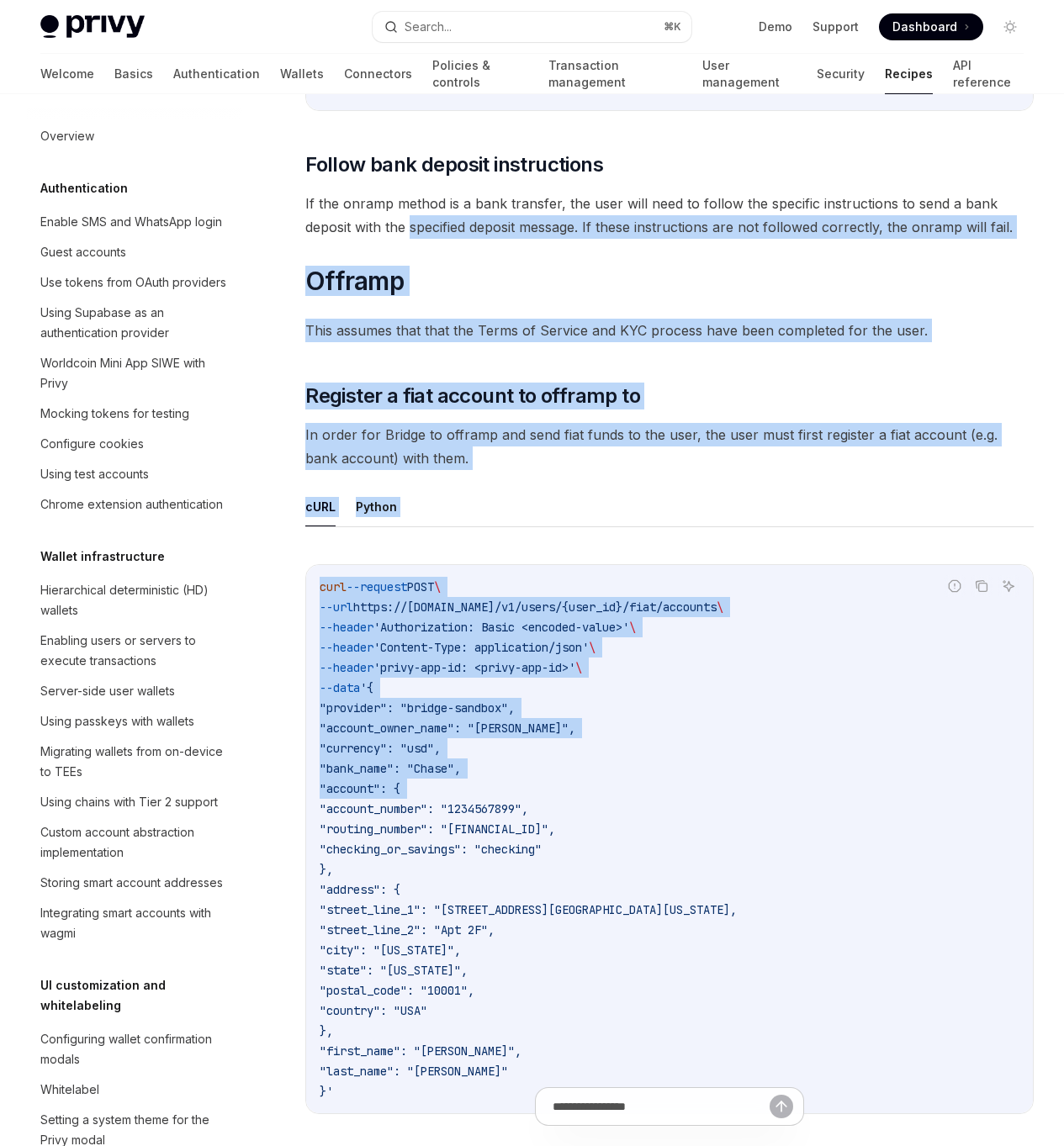
drag, startPoint x: 640, startPoint y: 347, endPoint x: 628, endPoint y: 408, distance: 62.2
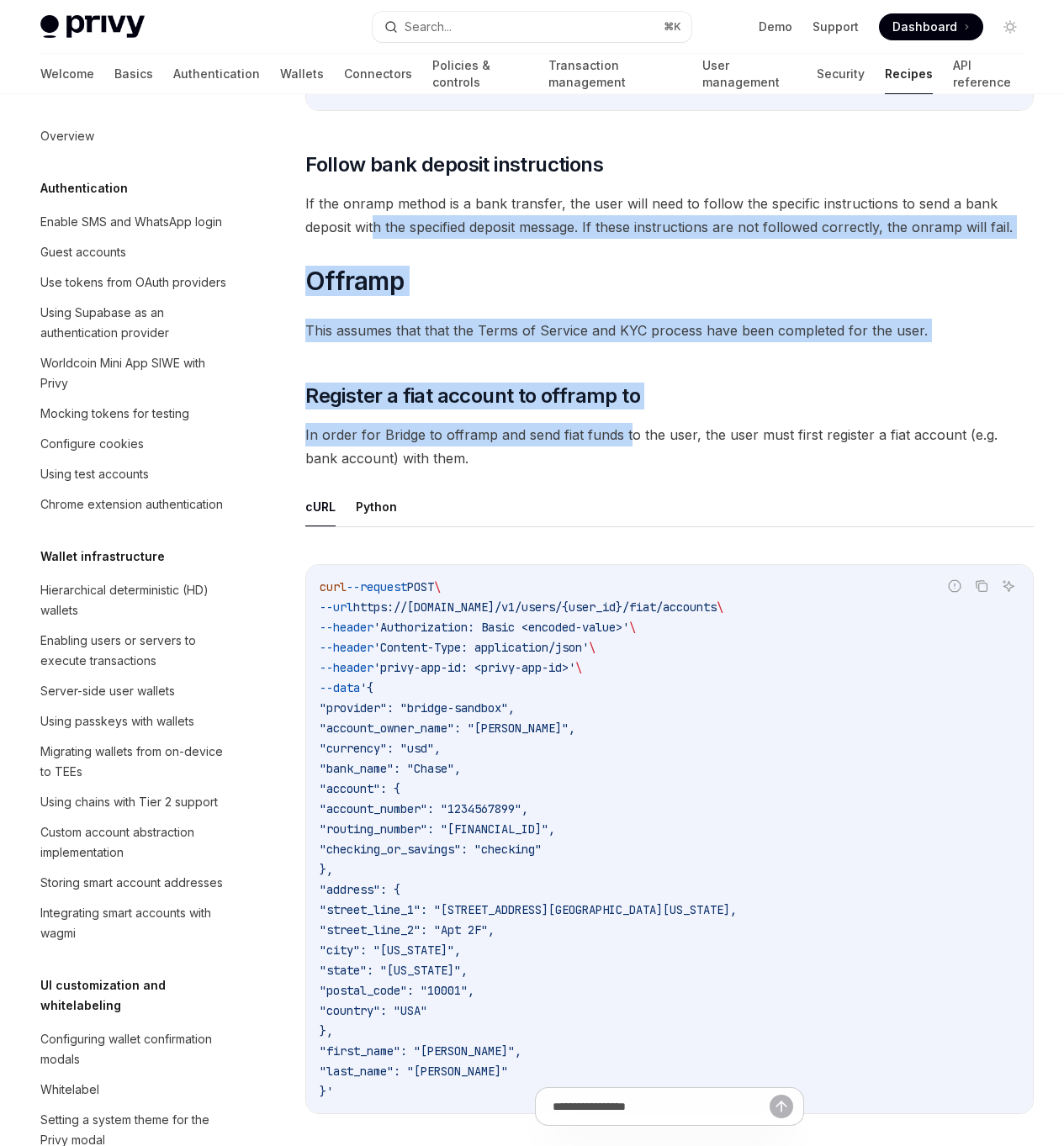
drag, startPoint x: 626, startPoint y: 416, endPoint x: 375, endPoint y: 185, distance: 341.1
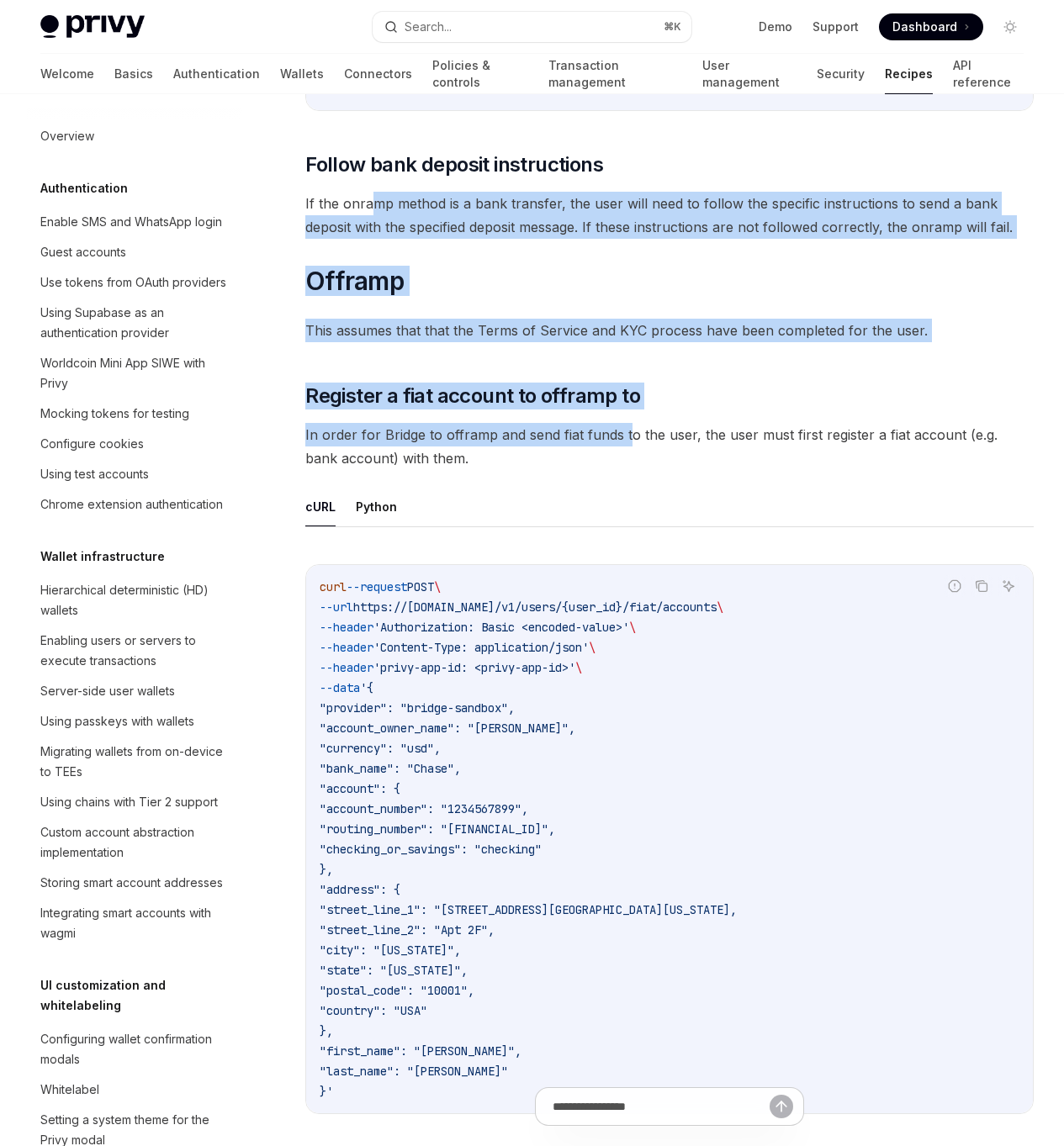
click at [375, 192] on span "If the onramp method is a bank transfer, the user will need to follow the speci…" at bounding box center [669, 215] width 728 height 47
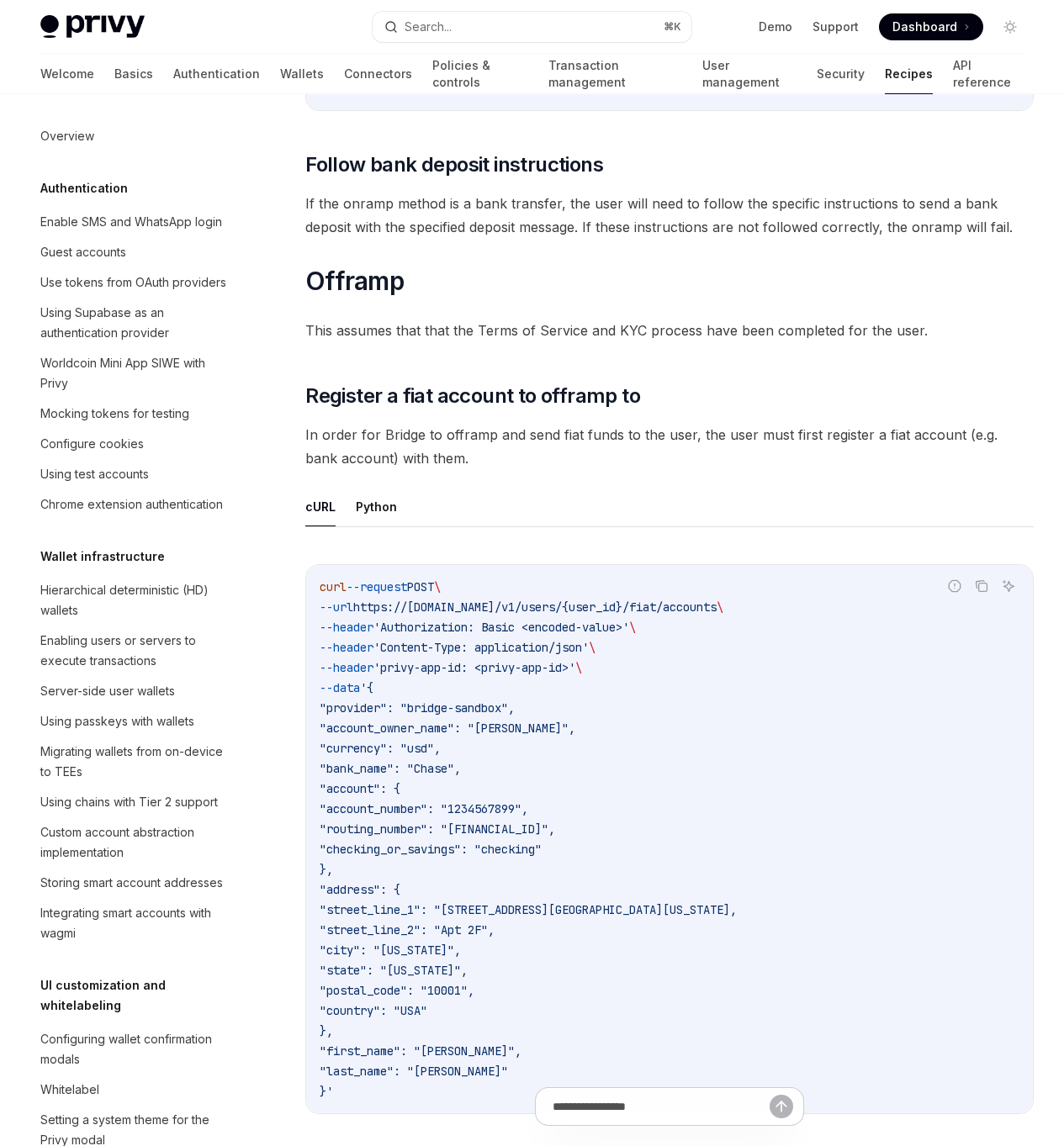
drag, startPoint x: 392, startPoint y: 248, endPoint x: 455, endPoint y: 421, distance: 184.1
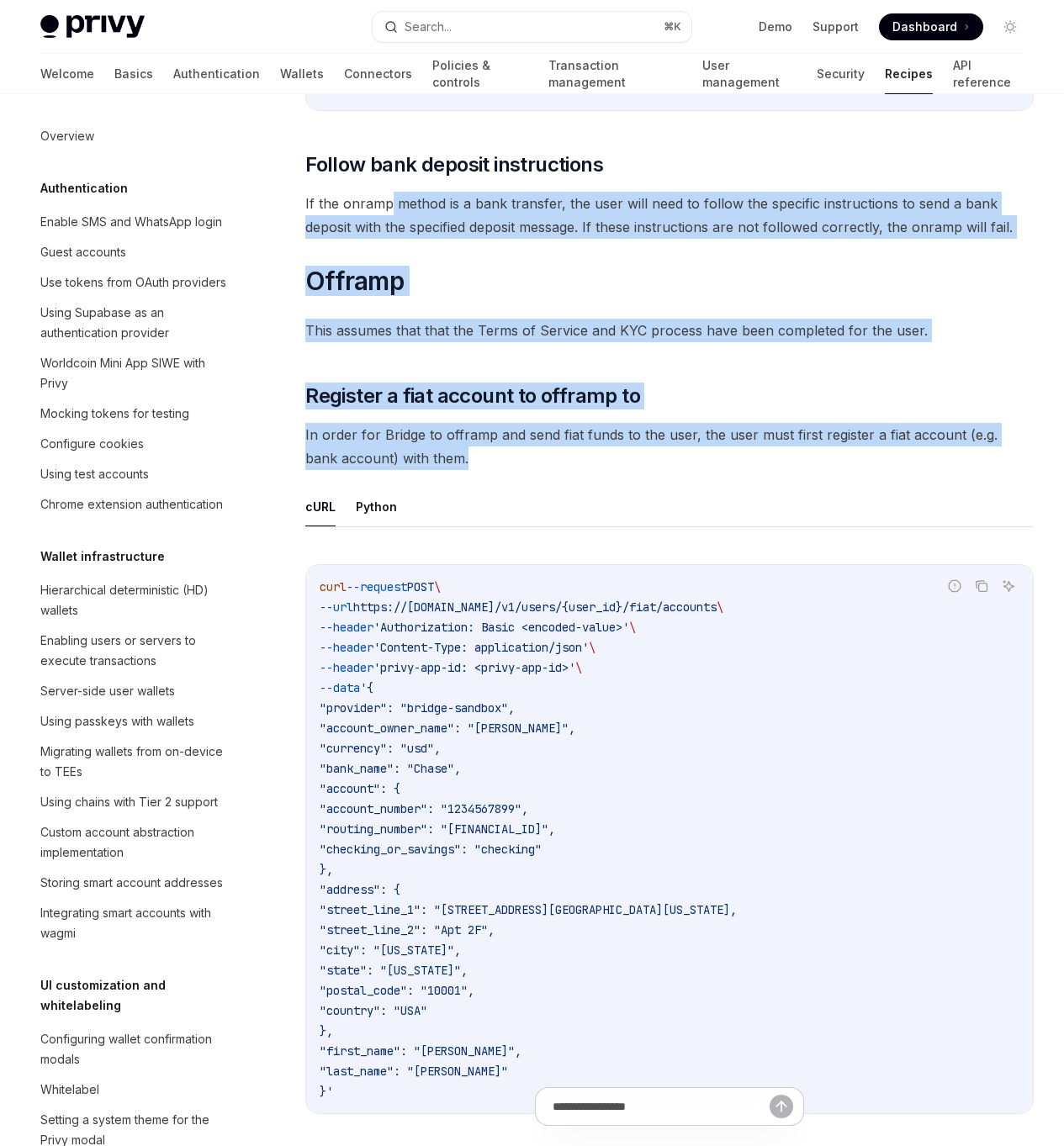
drag, startPoint x: 456, startPoint y: 431, endPoint x: 387, endPoint y: 176, distance: 264.2
click at [387, 192] on span "If the onramp method is a bank transfer, the user will need to follow the speci…" at bounding box center [669, 215] width 728 height 47
drag, startPoint x: 387, startPoint y: 176, endPoint x: 449, endPoint y: 437, distance: 268.3
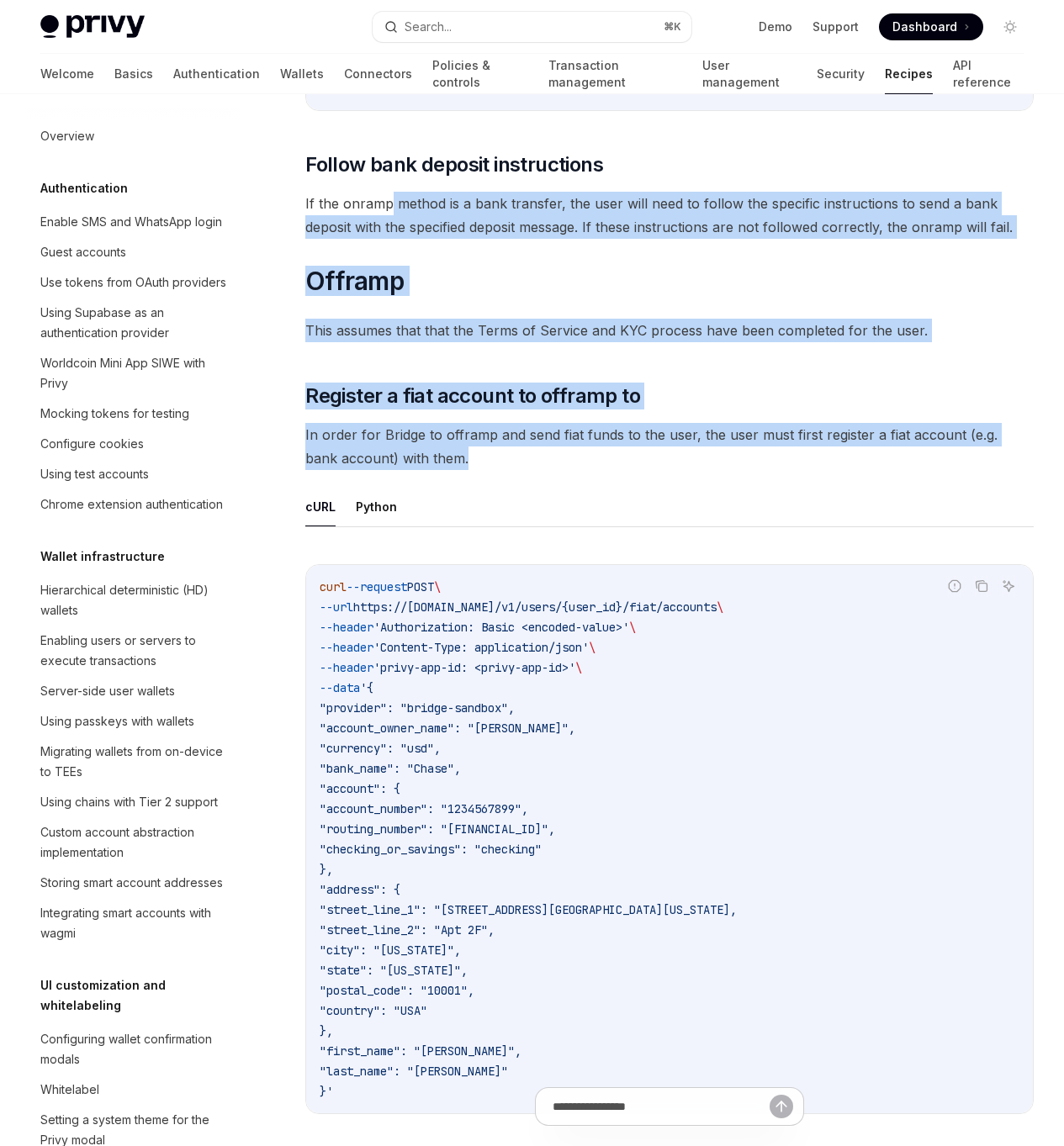
click at [449, 437] on span "In order for Bridge to offramp and send fiat funds to the user, the user must f…" at bounding box center [669, 446] width 728 height 47
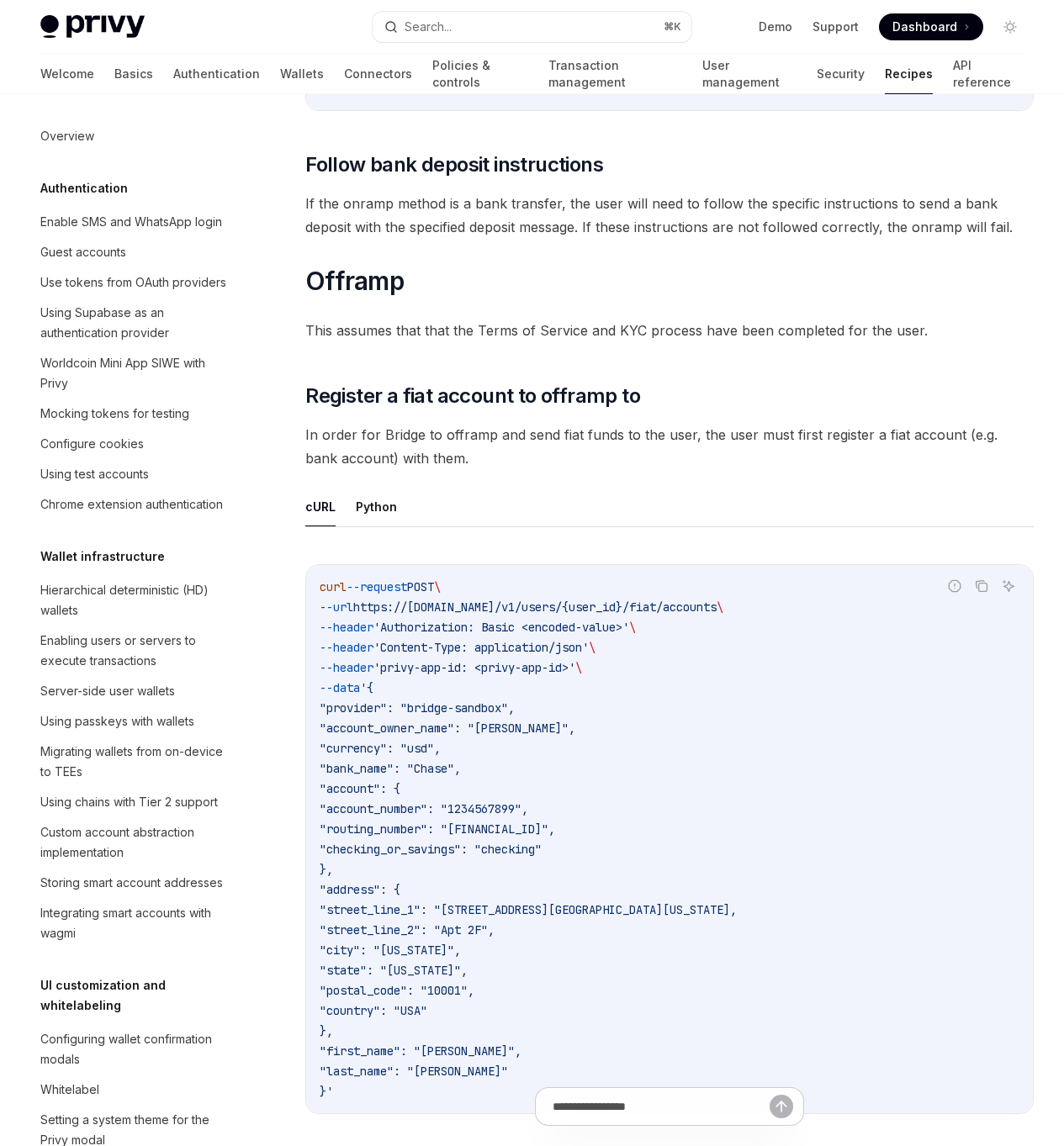
click at [884, 77] on link "Recipes" at bounding box center [908, 73] width 48 height 41
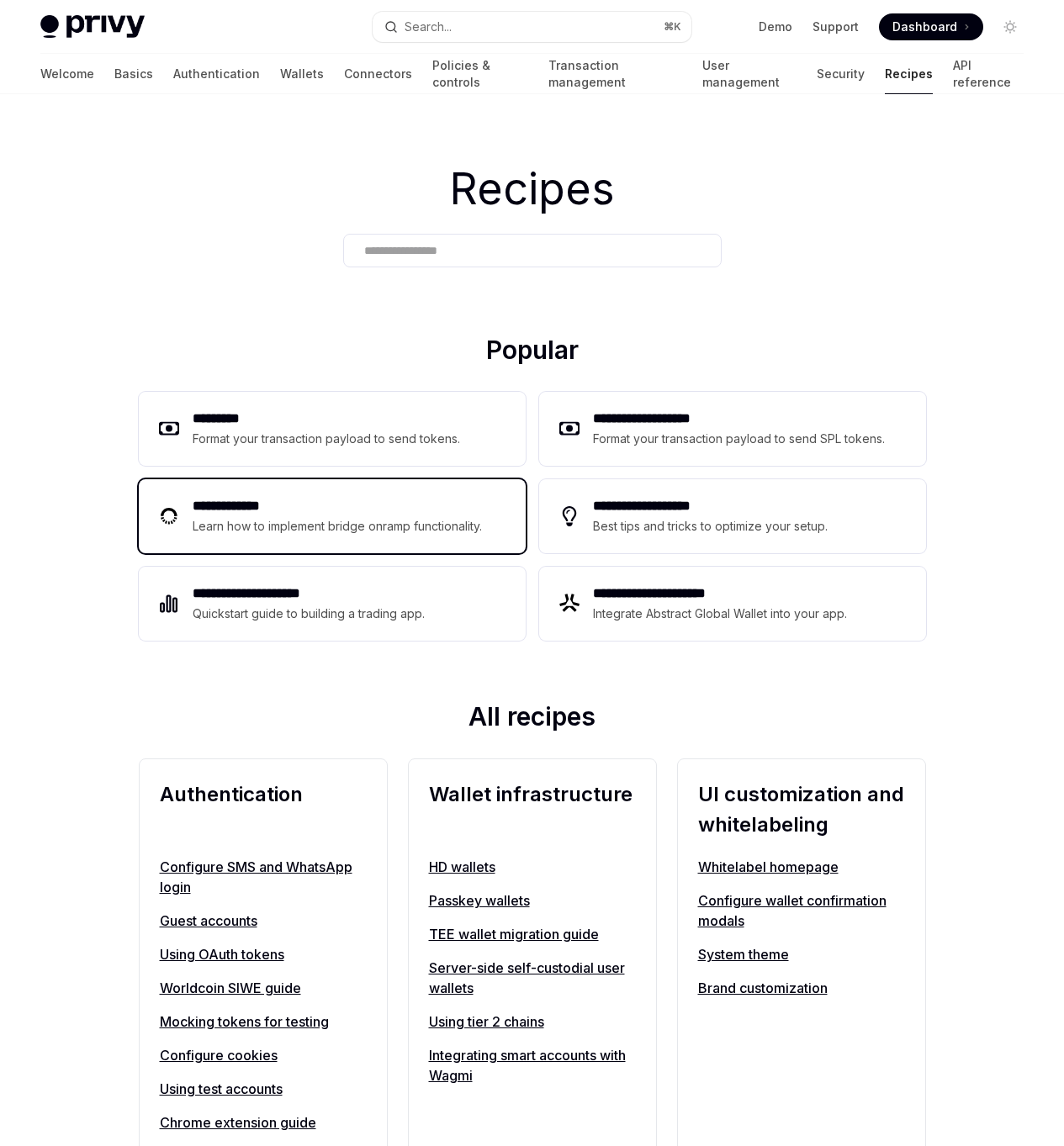
click at [307, 532] on div "Learn how to implement bridge onramp functionality." at bounding box center [340, 525] width 294 height 20
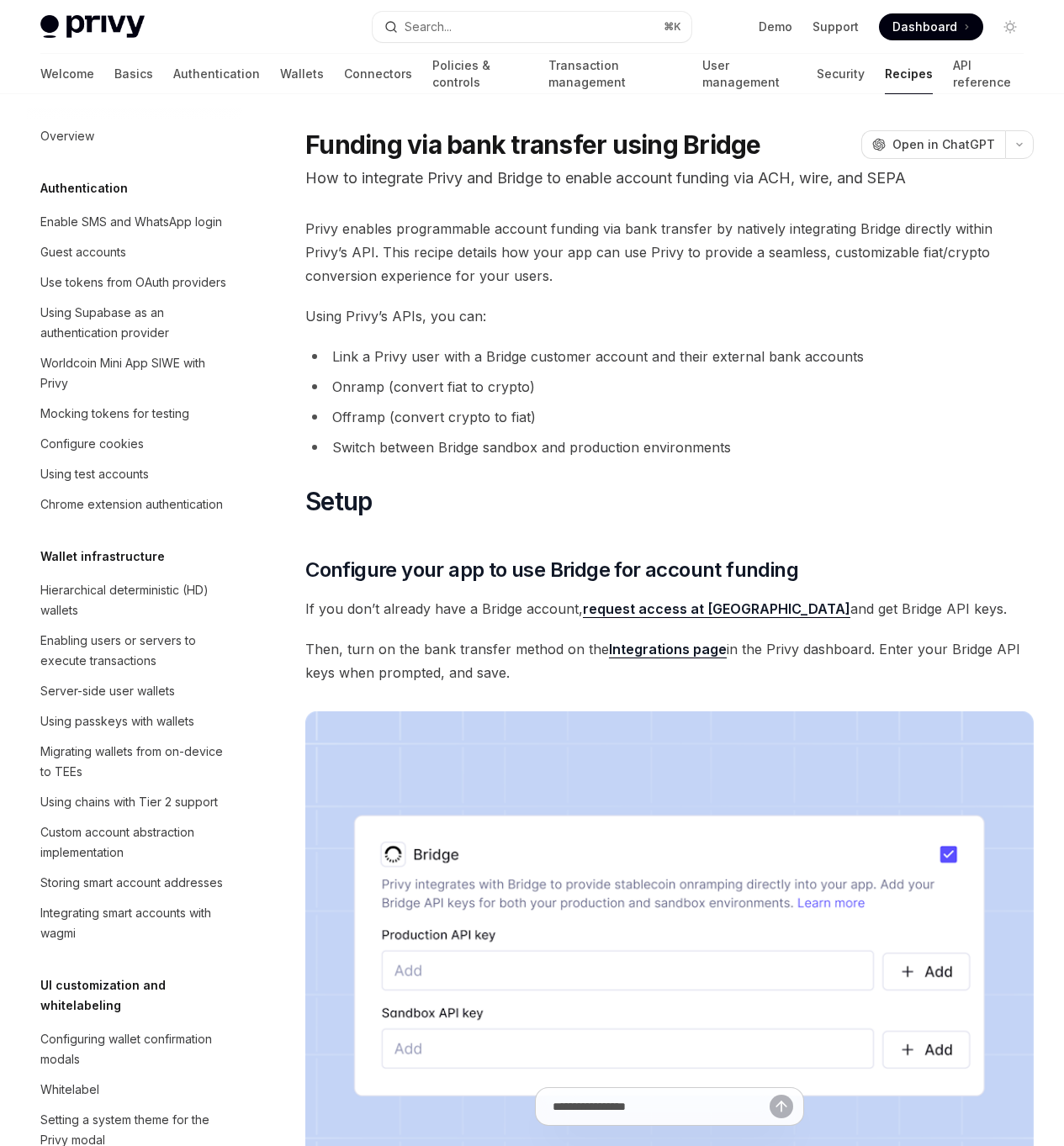
type textarea "*"
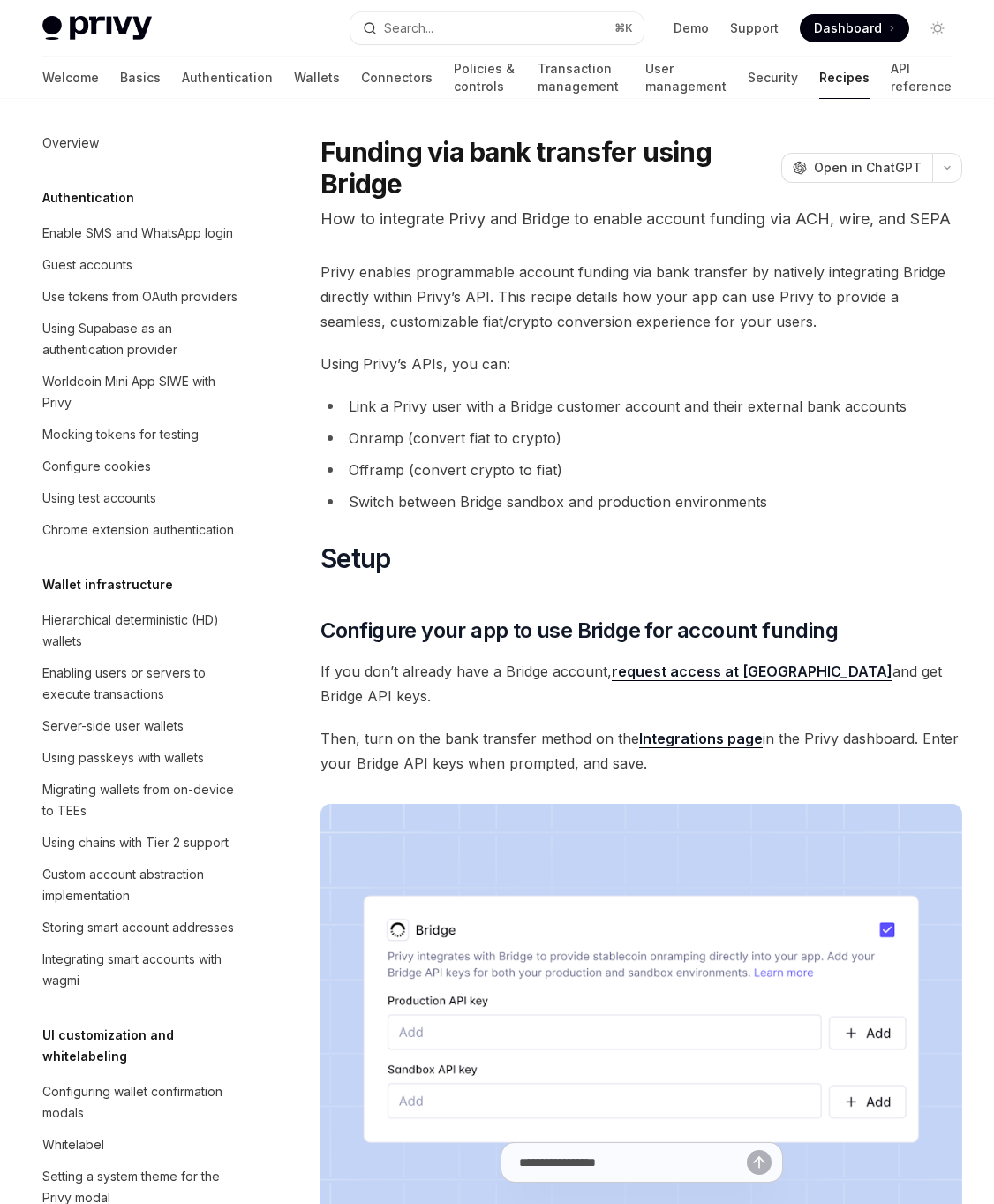
click at [708, 677] on link "request access at Bridge" at bounding box center [752, 672] width 280 height 18
click at [706, 493] on li "Switch between Bridge sandbox and production environments" at bounding box center [641, 501] width 642 height 25
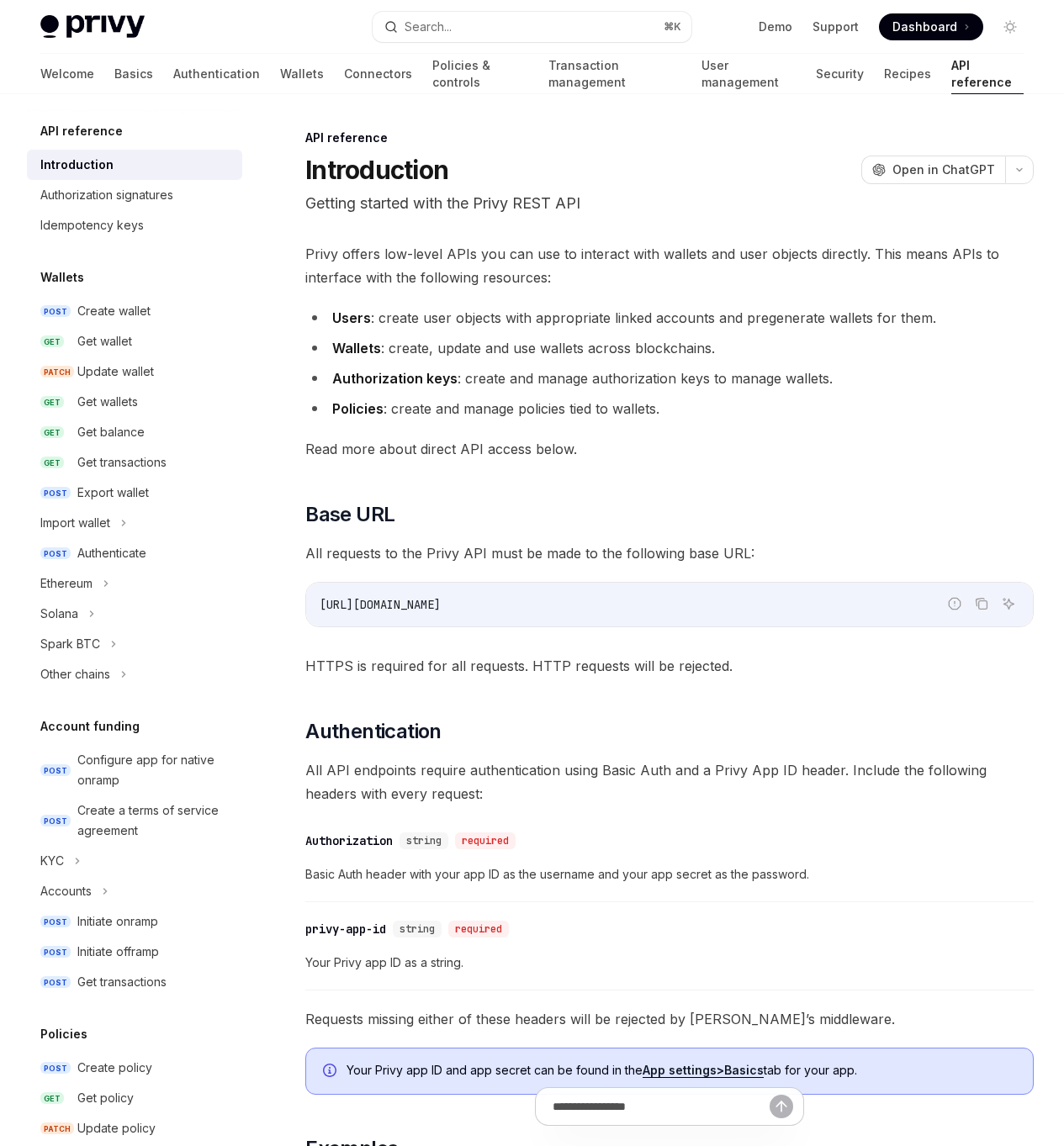
click at [392, 555] on span "All requests to the Privy API must be made to the following base URL:" at bounding box center [669, 552] width 728 height 23
click at [73, 762] on link "POST Configure app for native onramp" at bounding box center [134, 770] width 215 height 50
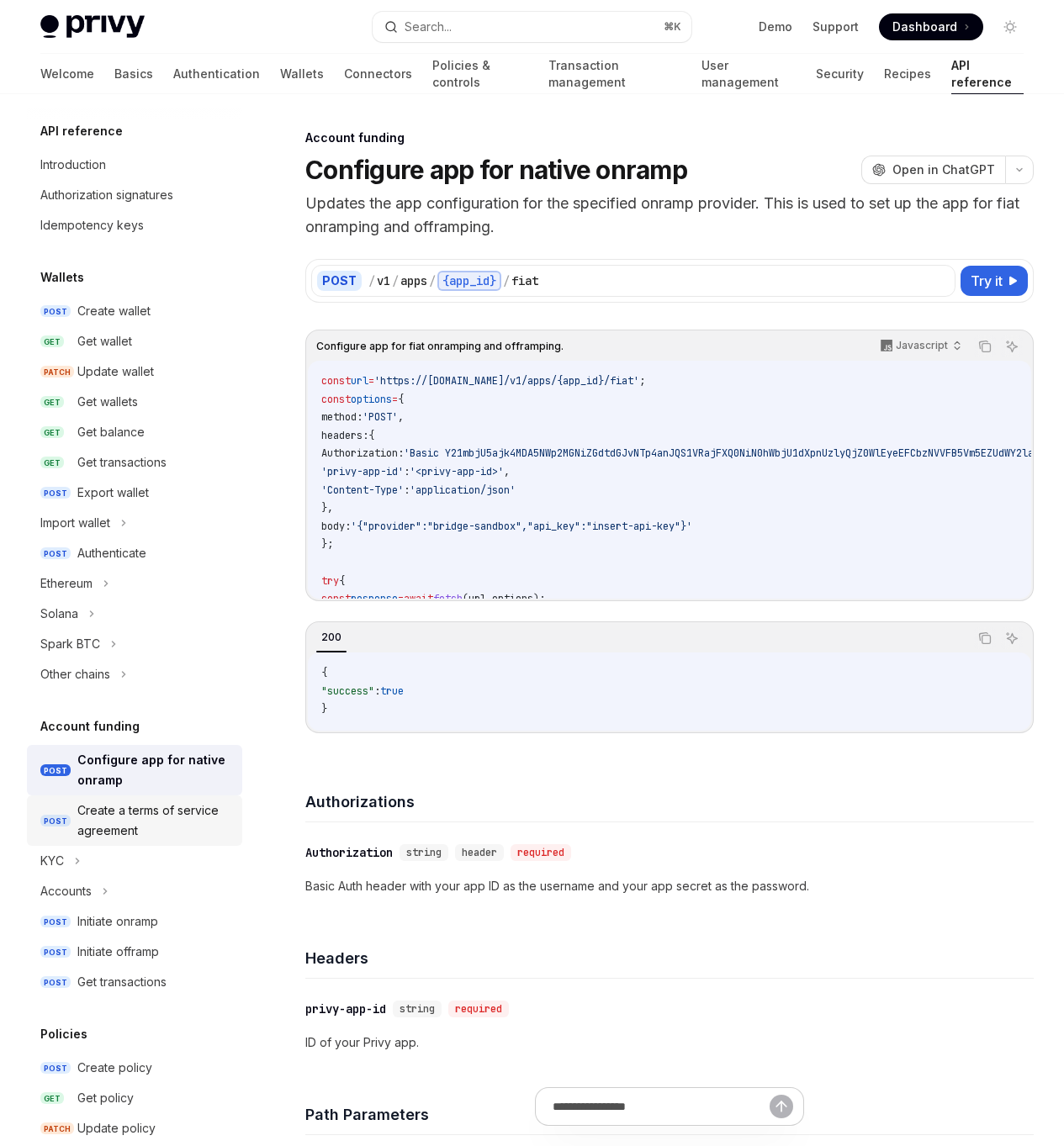
click at [203, 811] on div "Create a terms of service agreement" at bounding box center [154, 820] width 155 height 41
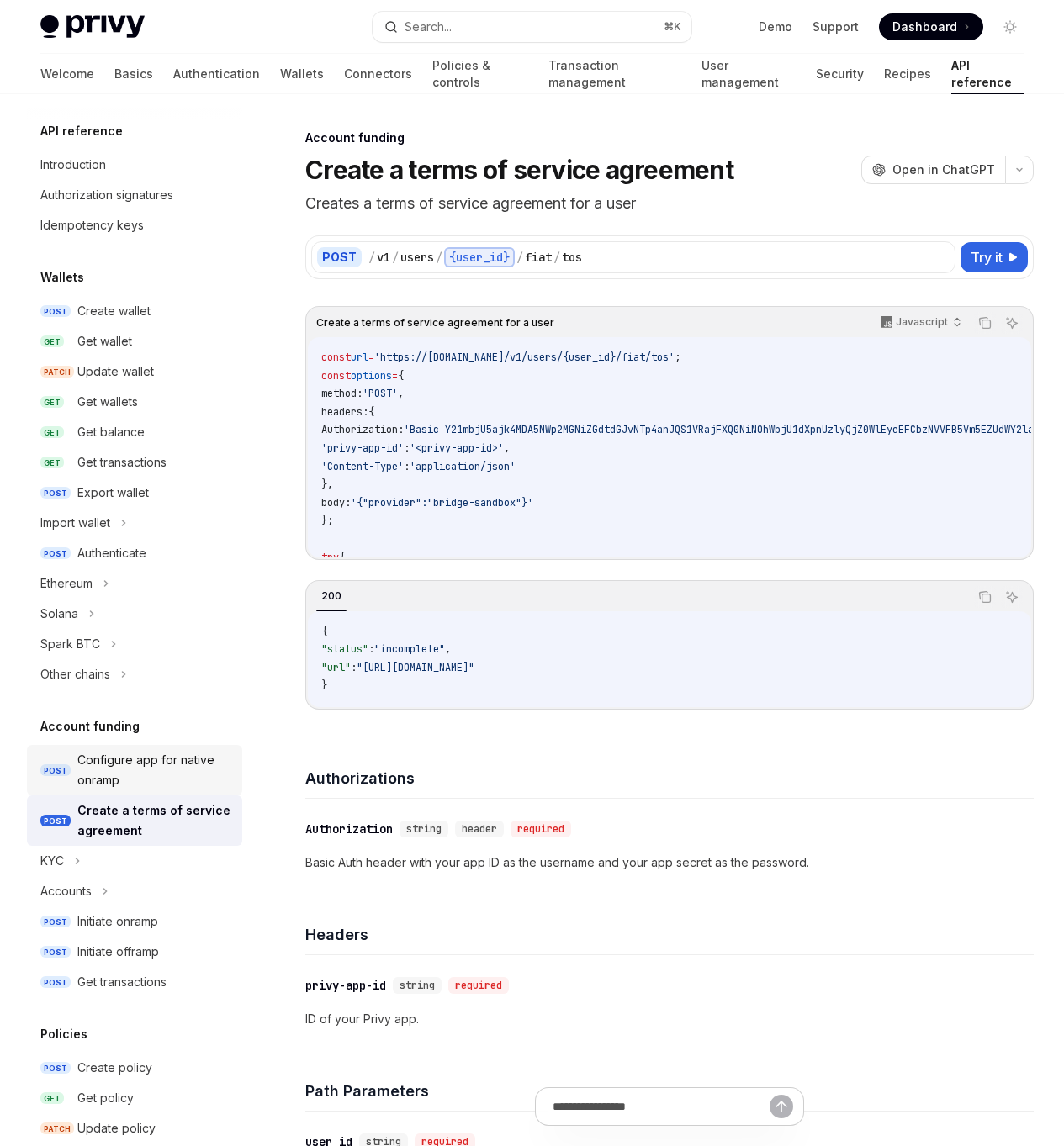
click at [173, 779] on div "Configure app for native onramp" at bounding box center [154, 770] width 155 height 41
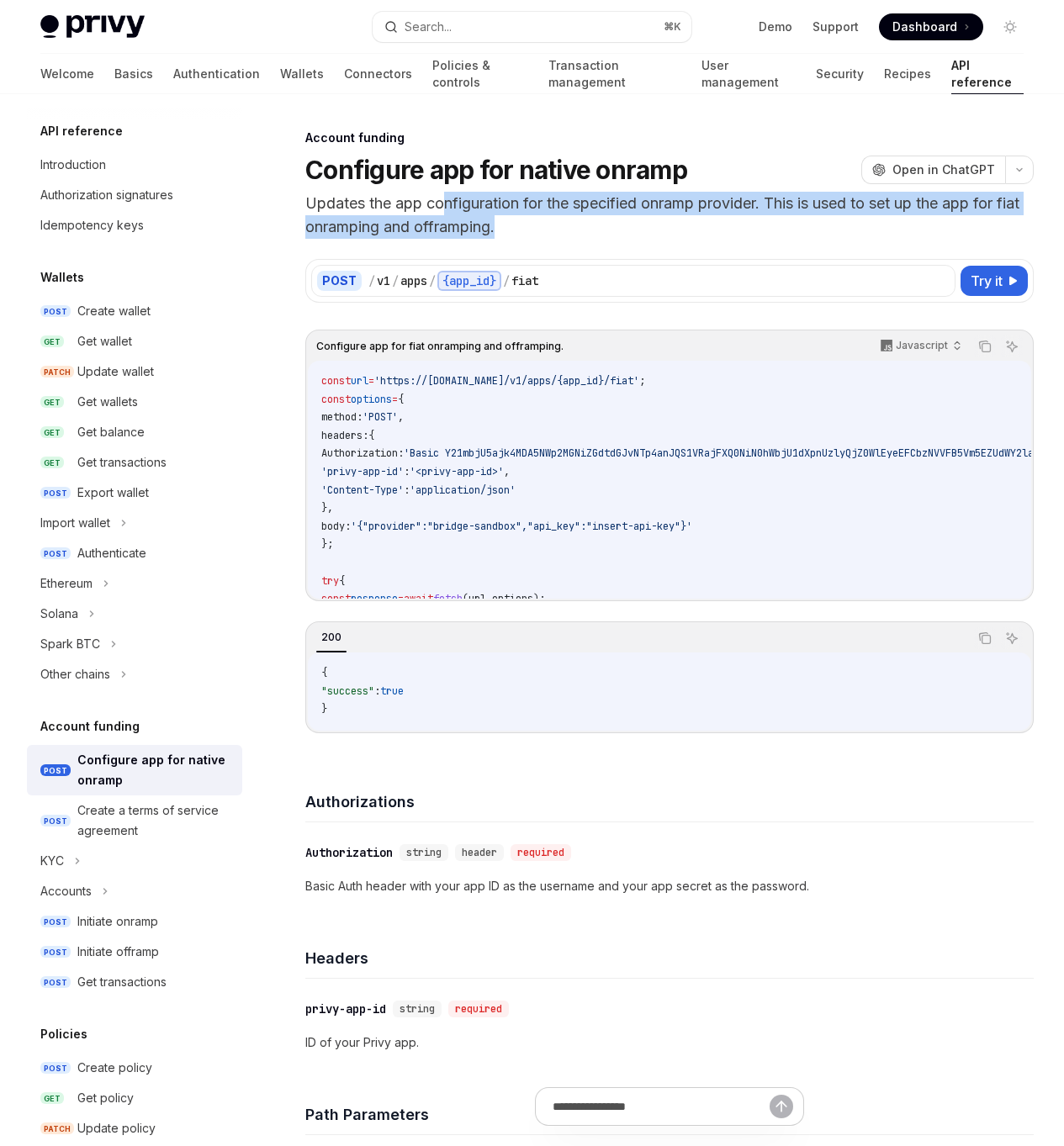
drag, startPoint x: 505, startPoint y: 216, endPoint x: 445, endPoint y: 201, distance: 61.8
click at [445, 201] on p "Updates the app configuration for the specified onramp provider. This is used t…" at bounding box center [669, 215] width 728 height 47
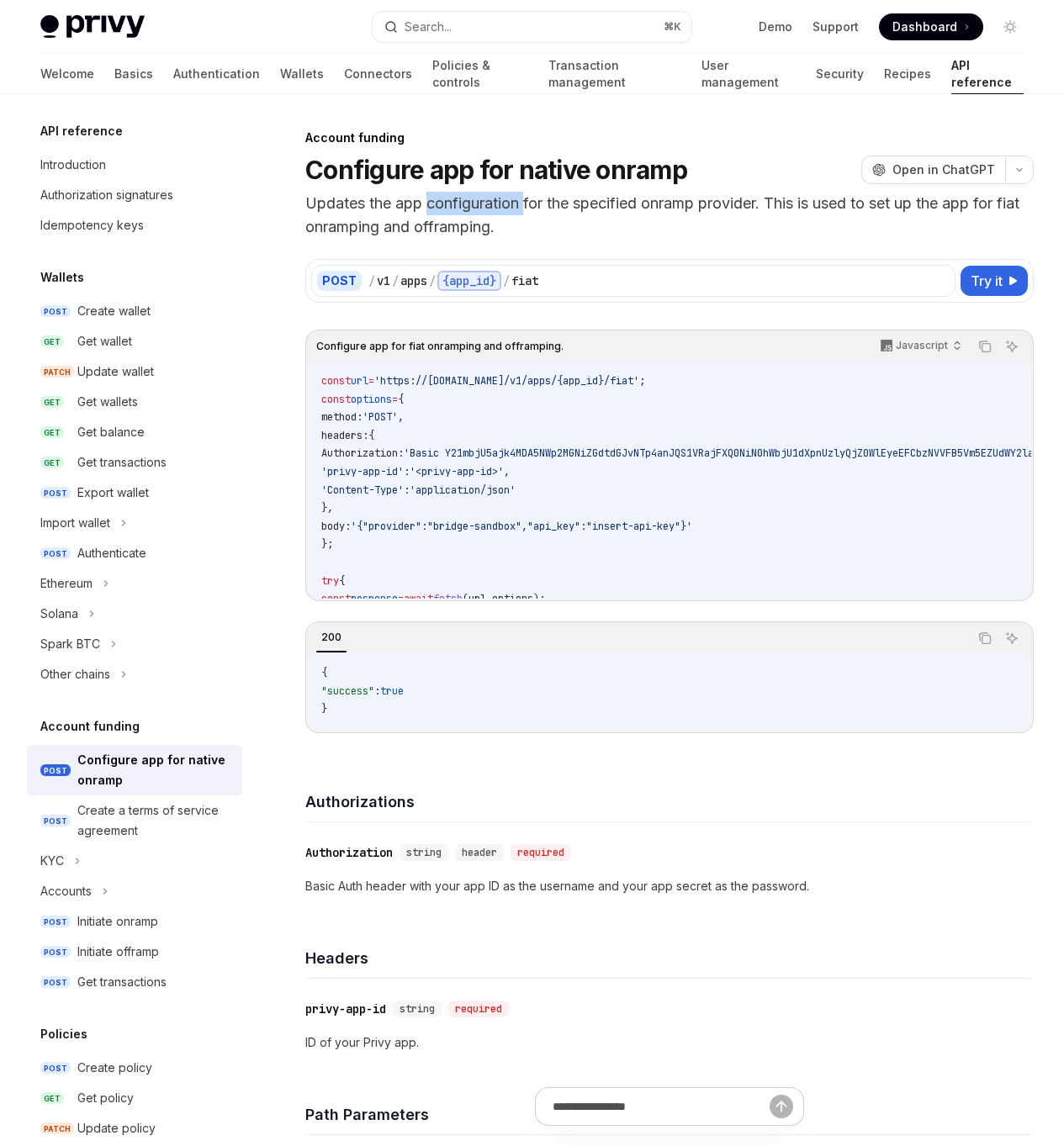
drag, startPoint x: 445, startPoint y: 201, endPoint x: 519, endPoint y: 214, distance: 75.1
click at [519, 214] on p "Updates the app configuration for the specified onramp provider. This is used t…" at bounding box center [669, 215] width 728 height 47
click at [526, 229] on p "Updates the app configuration for the specified onramp provider. This is used t…" at bounding box center [669, 215] width 728 height 47
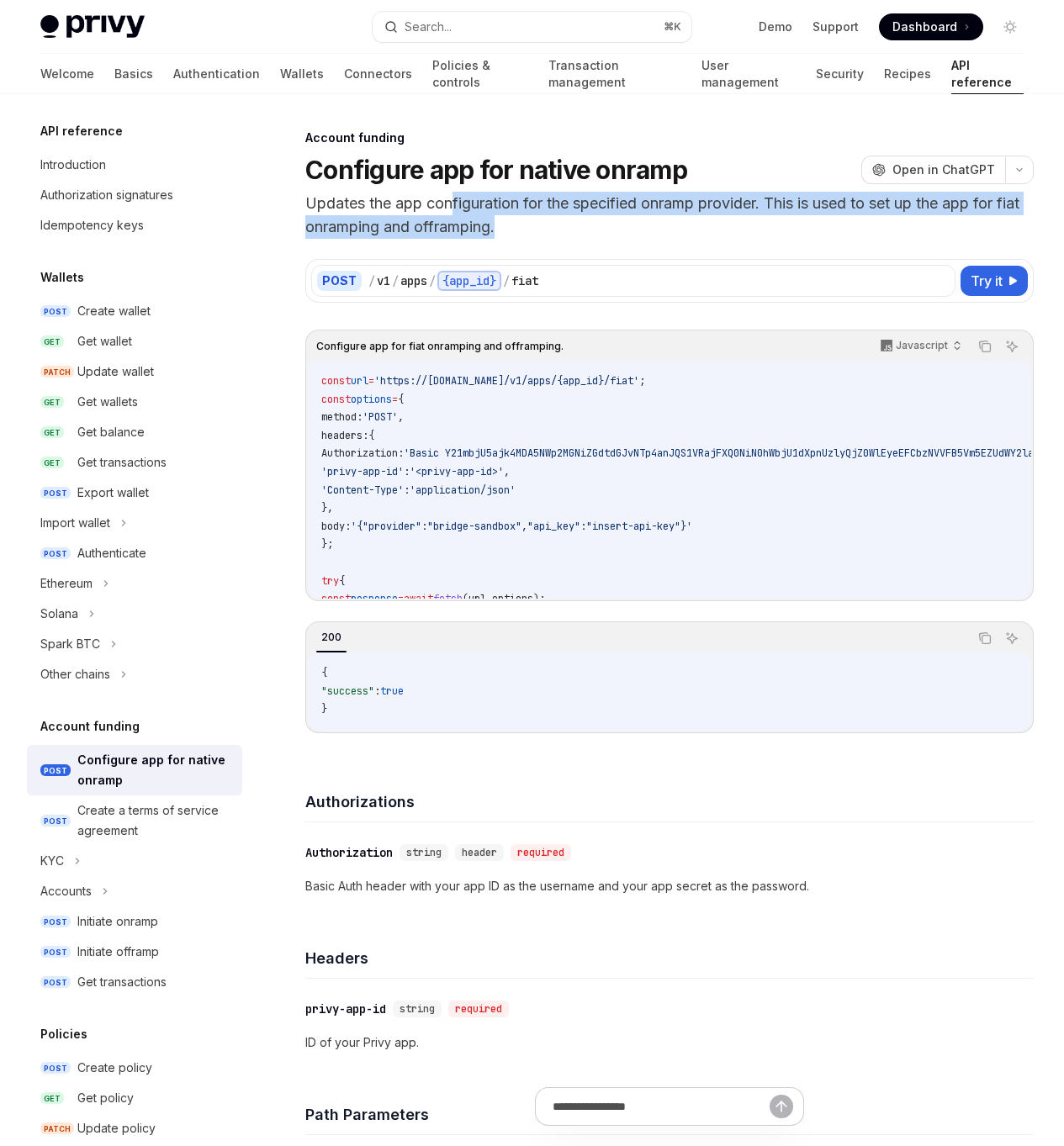
drag, startPoint x: 482, startPoint y: 216, endPoint x: 453, endPoint y: 208, distance: 30.1
click at [453, 208] on p "Updates the app configuration for the specified onramp provider. This is used t…" at bounding box center [669, 215] width 728 height 47
drag, startPoint x: 472, startPoint y: 218, endPoint x: 517, endPoint y: 239, distance: 49.7
click at [516, 239] on div "Account funding Configure app for native onramp OpenAI Open in ChatGPT Updates …" at bounding box center [511, 1018] width 1050 height 1780
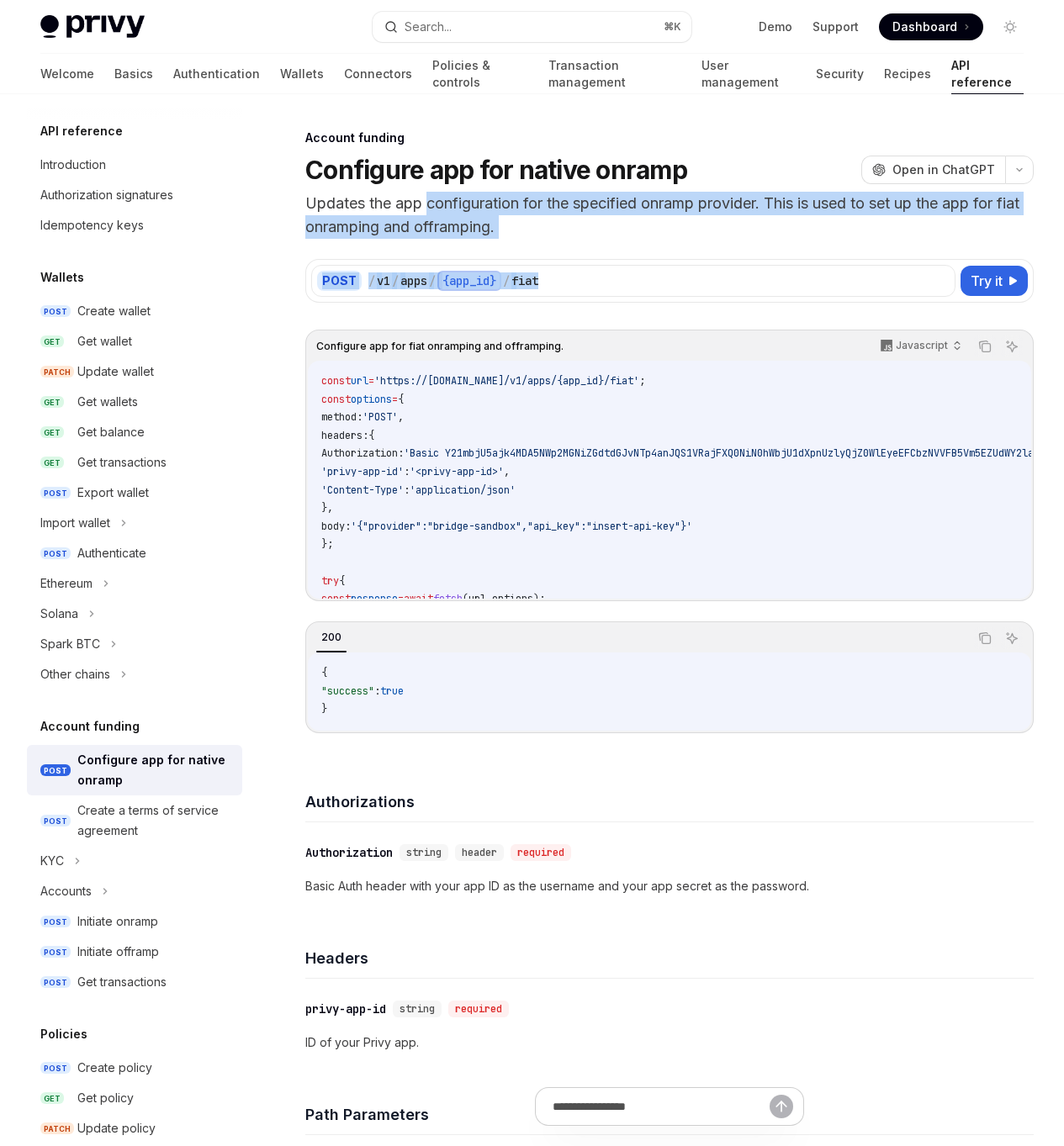
click at [517, 239] on div "POST / v1 / apps / {app_id} / fiat Try it Configure app for fiat onramping and …" at bounding box center [669, 486] width 728 height 494
drag, startPoint x: 516, startPoint y: 231, endPoint x: 456, endPoint y: 211, distance: 63.2
click at [456, 211] on p "Updates the app configuration for the specified onramp provider. This is used t…" at bounding box center [669, 215] width 728 height 47
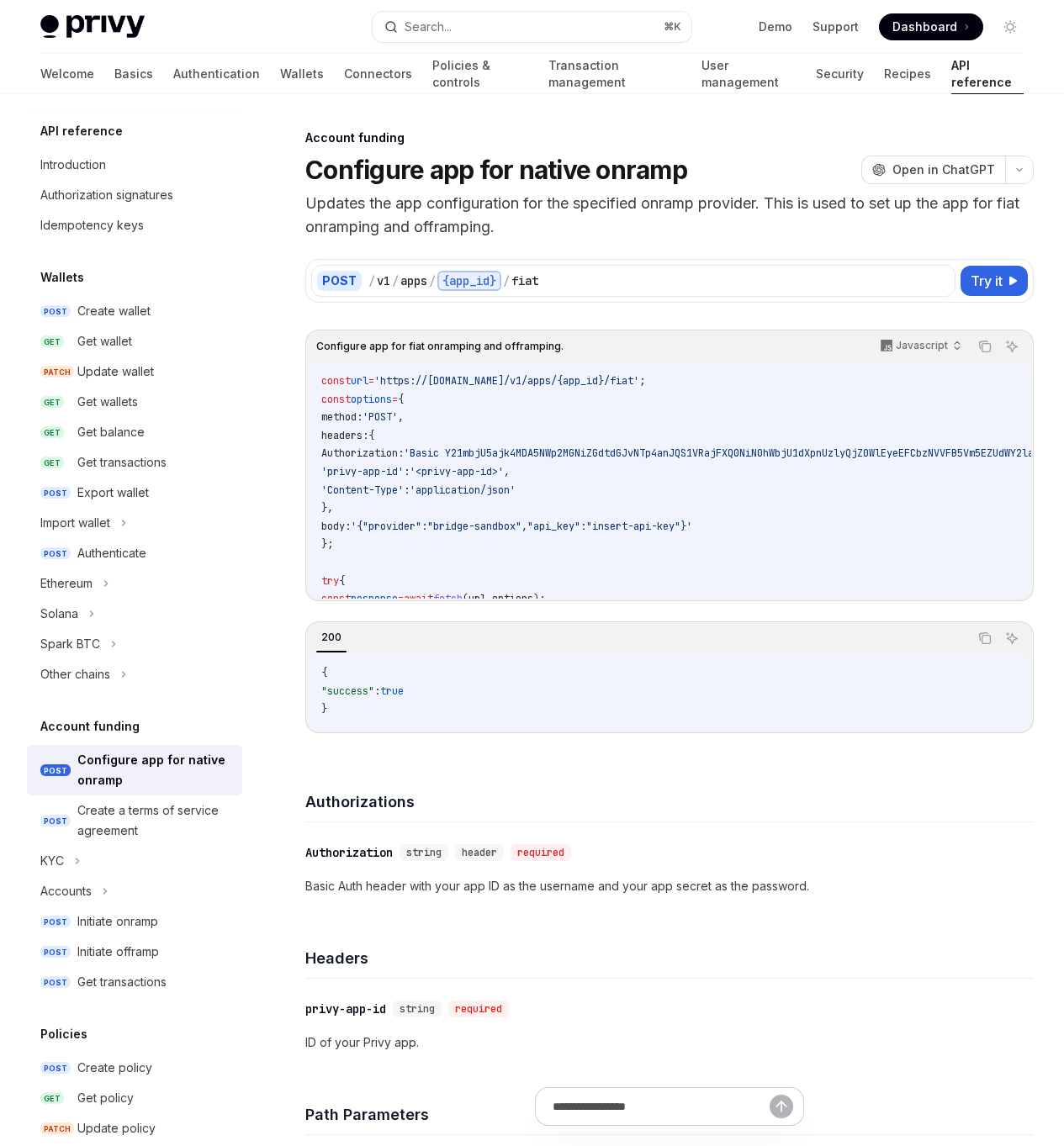
drag, startPoint x: 500, startPoint y: 580, endPoint x: 395, endPoint y: 458, distance: 161.0
click at [395, 459] on code "const url = 'https://api.privy.io/v1/apps/{app_id}/fiat' ; const options = { me…" at bounding box center [857, 536] width 1070 height 327
click at [395, 458] on span "Authorization:" at bounding box center [362, 454] width 82 height 14
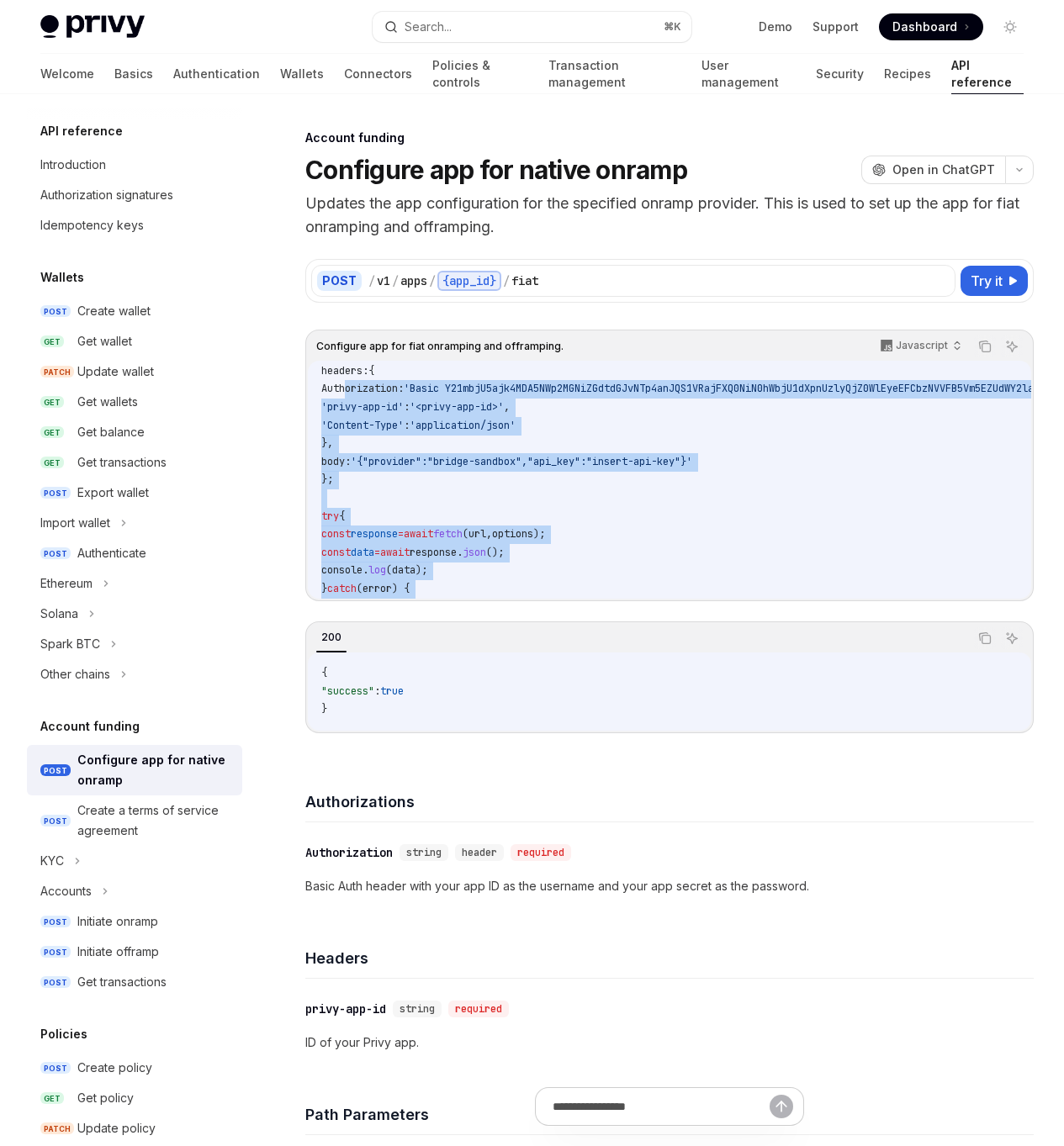
scroll to position [108, 0]
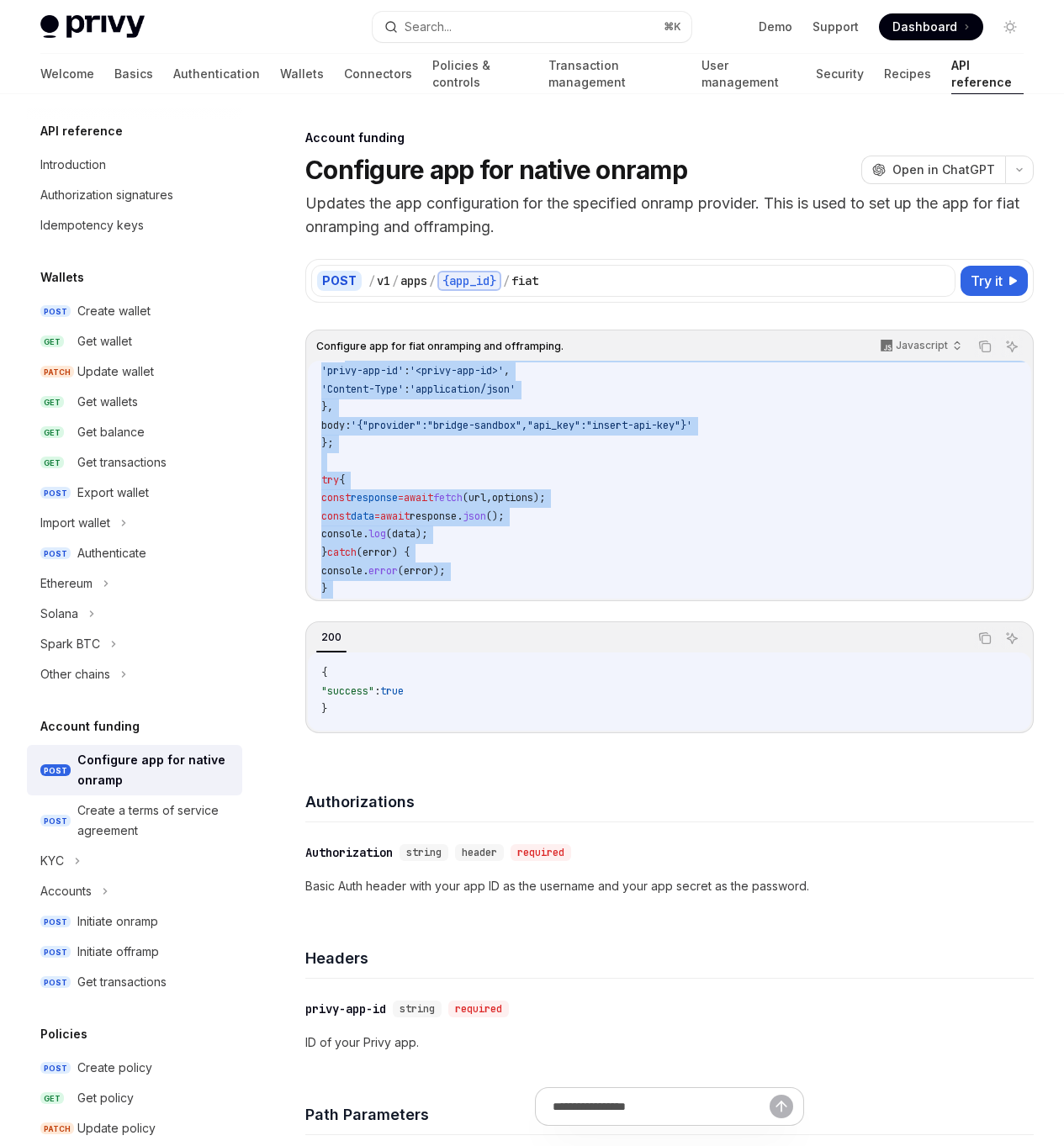
drag, startPoint x: 401, startPoint y: 485, endPoint x: 418, endPoint y: 585, distance: 101.4
click at [418, 585] on code "const url = 'https://api.privy.io/v1/apps/{app_id}/fiat' ; const options = { me…" at bounding box center [857, 435] width 1070 height 327
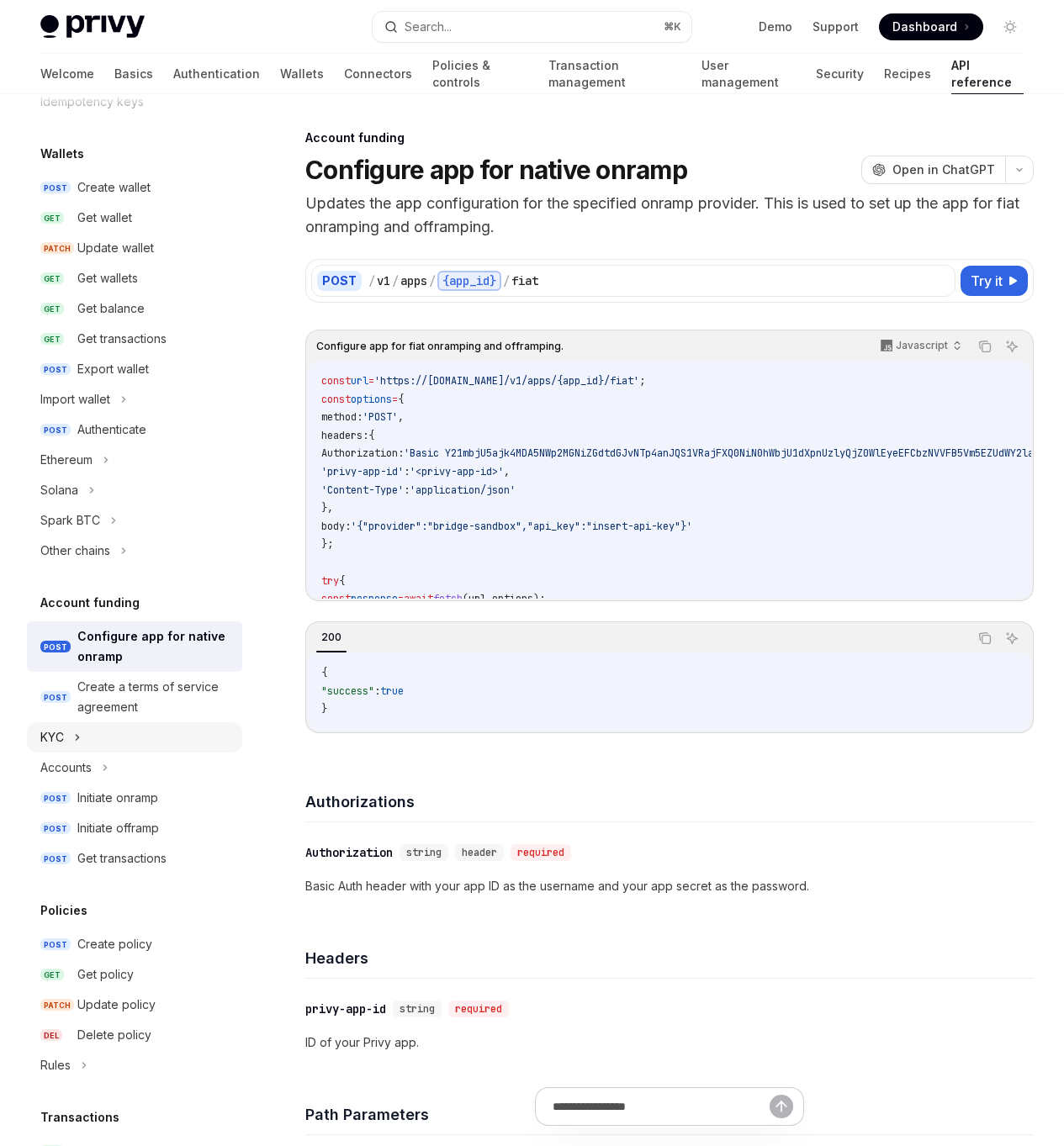
click at [73, 731] on div "KYC" at bounding box center [134, 737] width 215 height 30
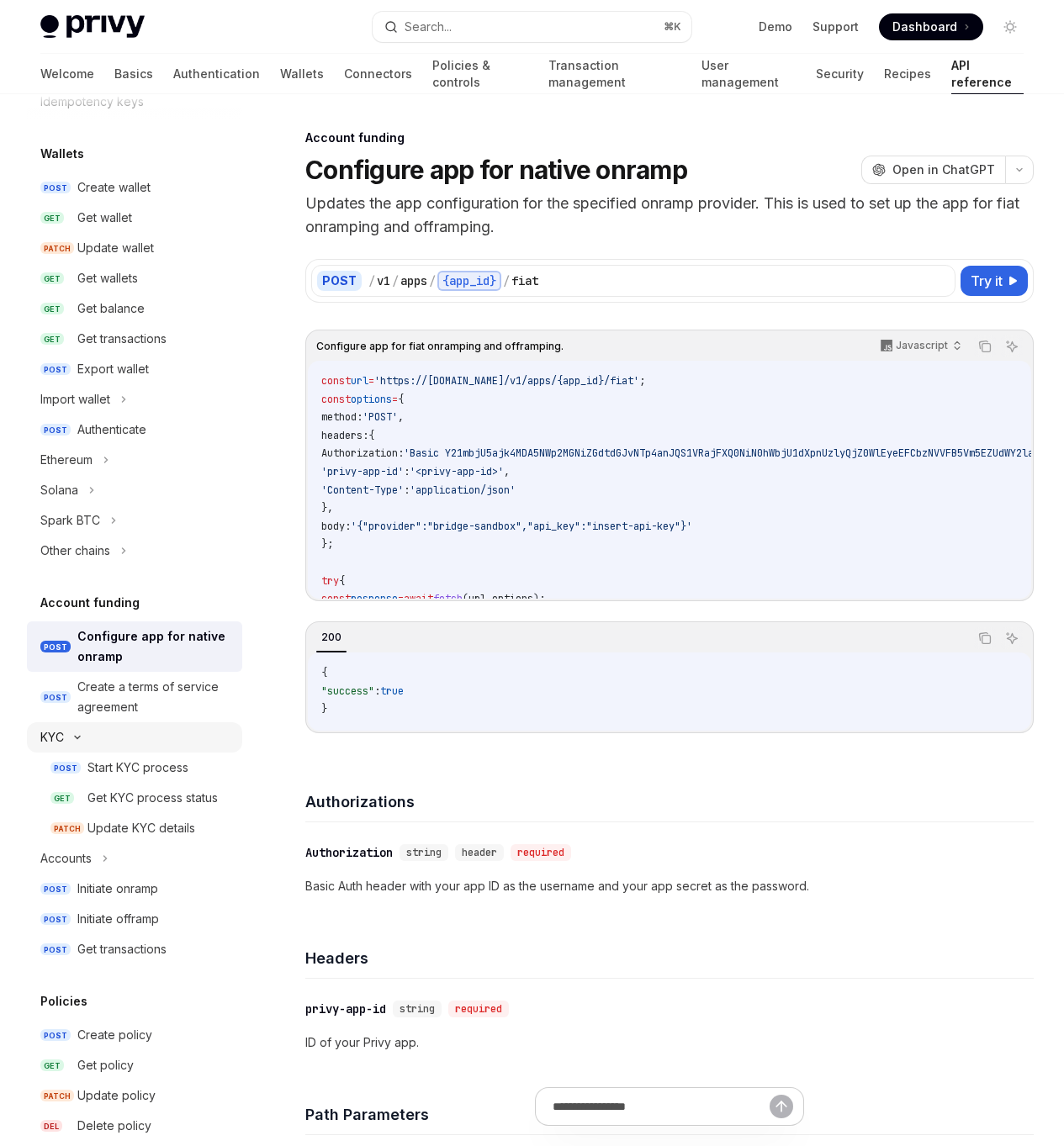
scroll to position [122, 0]
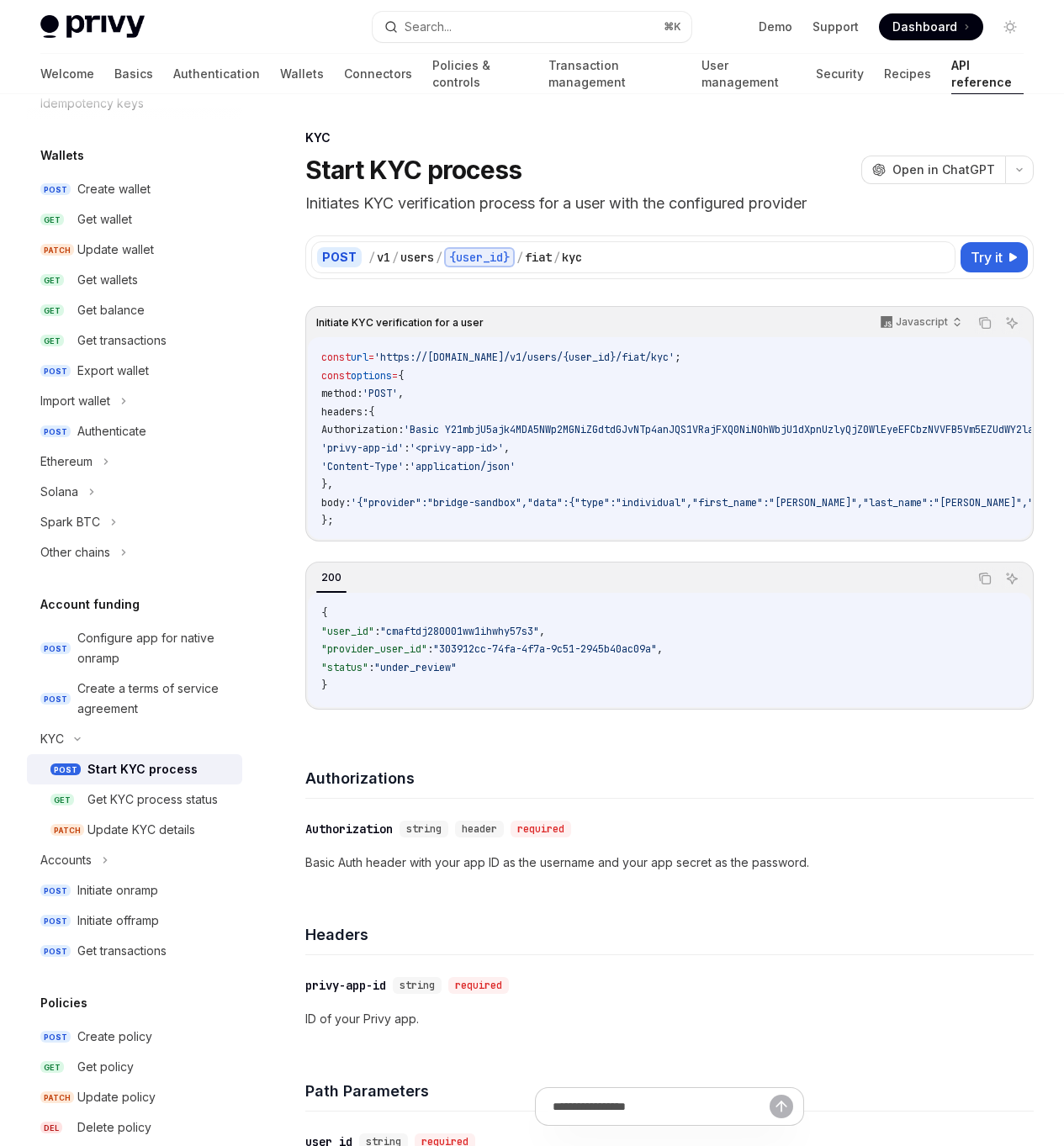
click at [112, 766] on div "Start KYC process" at bounding box center [142, 768] width 110 height 20
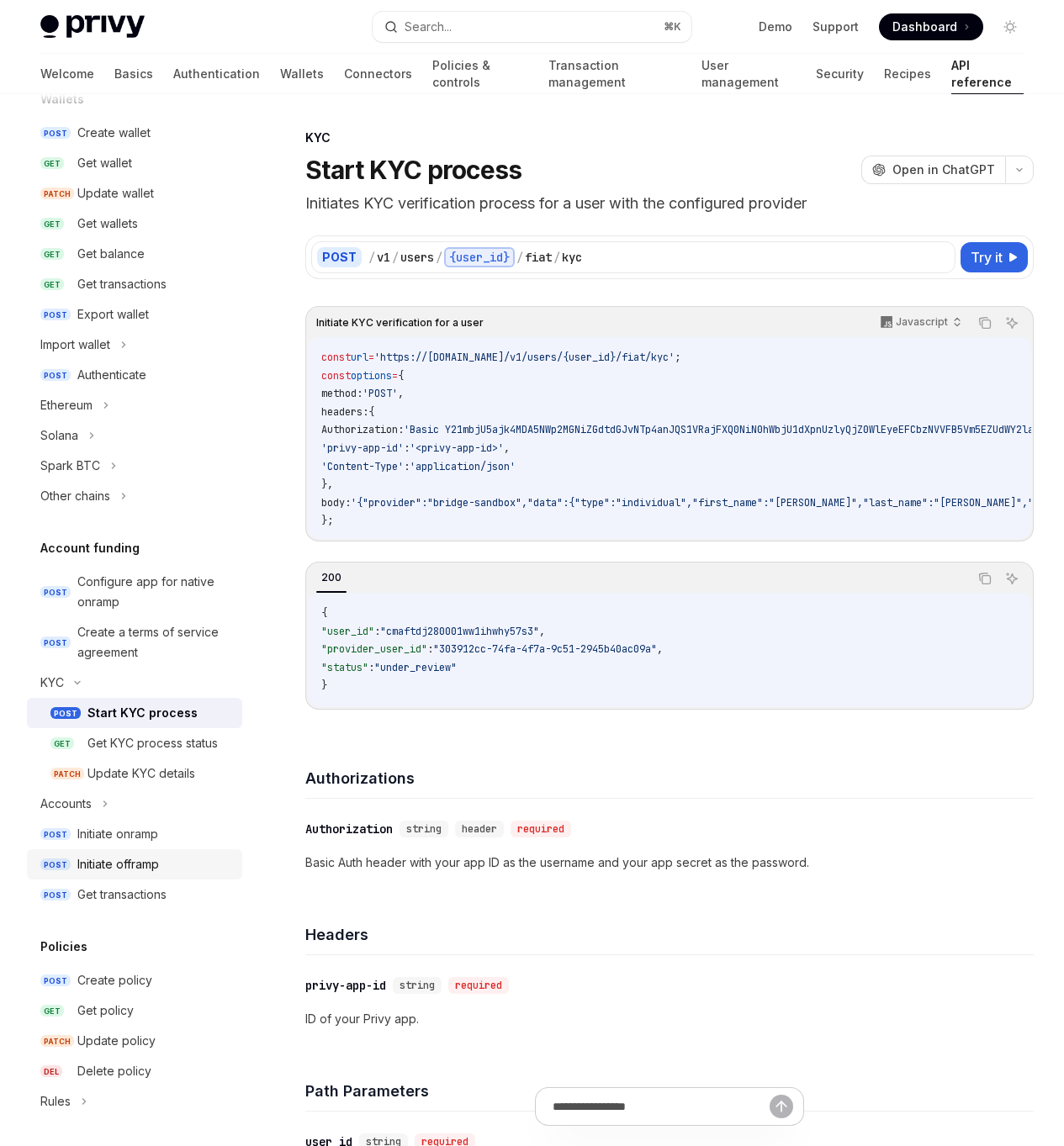
scroll to position [189, 0]
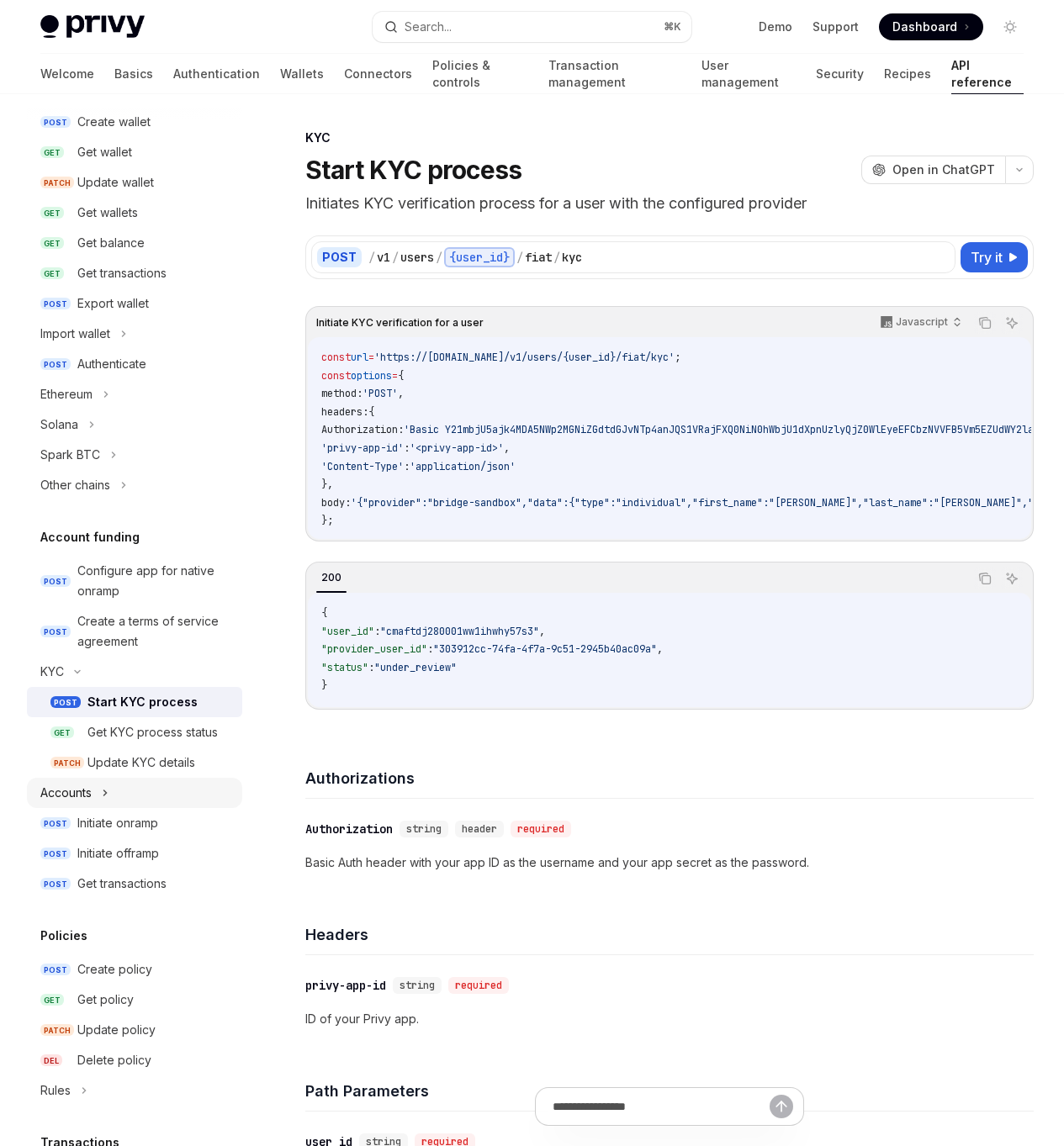
click at [108, 800] on icon at bounding box center [105, 793] width 7 height 20
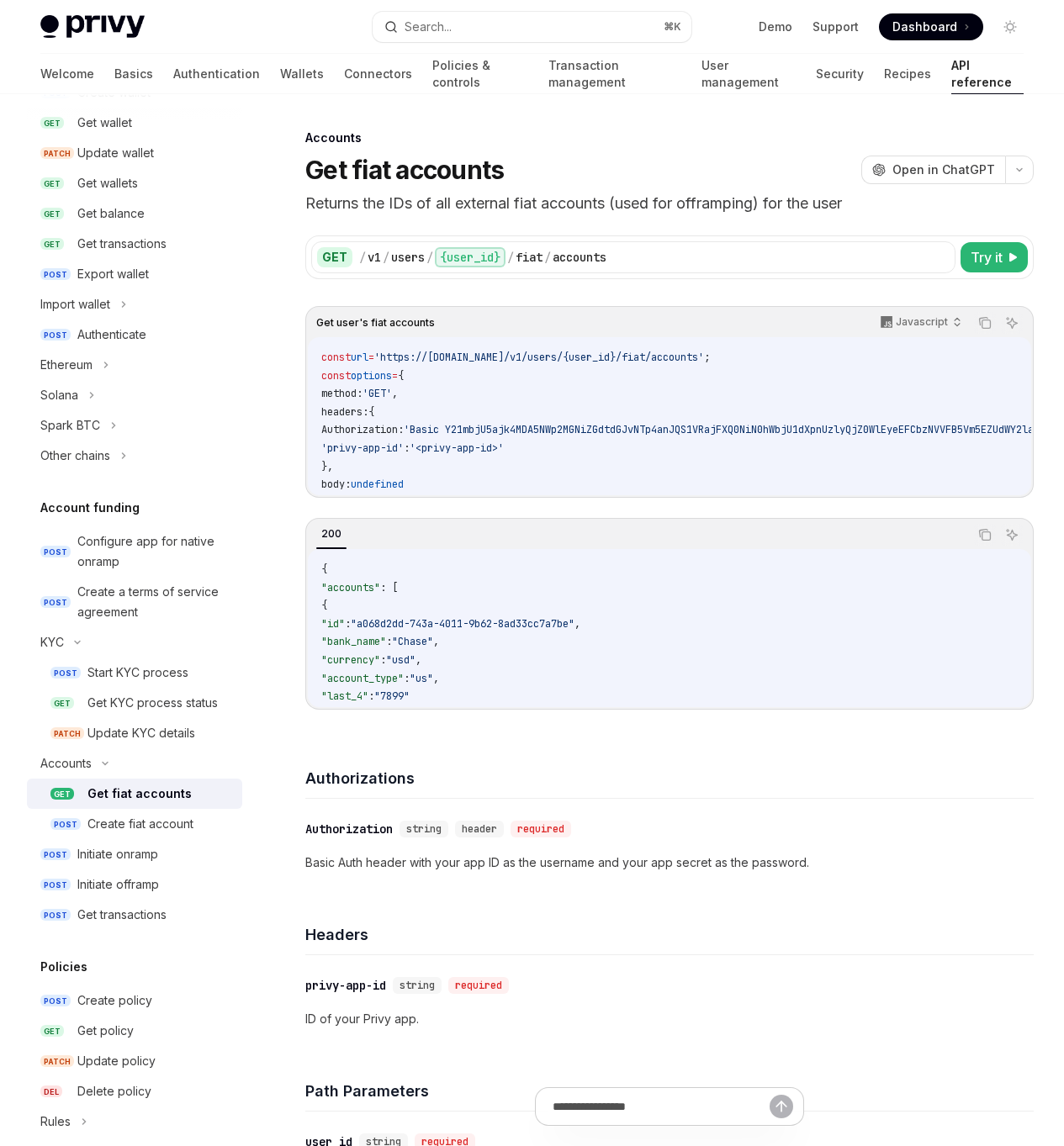
scroll to position [221, 0]
click at [130, 820] on div "Create fiat account" at bounding box center [140, 821] width 106 height 20
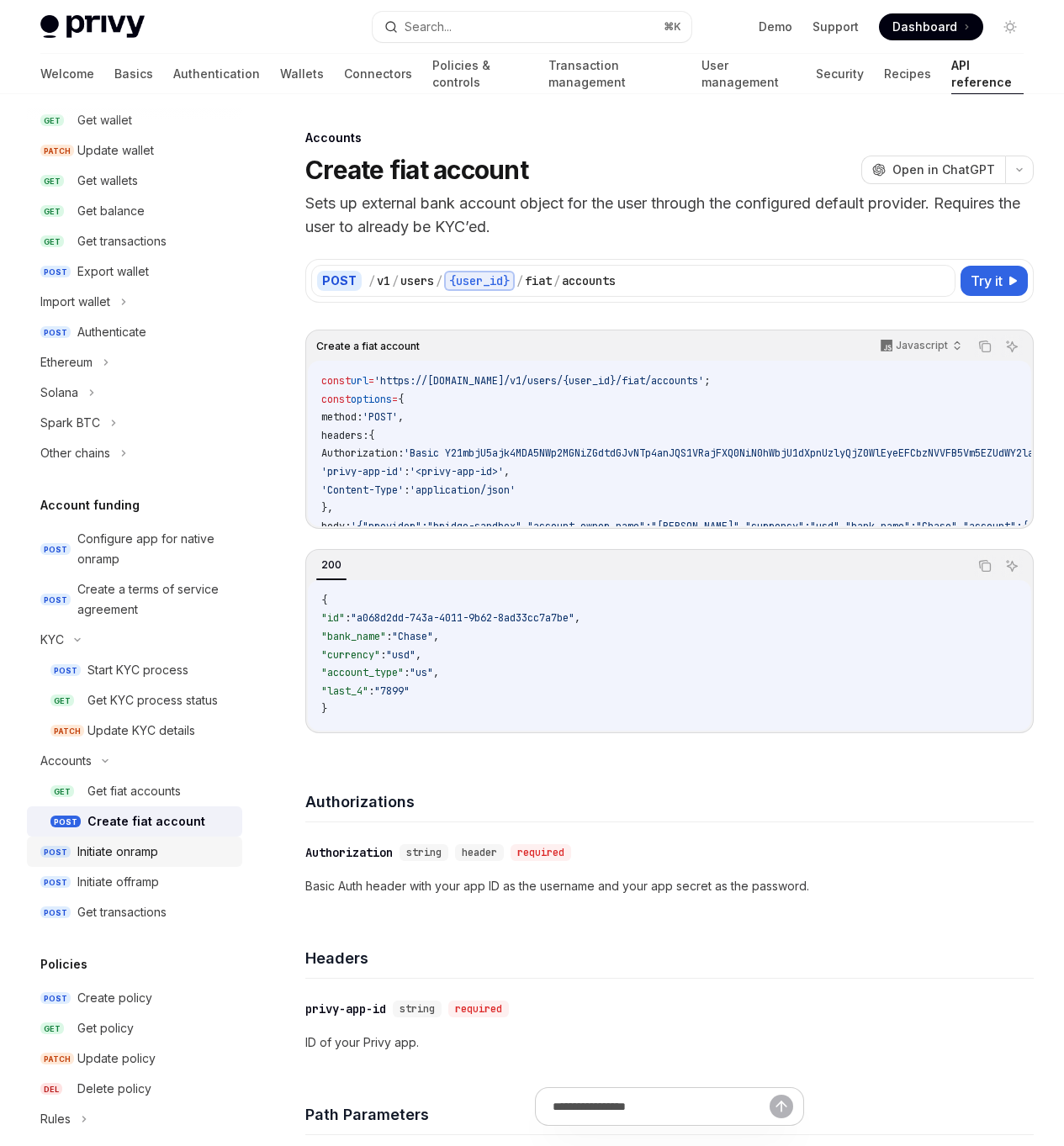
click at [104, 850] on div "Initiate onramp" at bounding box center [117, 851] width 80 height 20
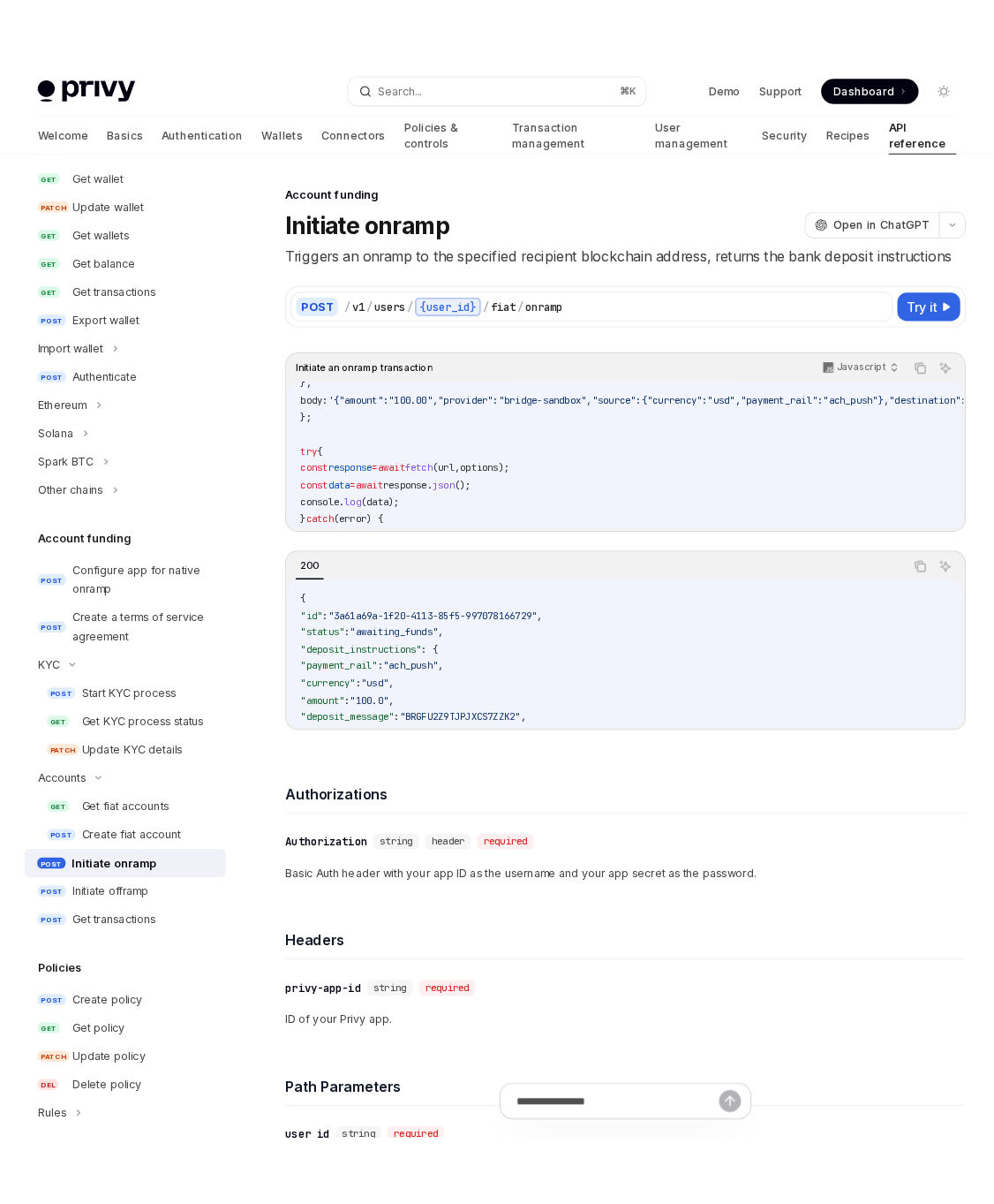
scroll to position [156, 0]
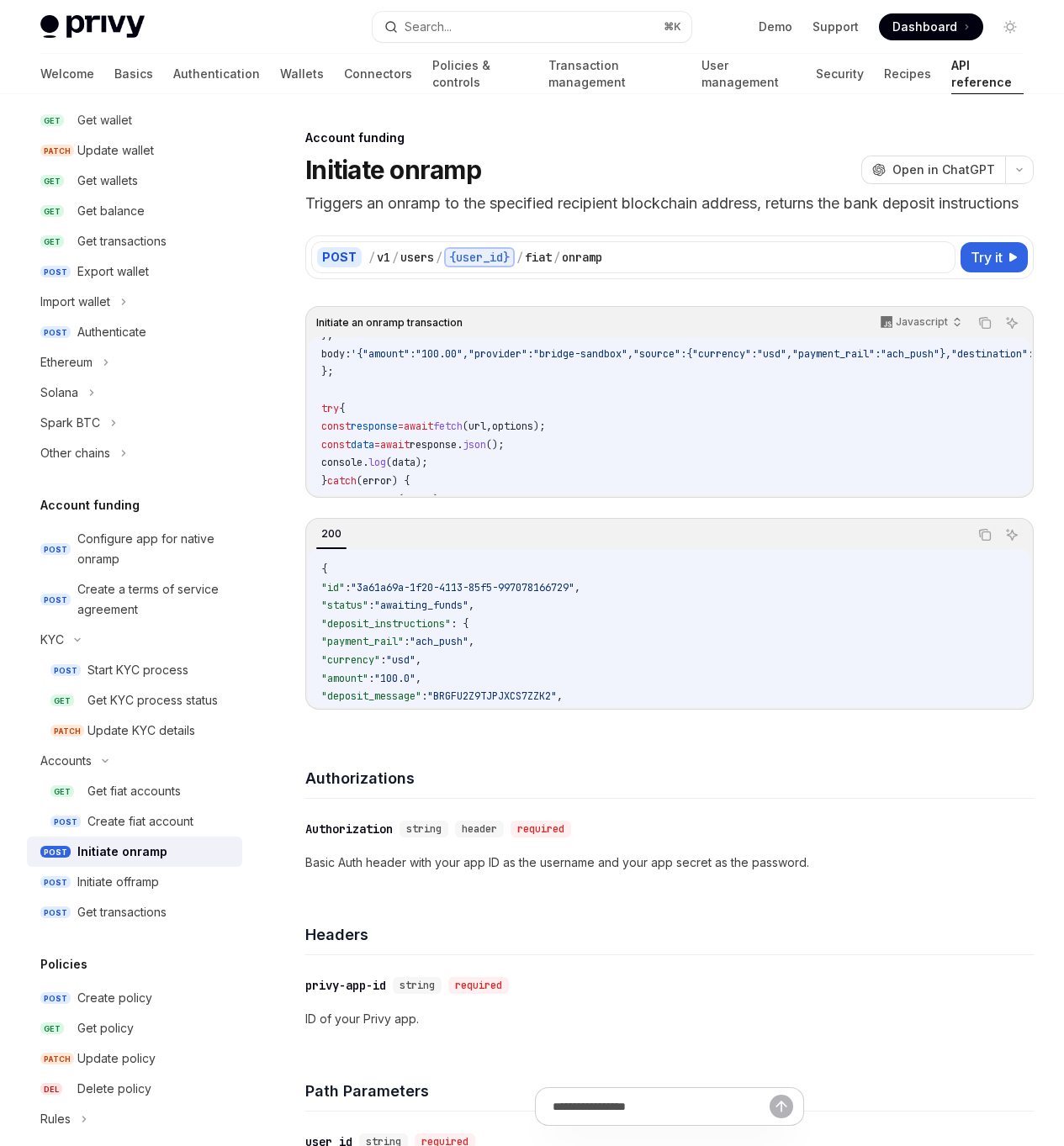
type textarea "*"
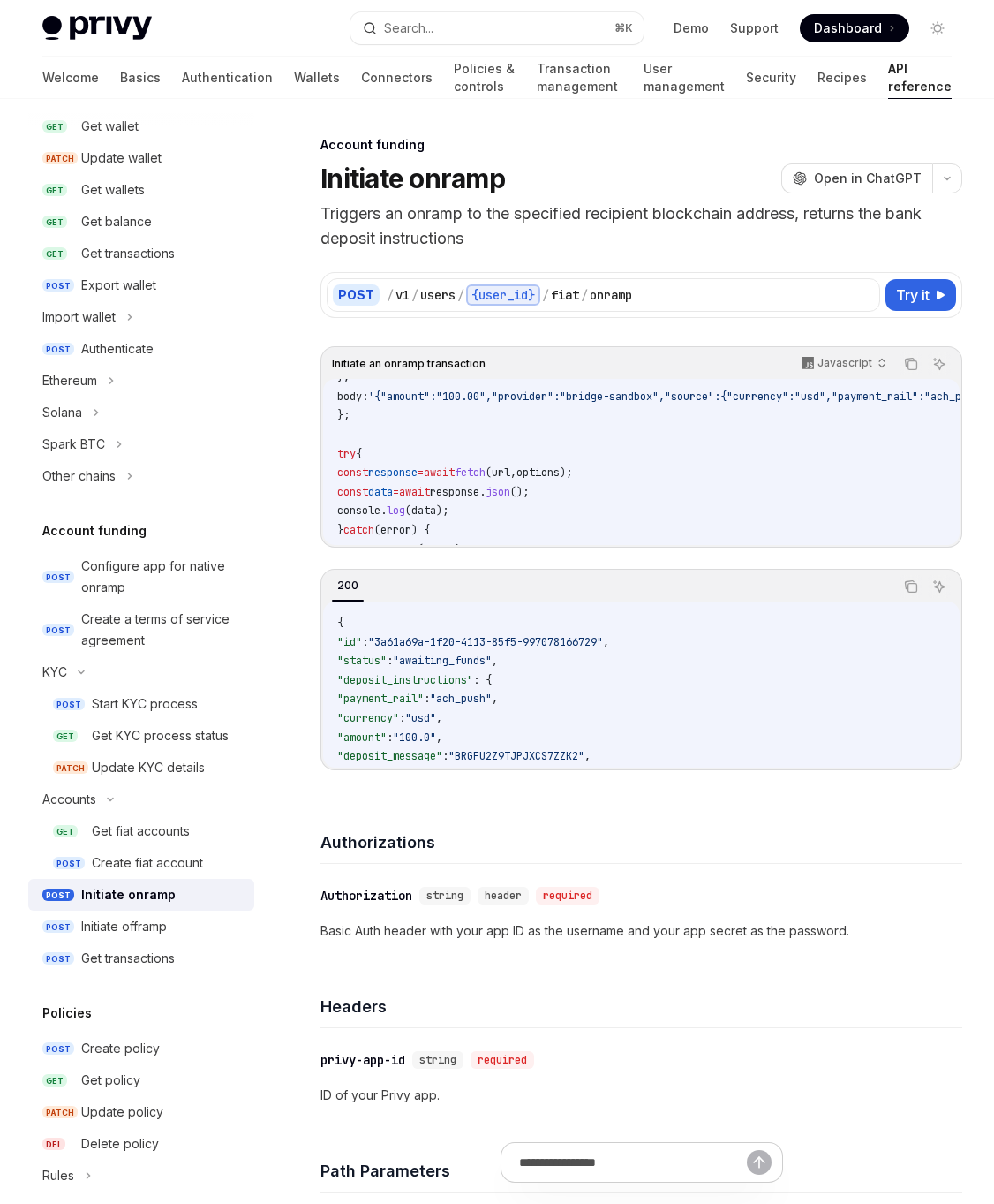
drag, startPoint x: 113, startPoint y: 526, endPoint x: 107, endPoint y: 536, distance: 11.7
click at [113, 526] on h5 "Account funding" at bounding box center [94, 530] width 104 height 21
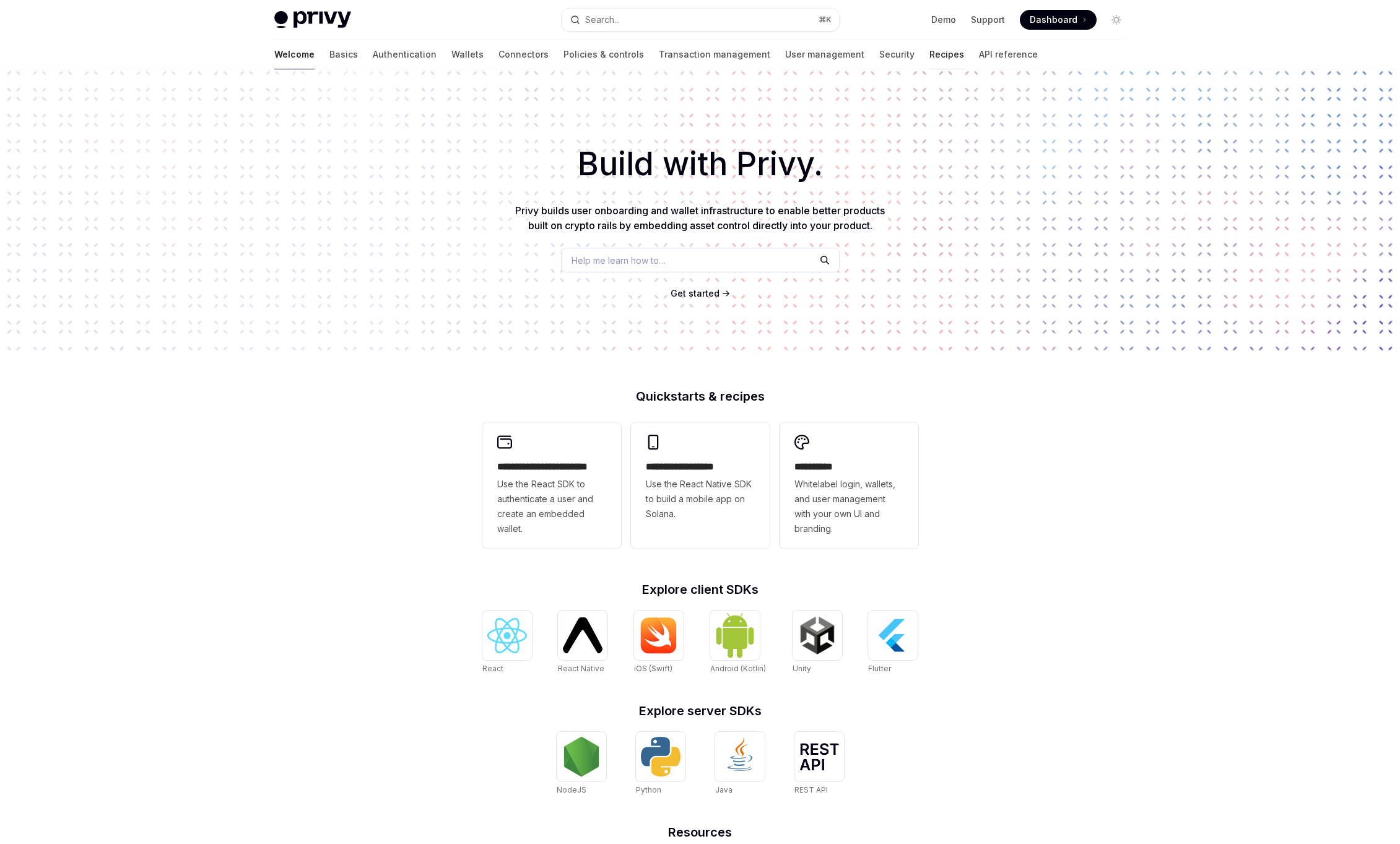
click at [929, 48] on link "Recipes" at bounding box center [946, 54] width 34 height 30
type textarea "*"
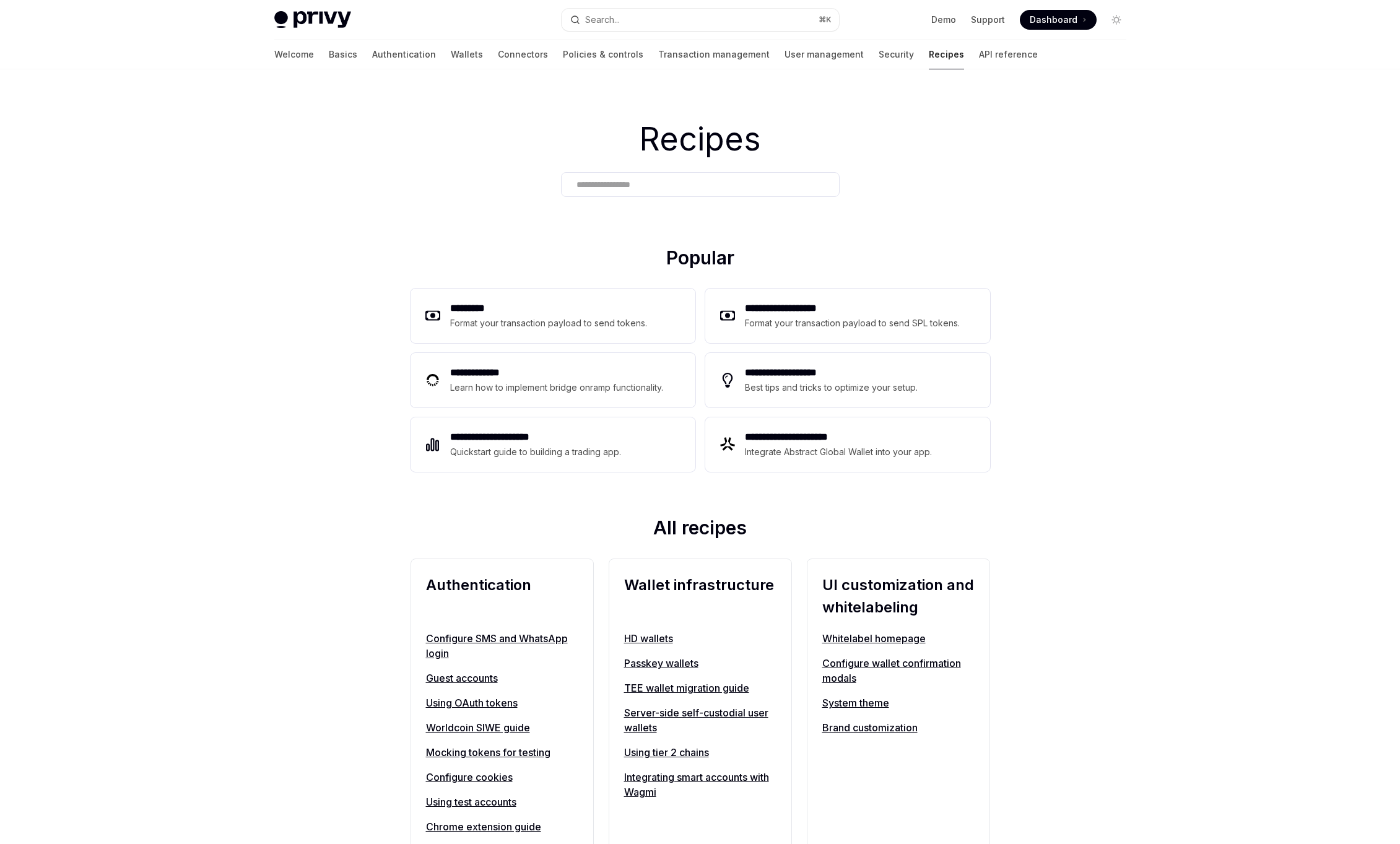
click at [635, 176] on div at bounding box center [700, 184] width 279 height 25
click at [636, 179] on input "text" at bounding box center [700, 185] width 248 height 13
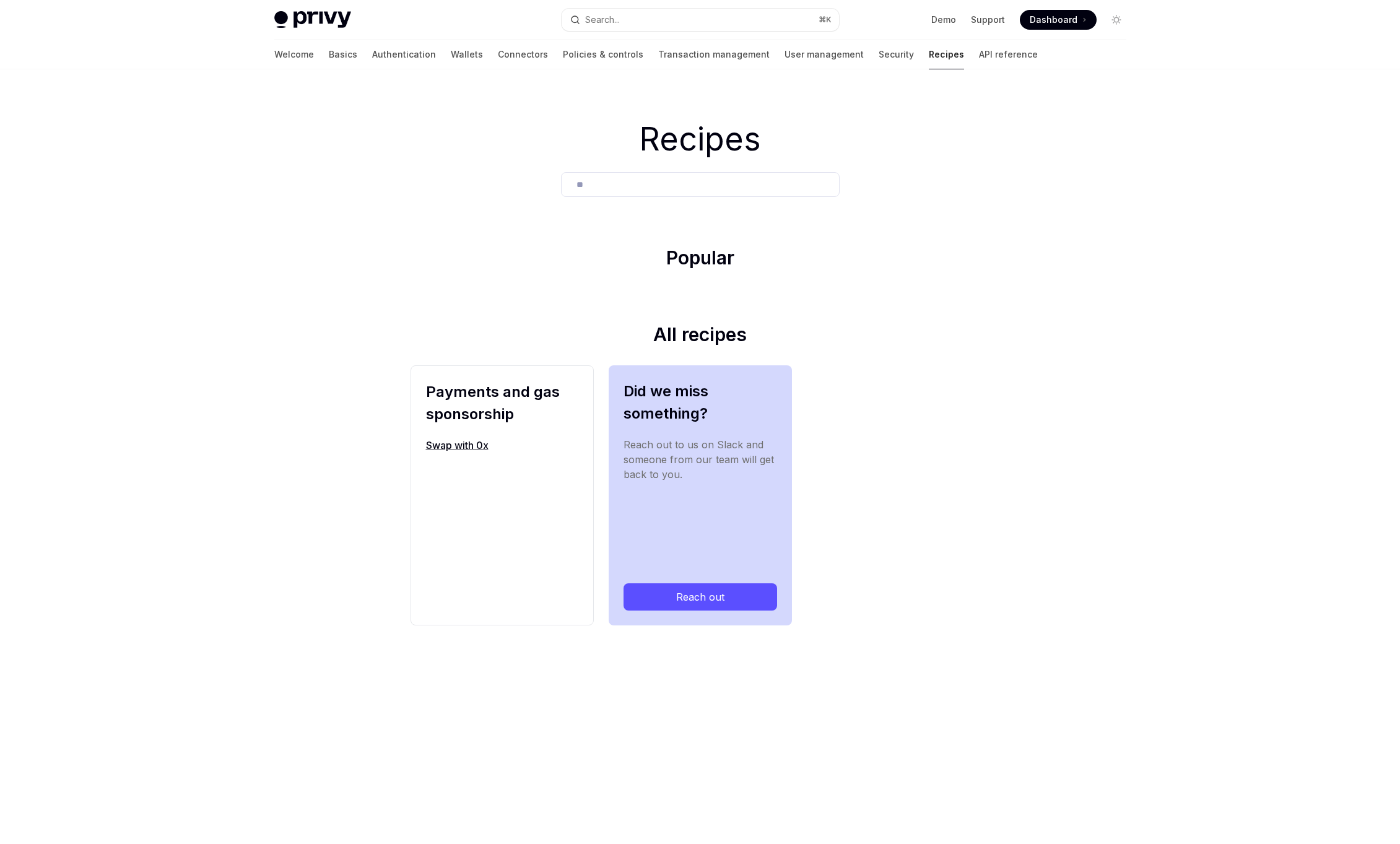
type input "**"
click at [463, 441] on link "Swap with 0x" at bounding box center [501, 445] width 152 height 15
type textarea "*"
